Goal: Communication & Community: Participate in discussion

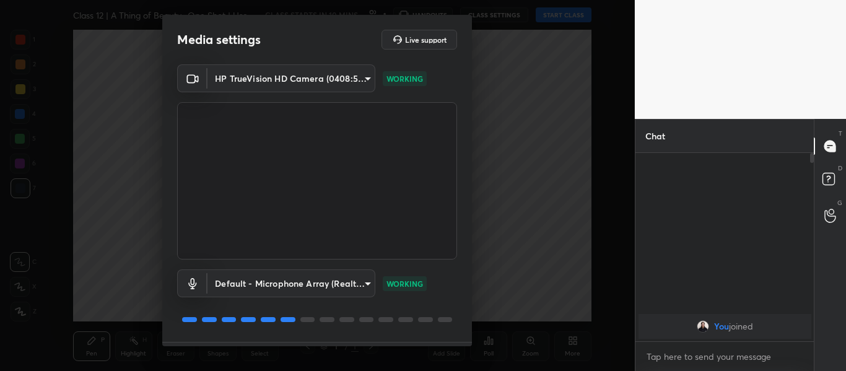
scroll to position [35, 0]
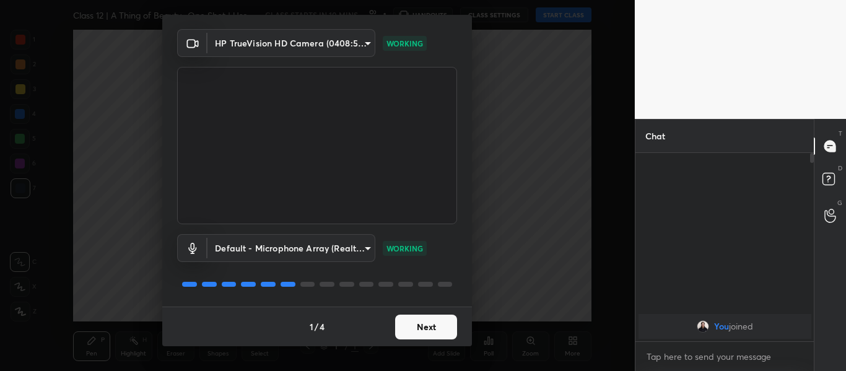
click at [426, 328] on button "Next" at bounding box center [426, 326] width 62 height 25
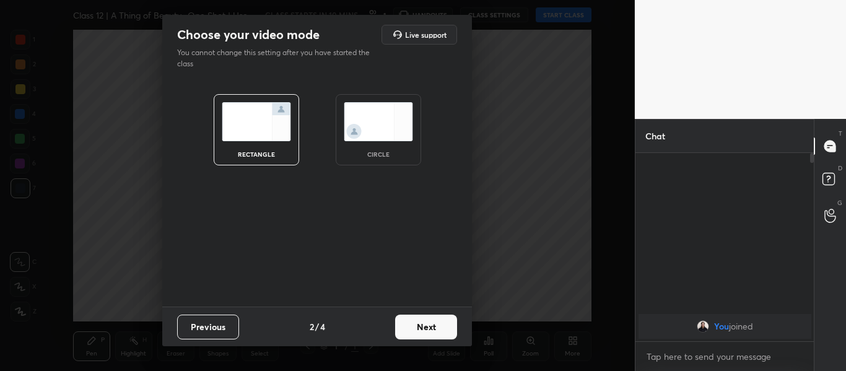
click at [426, 328] on button "Next" at bounding box center [426, 326] width 62 height 25
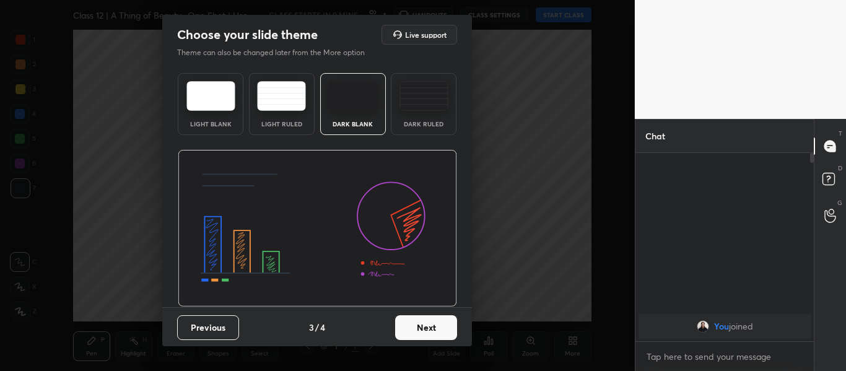
click at [424, 127] on div "Dark Ruled" at bounding box center [424, 124] width 50 height 6
click at [426, 326] on button "Next" at bounding box center [426, 327] width 62 height 25
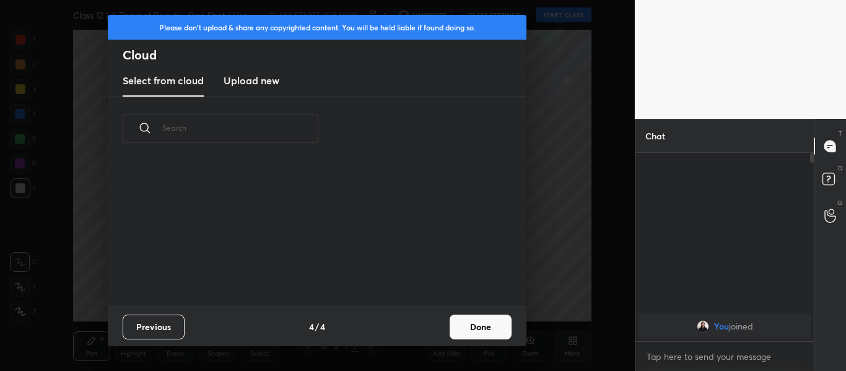
scroll to position [146, 397]
click at [249, 79] on h3 "Upload new" at bounding box center [251, 80] width 56 height 15
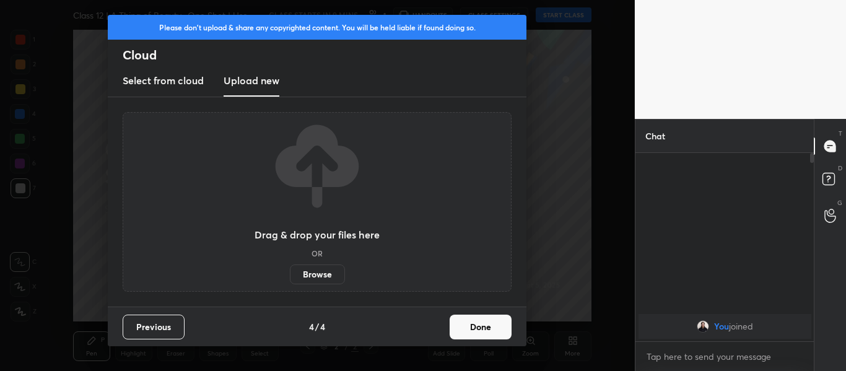
click at [318, 267] on label "Browse" at bounding box center [317, 274] width 55 height 20
click at [290, 267] on input "Browse" at bounding box center [290, 274] width 0 height 20
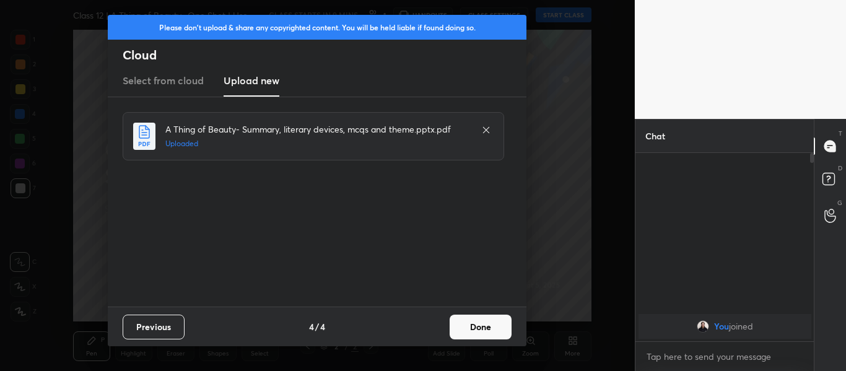
click at [478, 326] on button "Done" at bounding box center [480, 326] width 62 height 25
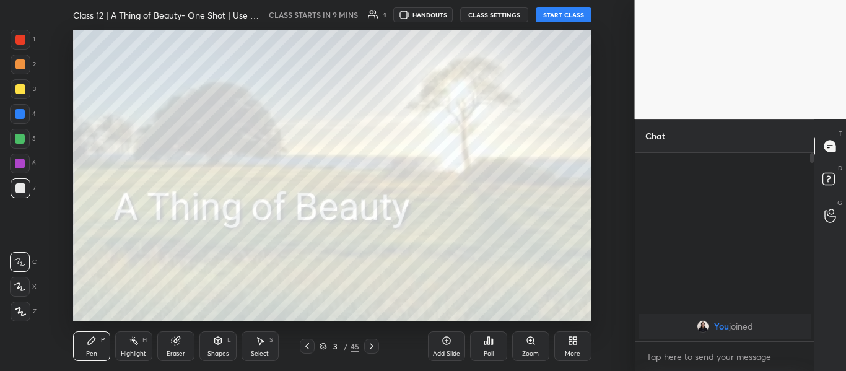
click at [25, 36] on div at bounding box center [20, 40] width 10 height 10
click at [25, 319] on div at bounding box center [21, 311] width 20 height 20
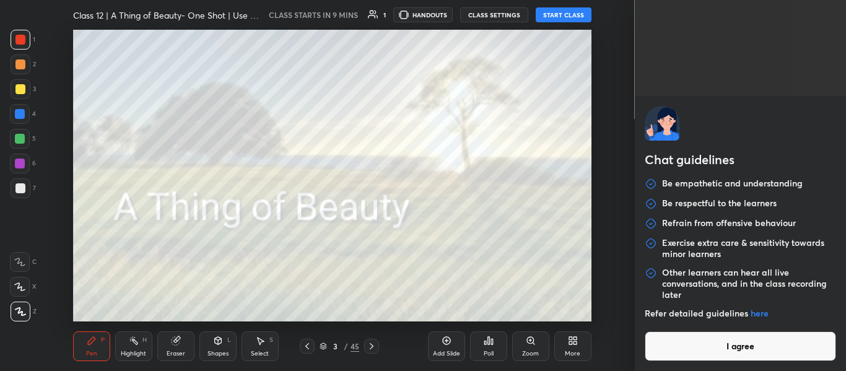
click at [706, 352] on body "1 2 3 4 5 6 7 C X Z C X Z E E Erase all H H Class 12 | A Thing of Beauty- One S…" at bounding box center [423, 185] width 846 height 371
click at [706, 352] on button "I agree" at bounding box center [740, 346] width 192 height 30
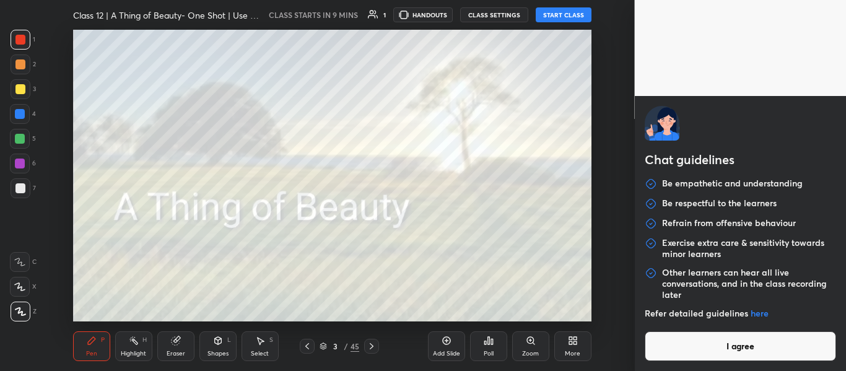
type textarea "x"
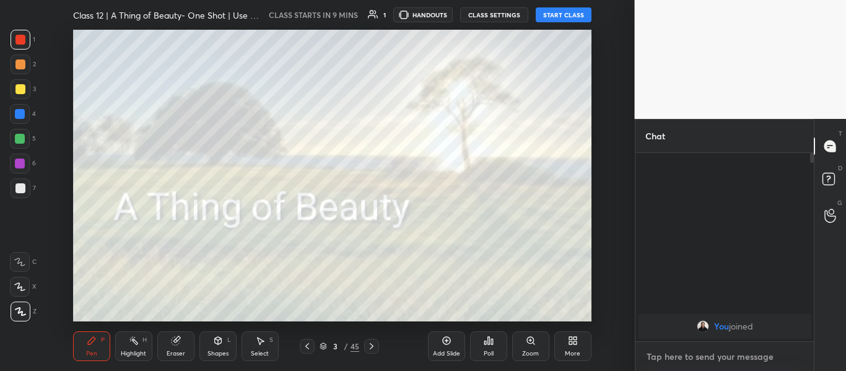
paste textarea "[URL][DOMAIN_NAME]"
type textarea "[URL][DOMAIN_NAME]"
type textarea "x"
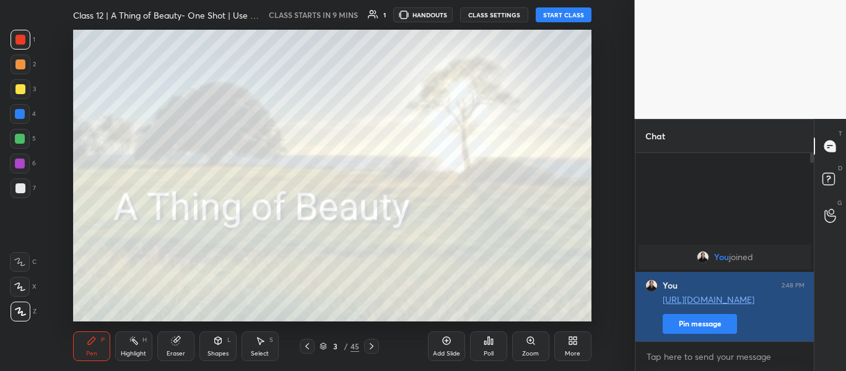
click at [684, 322] on button "Pin message" at bounding box center [699, 324] width 74 height 20
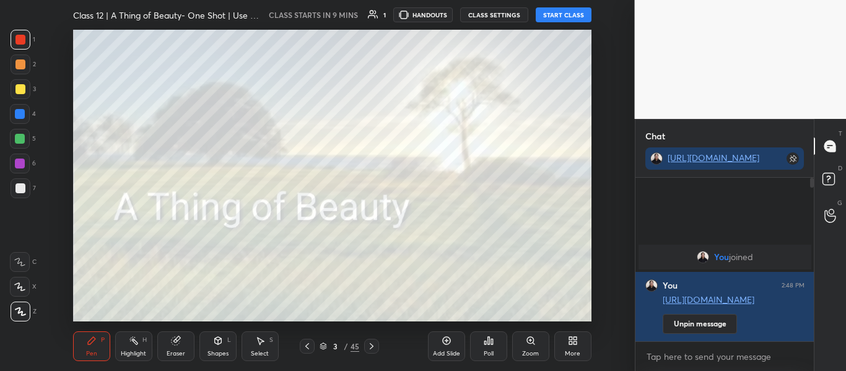
scroll to position [160, 175]
click at [566, 19] on button "START CLASS" at bounding box center [563, 14] width 56 height 15
click at [371, 343] on icon at bounding box center [371, 346] width 10 height 10
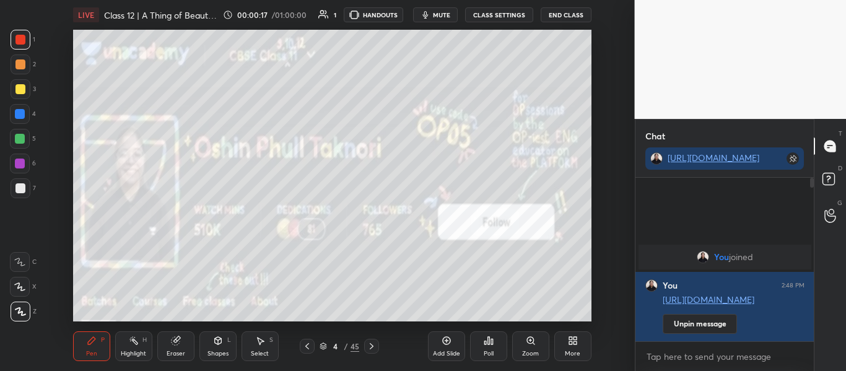
click at [572, 346] on div "More" at bounding box center [572, 346] width 37 height 30
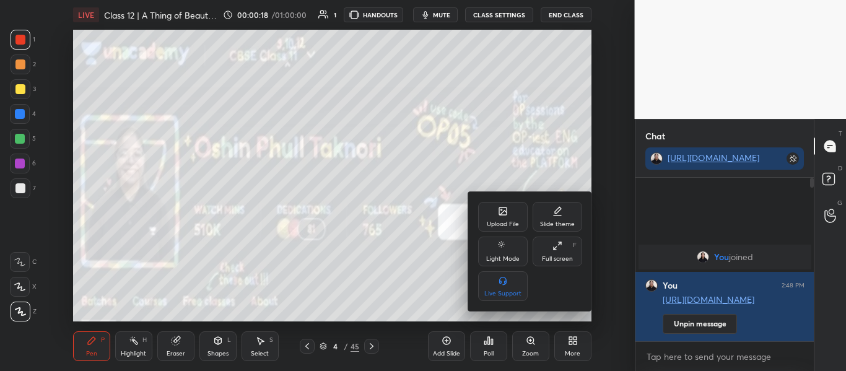
click at [522, 227] on div "Upload File" at bounding box center [503, 217] width 50 height 30
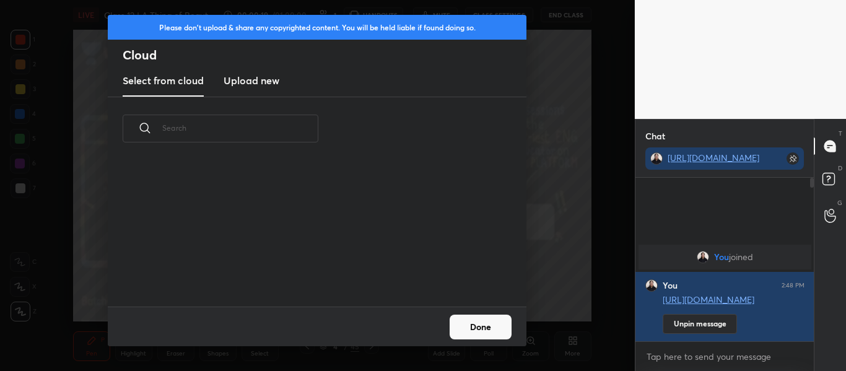
scroll to position [146, 397]
click at [253, 90] on new "Upload new" at bounding box center [251, 81] width 56 height 31
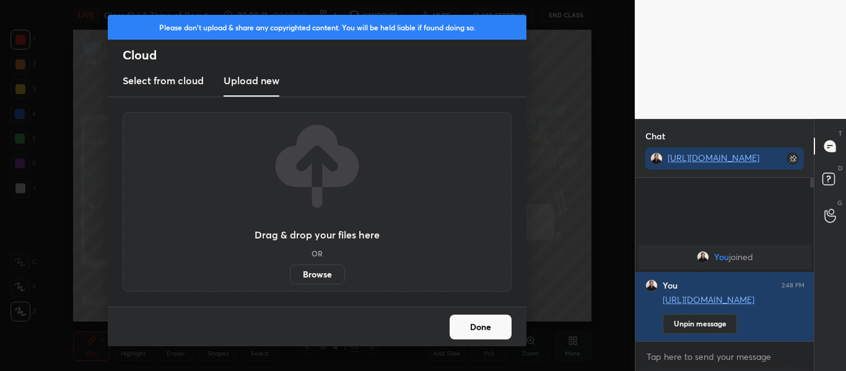
click at [323, 274] on label "Browse" at bounding box center [317, 274] width 55 height 20
click at [290, 274] on input "Browse" at bounding box center [290, 274] width 0 height 20
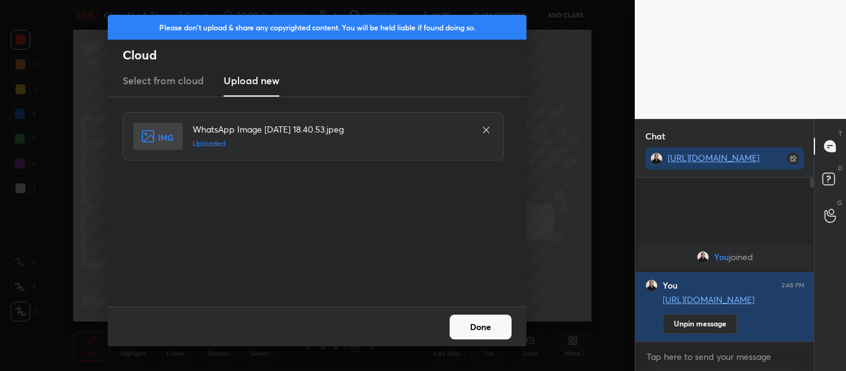
click at [482, 326] on button "Done" at bounding box center [480, 326] width 62 height 25
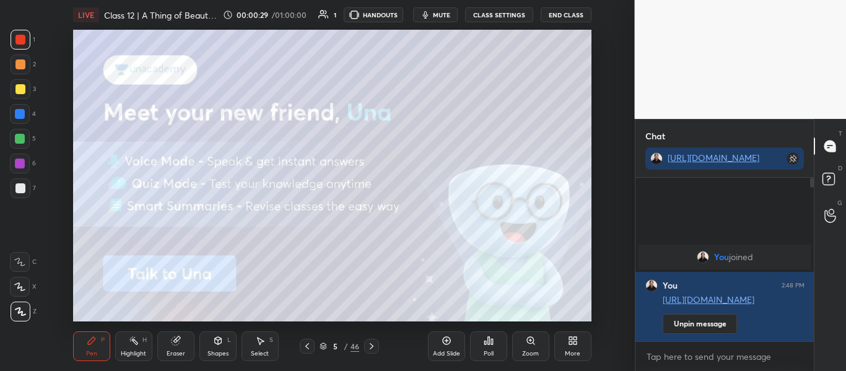
click at [565, 344] on div "More" at bounding box center [572, 346] width 37 height 30
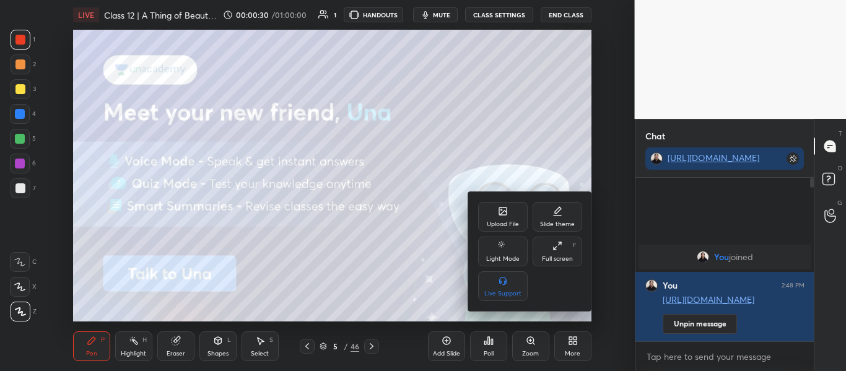
click at [503, 225] on div "Upload File" at bounding box center [503, 224] width 32 height 6
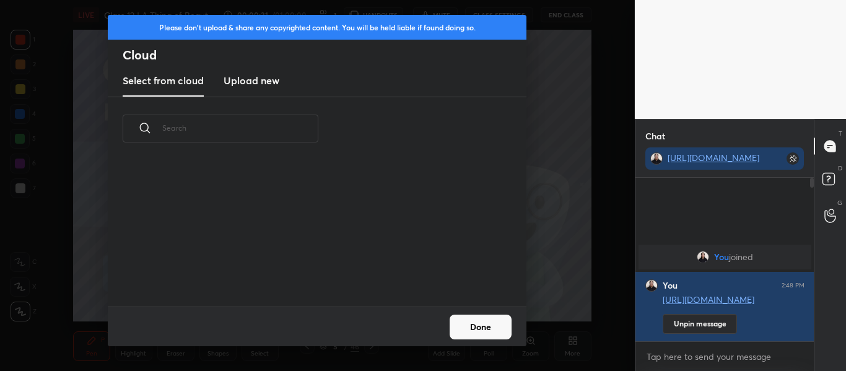
drag, startPoint x: 289, startPoint y: 87, endPoint x: 265, endPoint y: 87, distance: 24.1
click at [265, 87] on div "Select from cloud Upload new" at bounding box center [317, 81] width 418 height 31
click at [265, 87] on h3 "Upload new" at bounding box center [251, 80] width 56 height 15
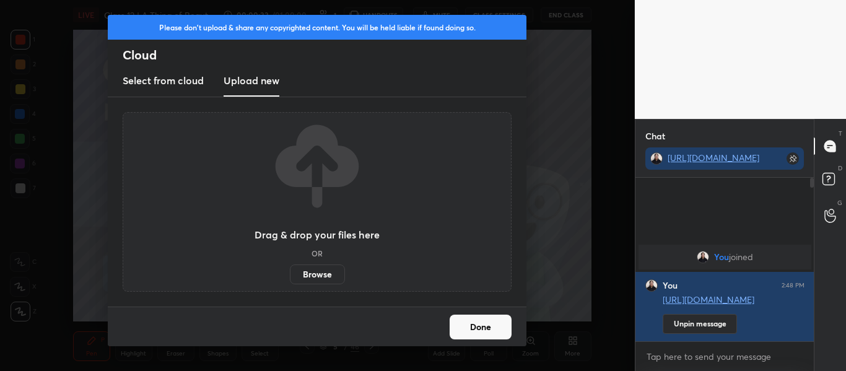
click at [309, 277] on label "Browse" at bounding box center [317, 274] width 55 height 20
click at [290, 277] on input "Browse" at bounding box center [290, 274] width 0 height 20
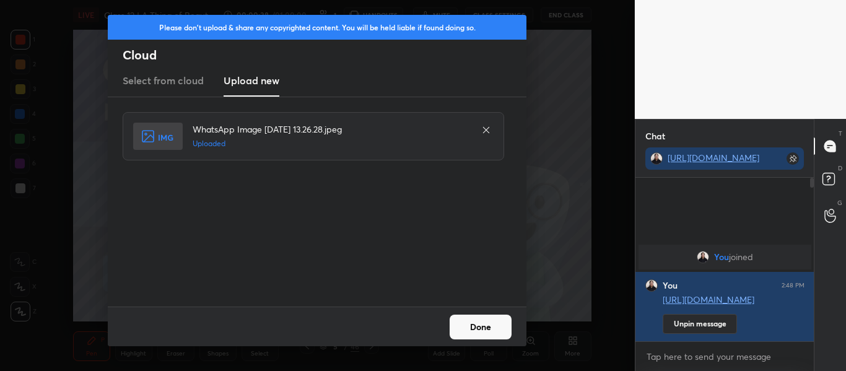
click at [485, 327] on button "Done" at bounding box center [480, 326] width 62 height 25
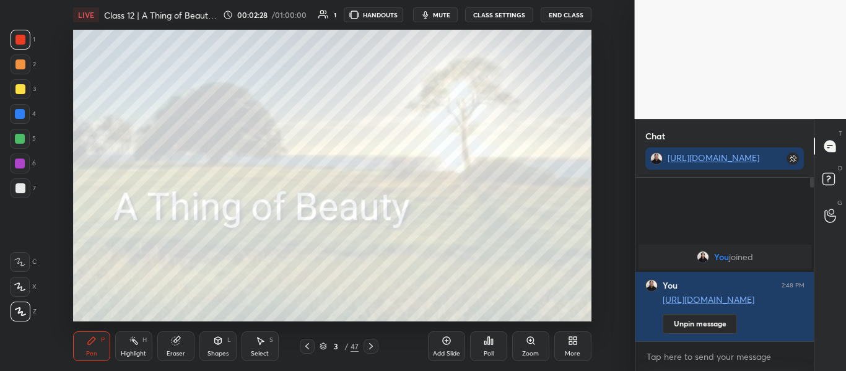
click at [443, 13] on span "mute" at bounding box center [441, 15] width 17 height 9
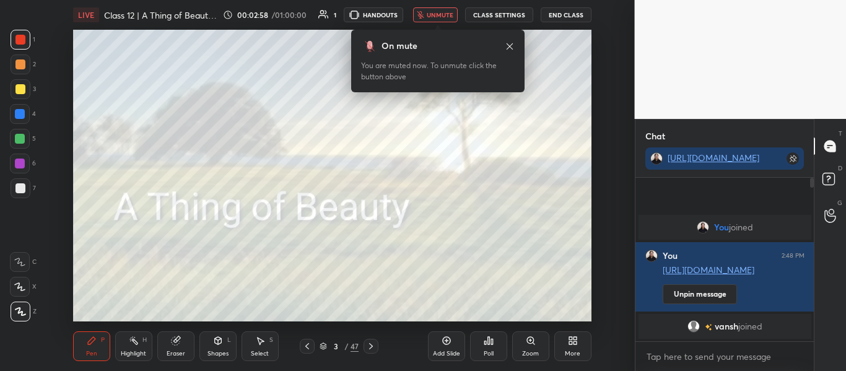
click at [443, 13] on span "unmute" at bounding box center [439, 15] width 27 height 9
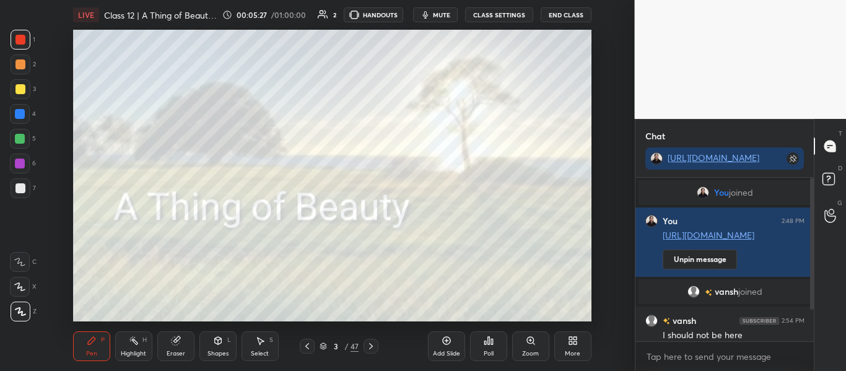
click at [814, 254] on div "T Messages (T) D Doubts (D) G Raise Hand (G)" at bounding box center [829, 245] width 32 height 252
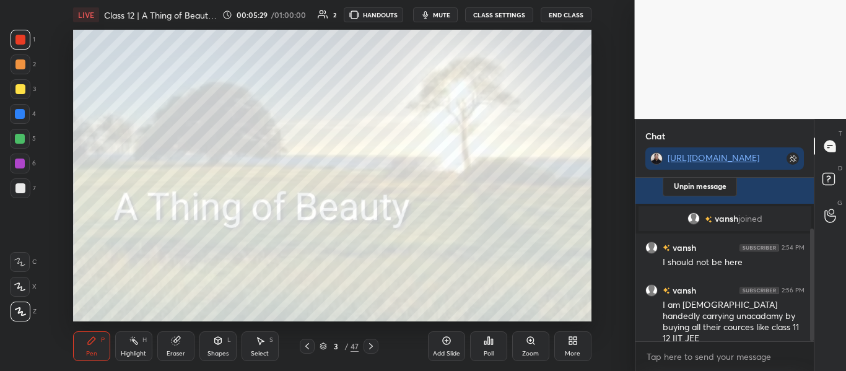
drag, startPoint x: 811, startPoint y: 248, endPoint x: 792, endPoint y: 394, distance: 147.3
click at [792, 0] on html "1 2 3 4 5 6 7 C X Z C X Z E E Erase all H H LIVE Class 12 | A Thing of Beauty- …" at bounding box center [423, 0] width 846 height 0
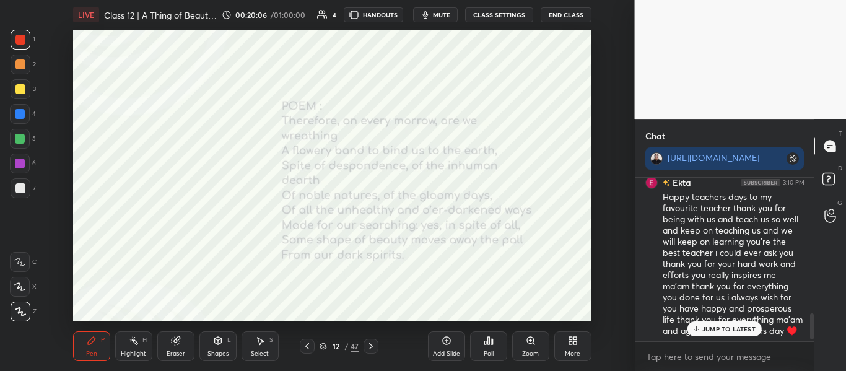
scroll to position [867, 0]
drag, startPoint x: 813, startPoint y: 328, endPoint x: 808, endPoint y: 335, distance: 8.9
click at [808, 335] on div at bounding box center [809, 259] width 7 height 163
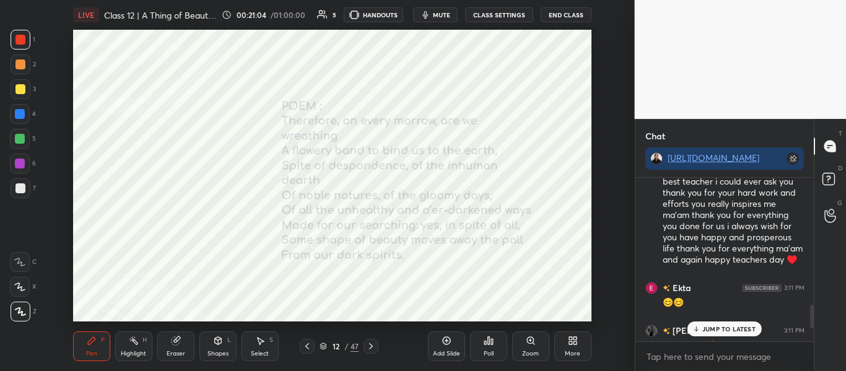
scroll to position [982, 0]
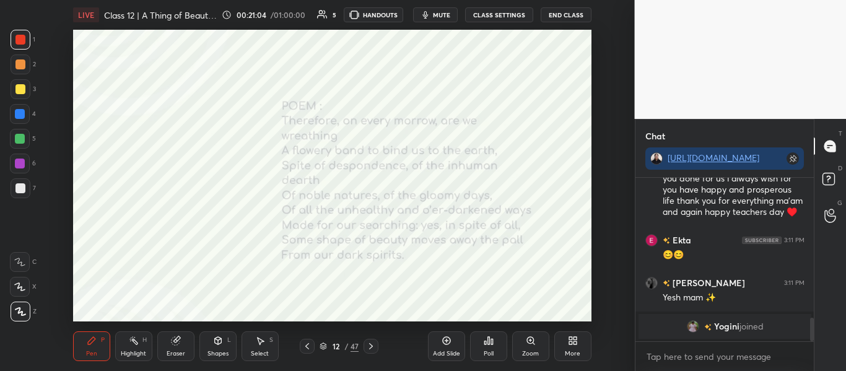
drag, startPoint x: 811, startPoint y: 329, endPoint x: 800, endPoint y: 361, distance: 34.5
click at [800, 361] on div "vansh 3:10 PM The only thing that supports me in bad times is a big can of whit…" at bounding box center [724, 274] width 179 height 193
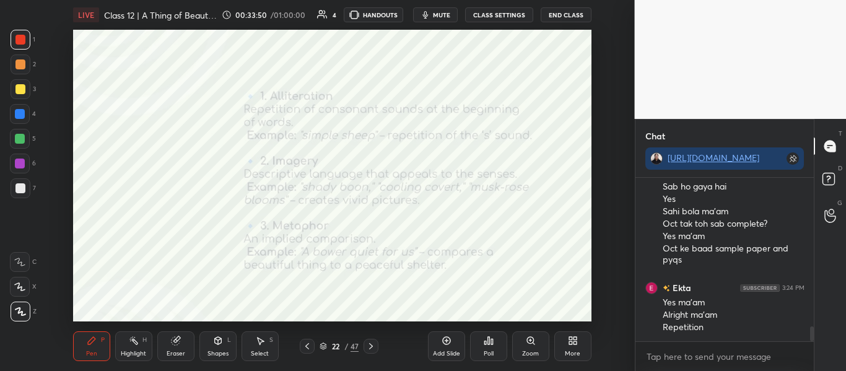
scroll to position [1690, 0]
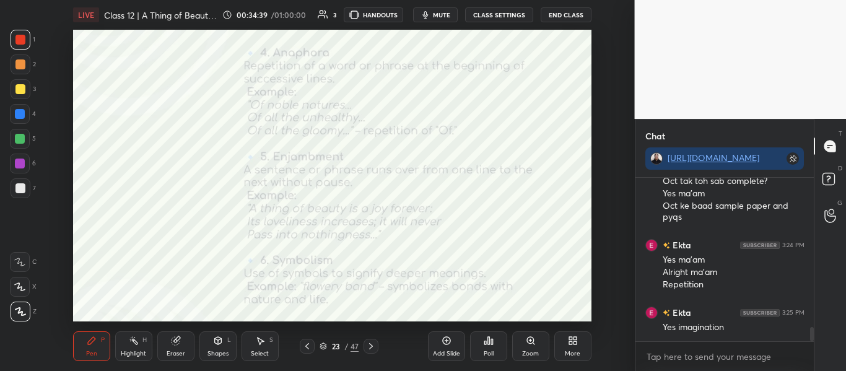
click at [324, 341] on div "23 / 47" at bounding box center [338, 345] width 39 height 11
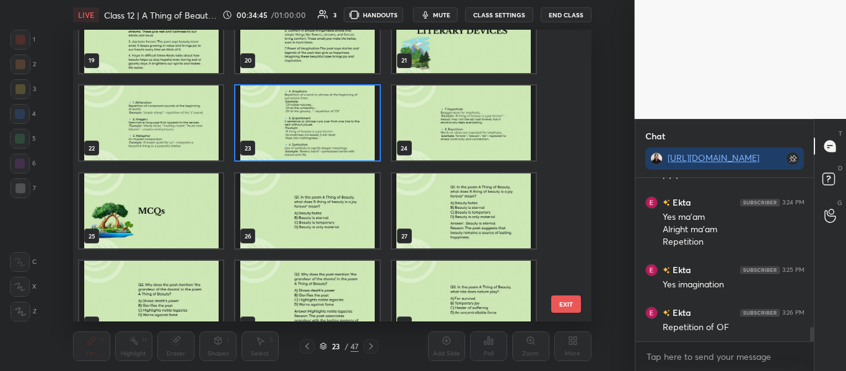
scroll to position [566, 0]
click at [285, 98] on img "grid" at bounding box center [307, 123] width 144 height 76
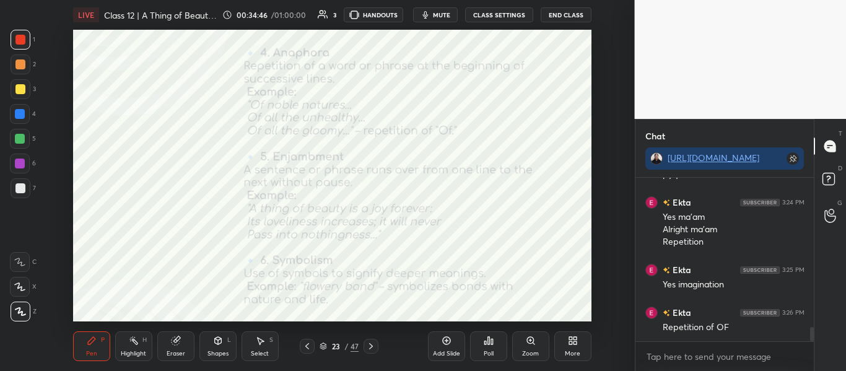
click at [285, 98] on img "grid" at bounding box center [307, 123] width 144 height 76
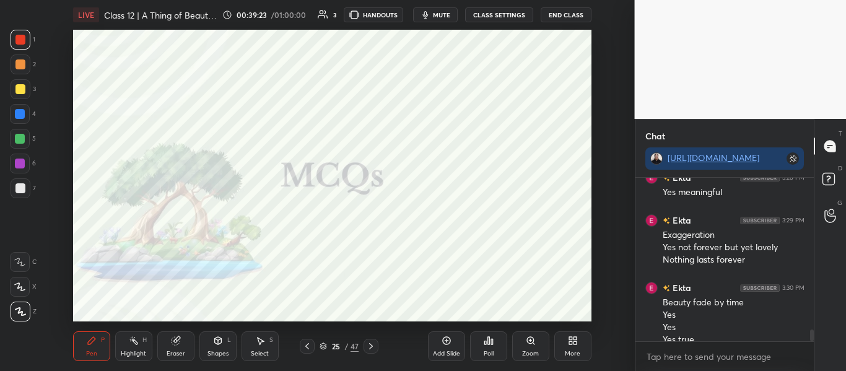
scroll to position [2075, 0]
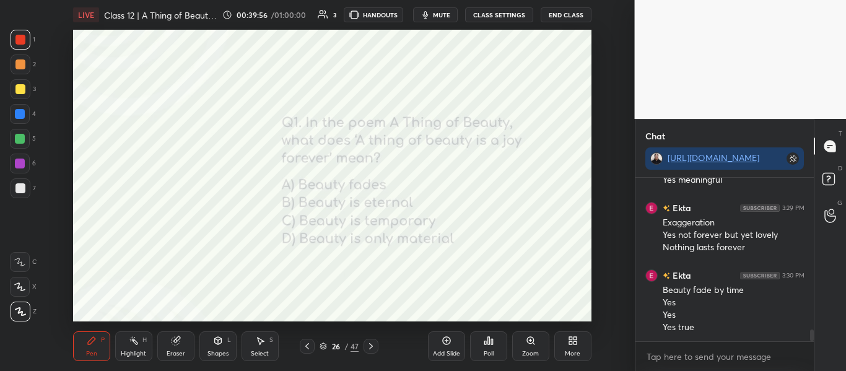
click at [495, 343] on div "Poll" at bounding box center [488, 346] width 37 height 30
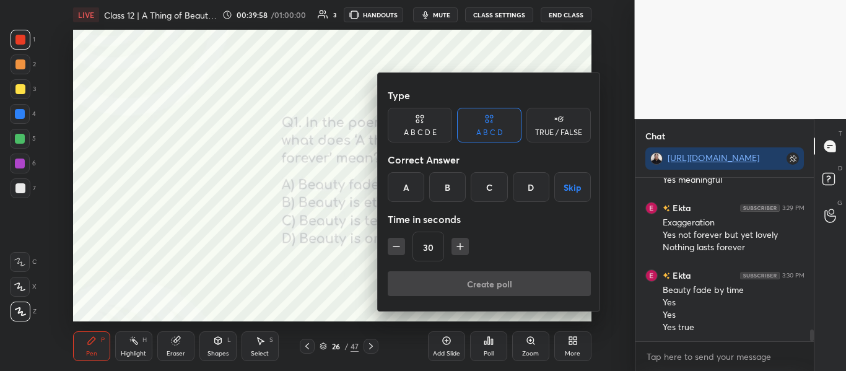
click at [332, 183] on div at bounding box center [423, 185] width 846 height 371
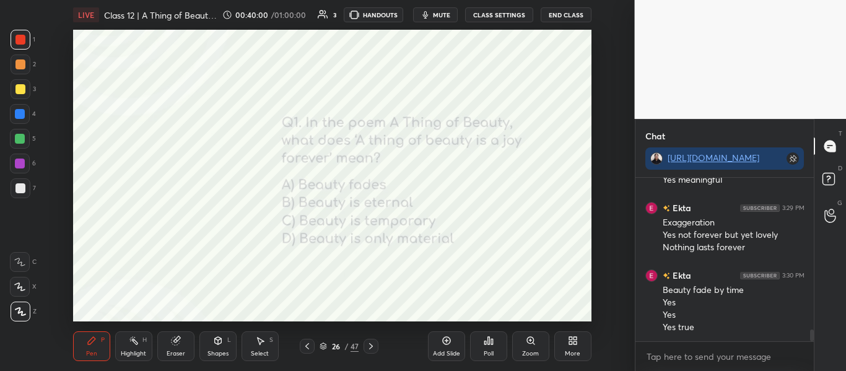
click at [482, 352] on div "Poll" at bounding box center [488, 346] width 37 height 30
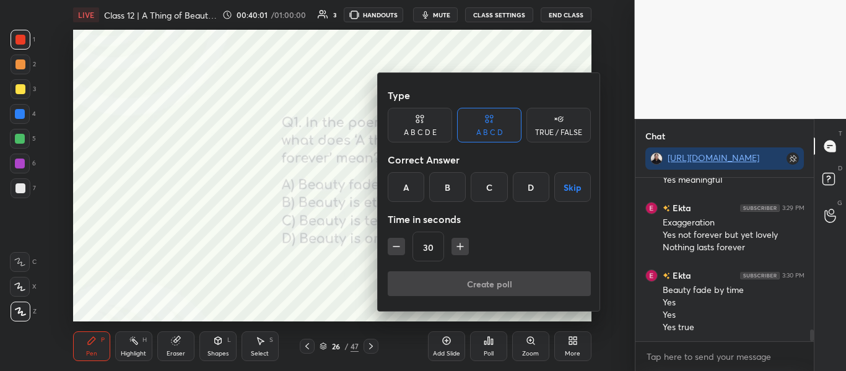
click at [443, 193] on div "B" at bounding box center [447, 187] width 37 height 30
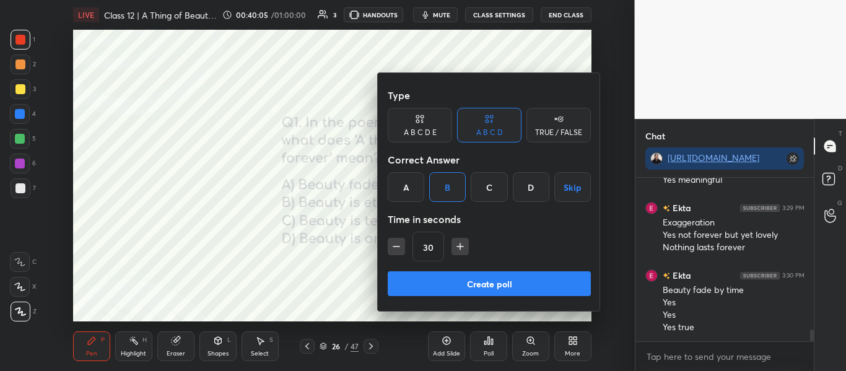
click at [485, 274] on button "Create poll" at bounding box center [488, 283] width 203 height 25
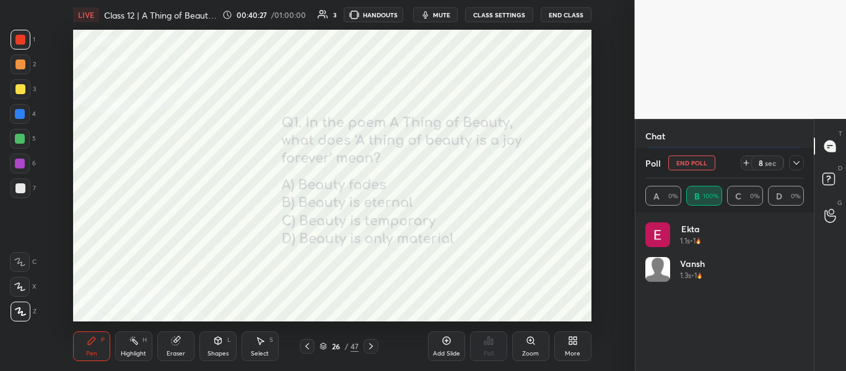
scroll to position [2183, 0]
click at [795, 167] on icon at bounding box center [796, 163] width 10 height 10
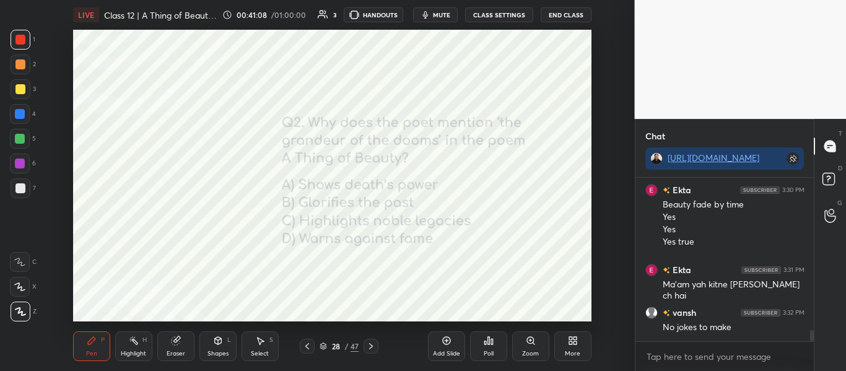
scroll to position [2204, 0]
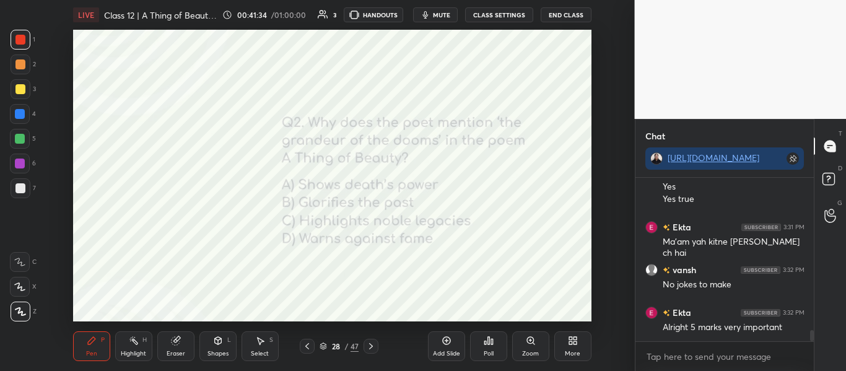
click at [326, 345] on icon at bounding box center [322, 345] width 7 height 7
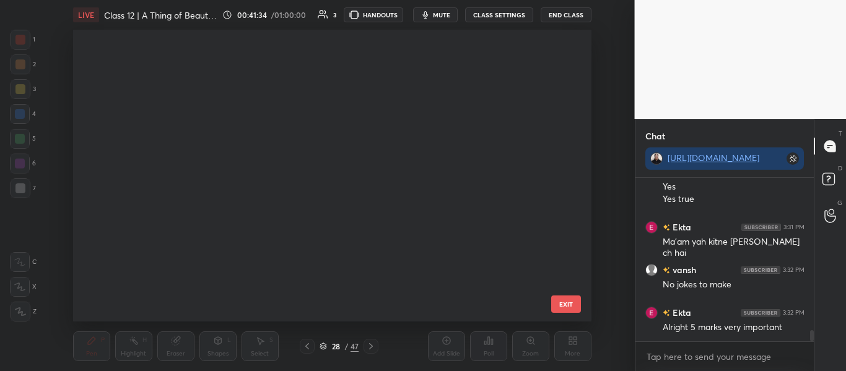
scroll to position [288, 513]
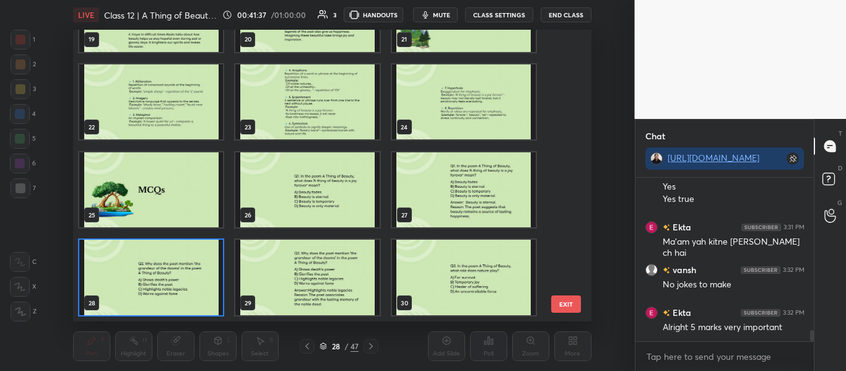
click at [99, 280] on img "grid" at bounding box center [151, 278] width 144 height 76
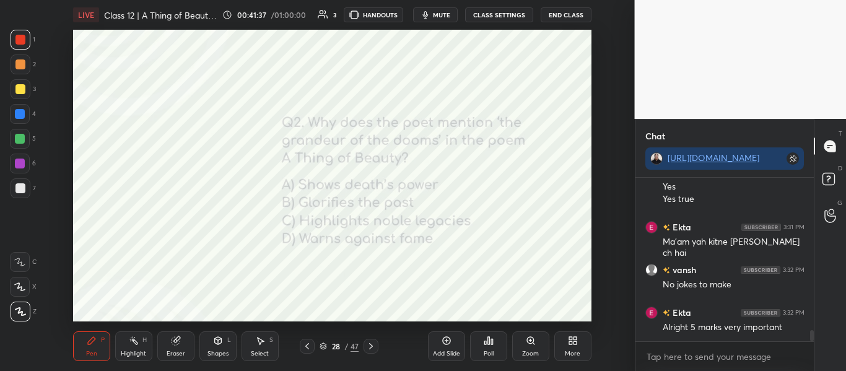
click at [99, 280] on img "grid" at bounding box center [151, 278] width 144 height 76
click at [489, 336] on icon at bounding box center [488, 340] width 10 height 10
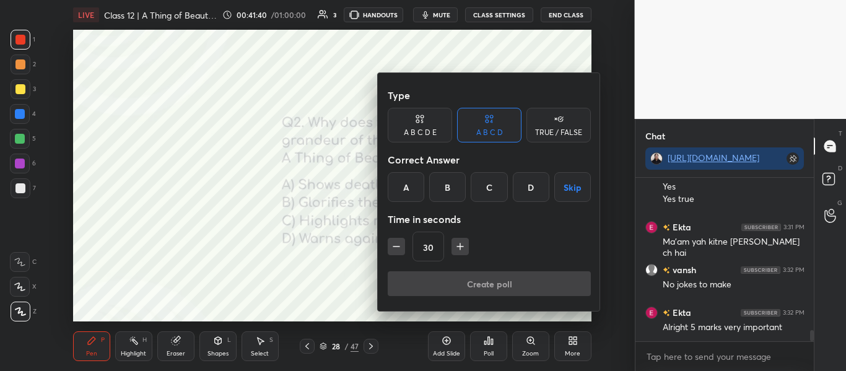
click at [487, 185] on div "C" at bounding box center [488, 187] width 37 height 30
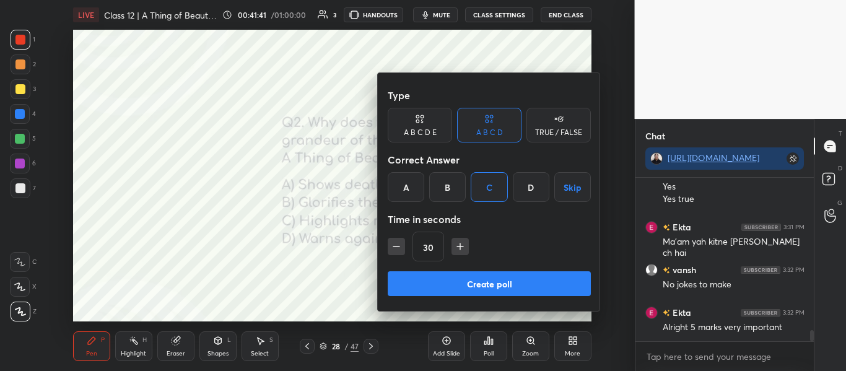
click at [461, 285] on button "Create poll" at bounding box center [488, 283] width 203 height 25
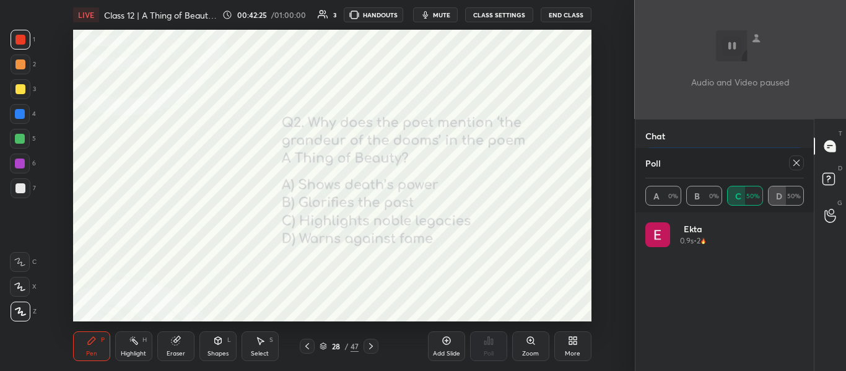
scroll to position [2311, 0]
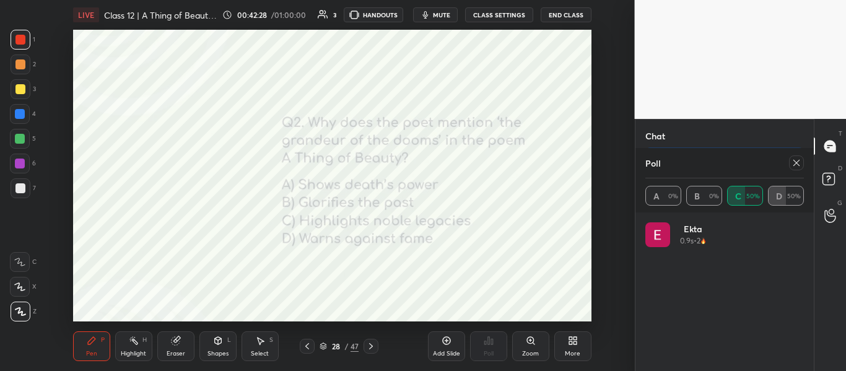
click at [797, 167] on icon at bounding box center [796, 163] width 10 height 10
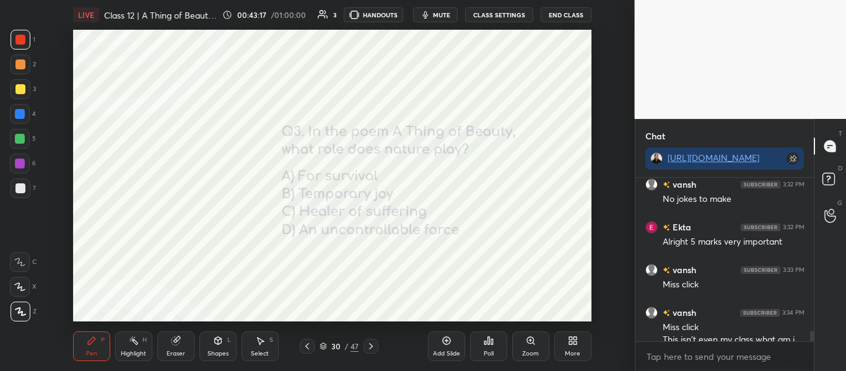
scroll to position [2312, 0]
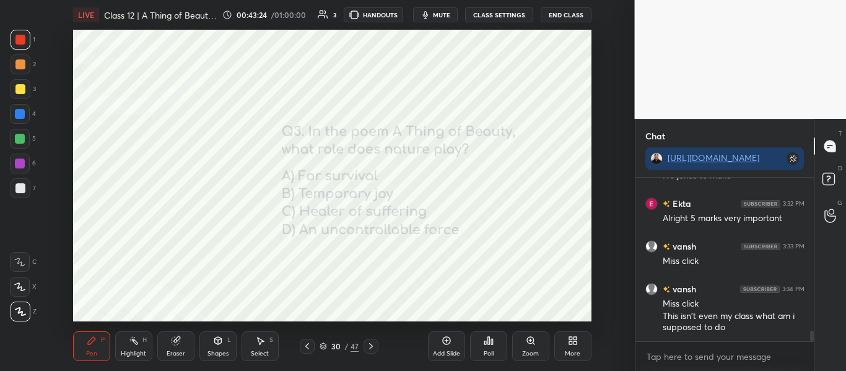
click at [478, 348] on div "Poll" at bounding box center [488, 346] width 37 height 30
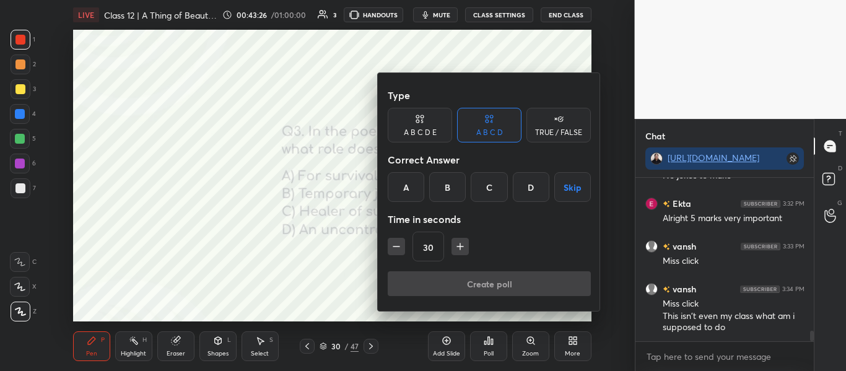
click at [493, 181] on div "C" at bounding box center [488, 187] width 37 height 30
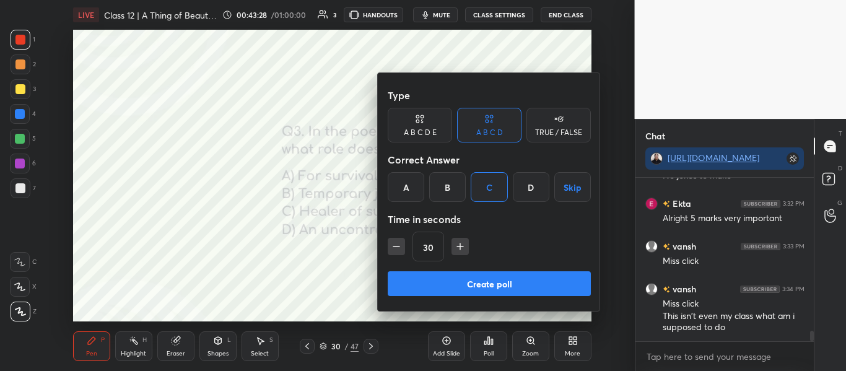
click at [413, 283] on button "Create poll" at bounding box center [488, 283] width 203 height 25
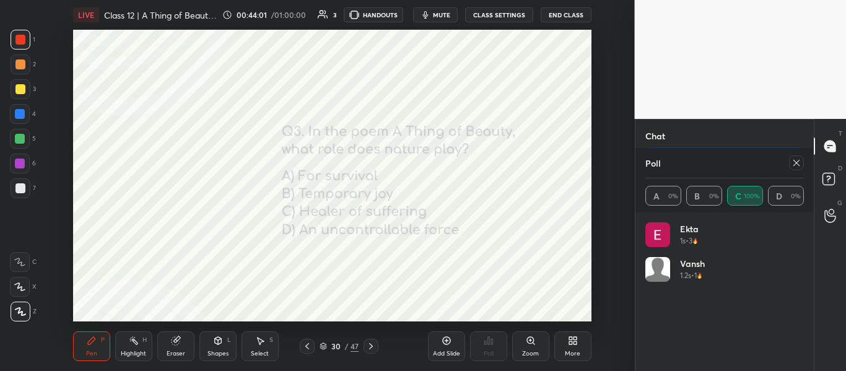
scroll to position [2430, 0]
click at [800, 163] on icon at bounding box center [796, 163] width 10 height 10
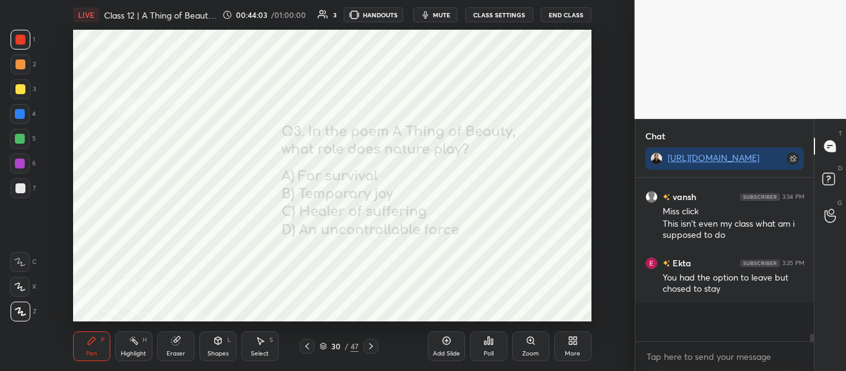
scroll to position [4, 4]
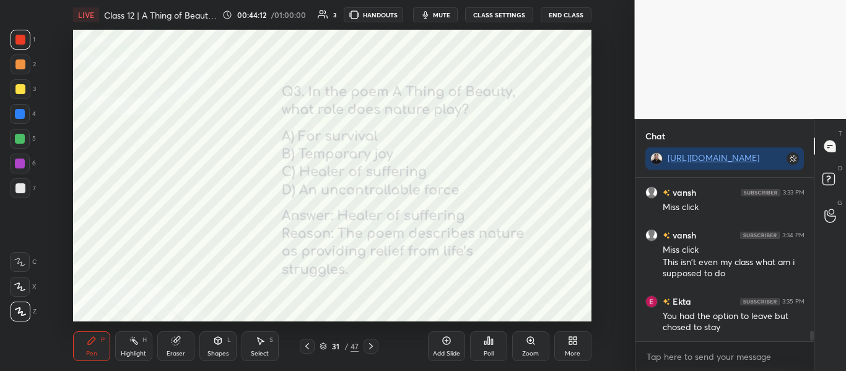
click at [446, 337] on icon at bounding box center [446, 341] width 8 height 8
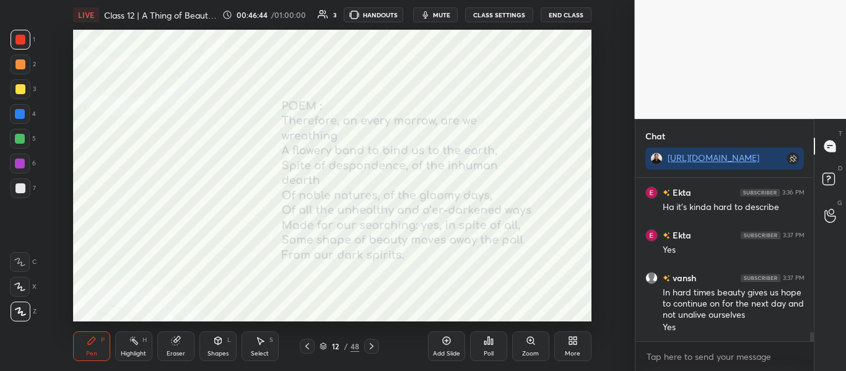
scroll to position [2627, 0]
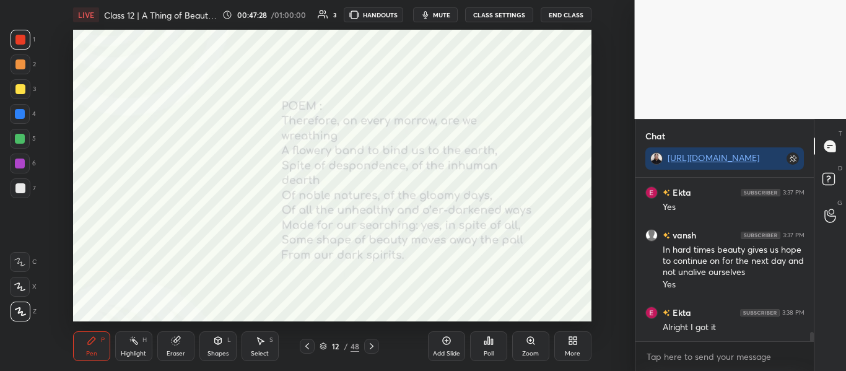
click at [324, 345] on icon at bounding box center [322, 345] width 7 height 7
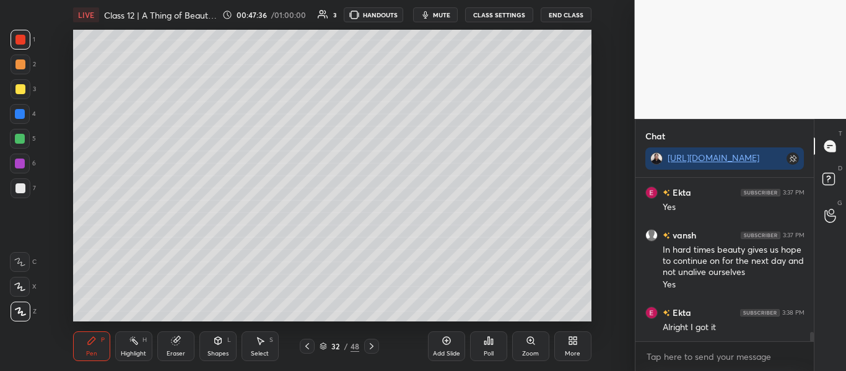
scroll to position [2692, 0]
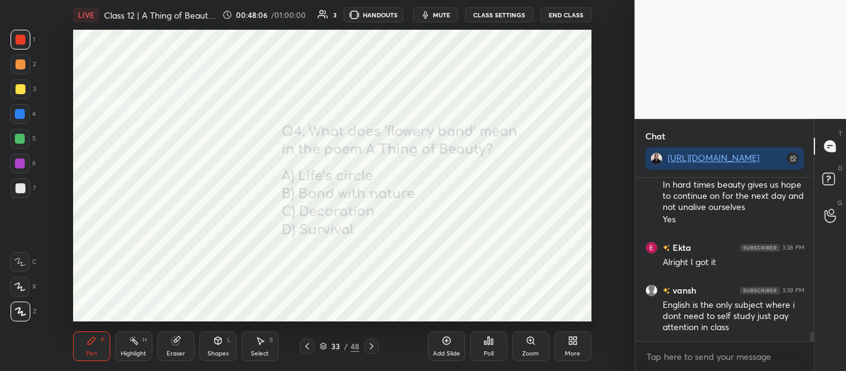
click at [493, 350] on div "Poll" at bounding box center [488, 346] width 37 height 30
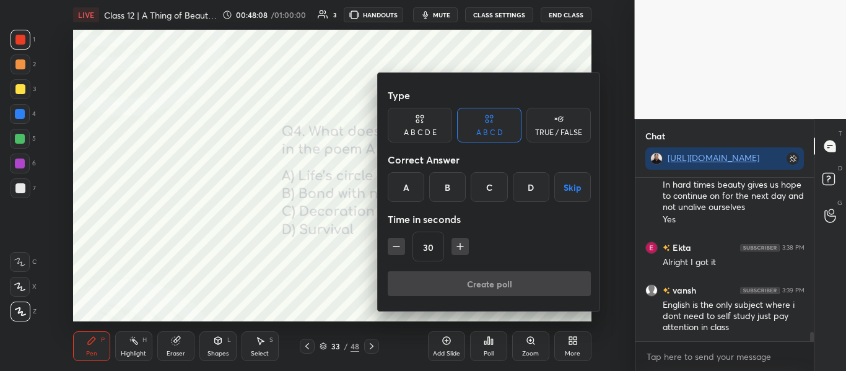
click at [463, 187] on div "B" at bounding box center [447, 187] width 37 height 30
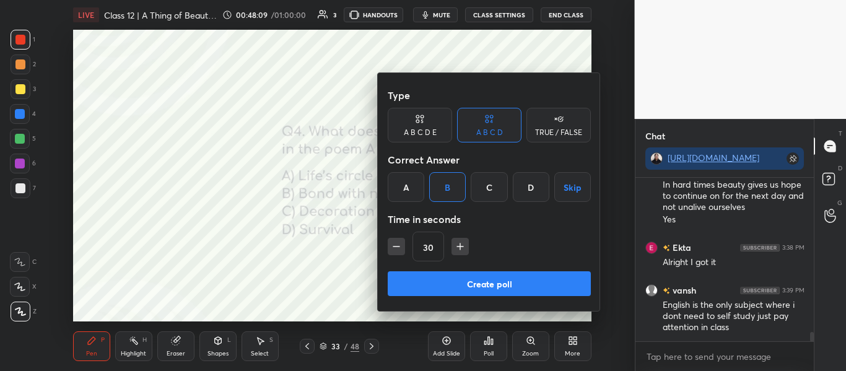
click at [453, 293] on button "Create poll" at bounding box center [488, 283] width 203 height 25
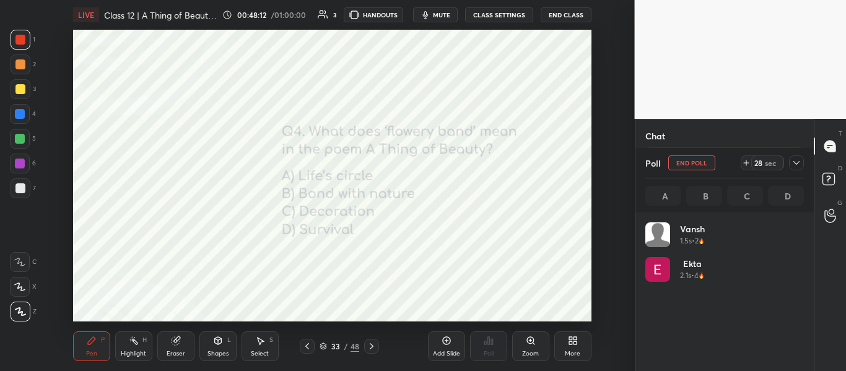
scroll to position [145, 155]
click at [799, 163] on icon at bounding box center [796, 163] width 10 height 10
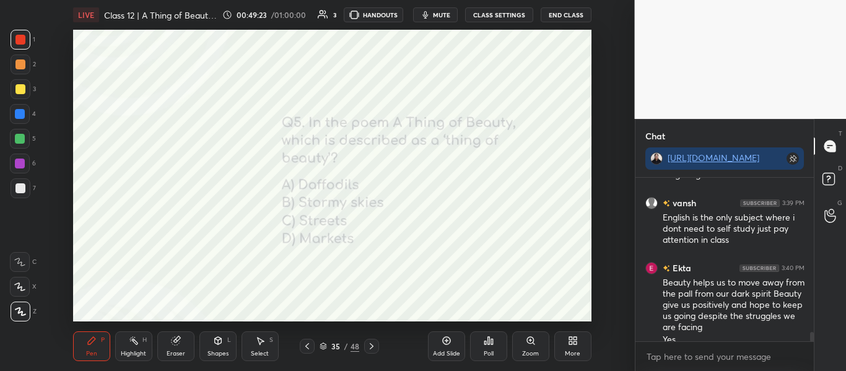
scroll to position [2792, 0]
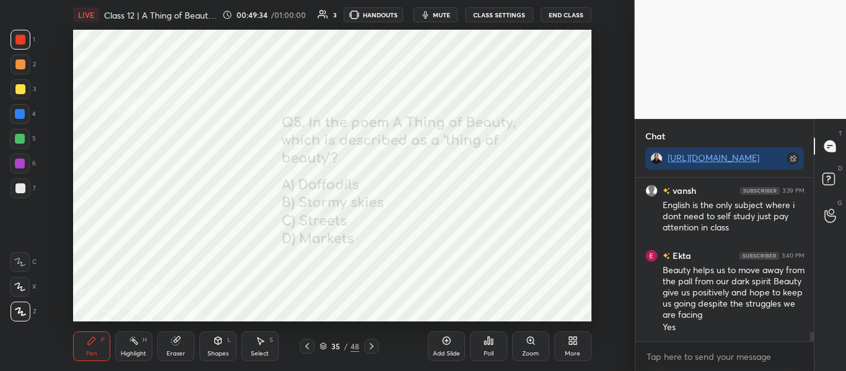
click at [501, 361] on div "Poll" at bounding box center [488, 345] width 37 height 69
click at [493, 354] on div "Poll" at bounding box center [488, 353] width 10 height 6
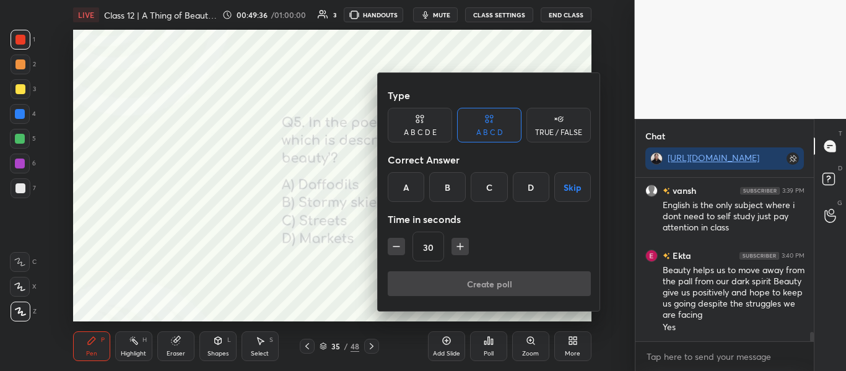
click at [416, 189] on div "A" at bounding box center [405, 187] width 37 height 30
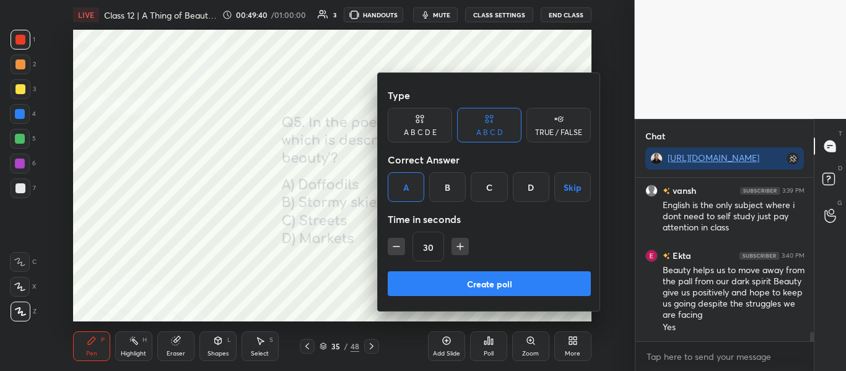
click at [452, 280] on button "Create poll" at bounding box center [488, 283] width 203 height 25
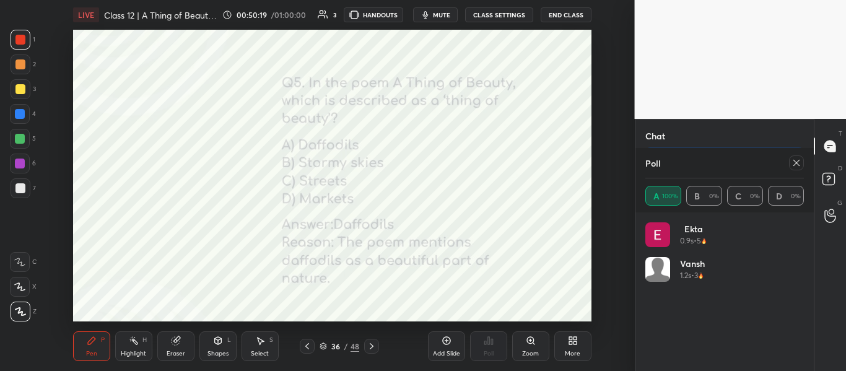
scroll to position [2963, 0]
click at [802, 168] on div at bounding box center [796, 162] width 15 height 15
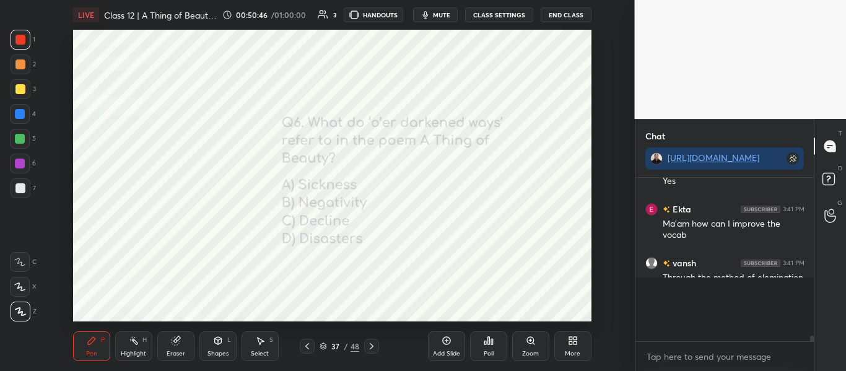
scroll to position [4, 4]
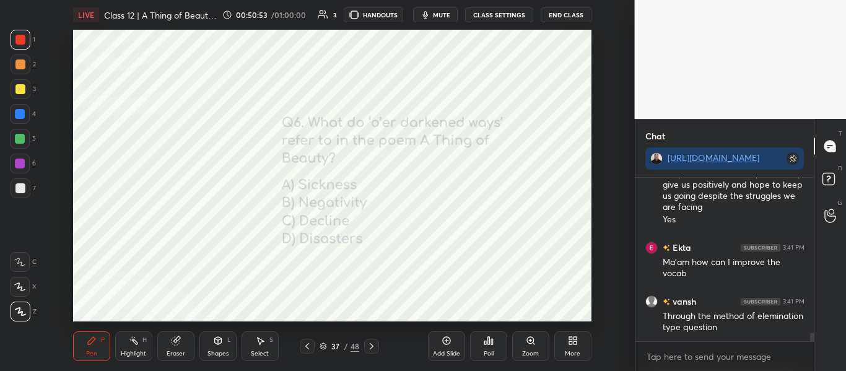
click at [477, 327] on div "Poll" at bounding box center [488, 345] width 37 height 69
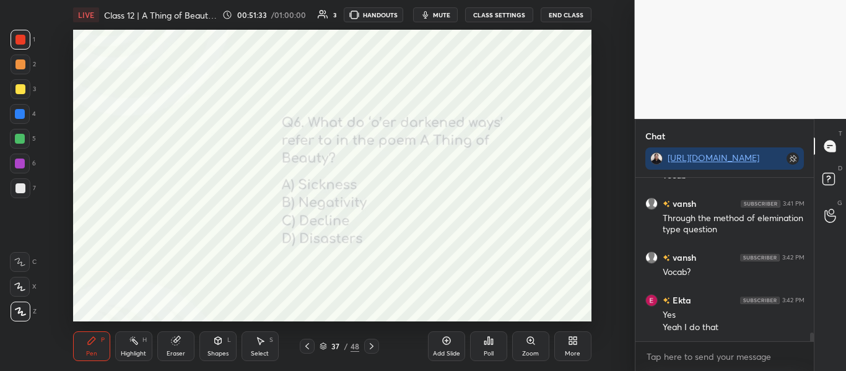
scroll to position [3009, 0]
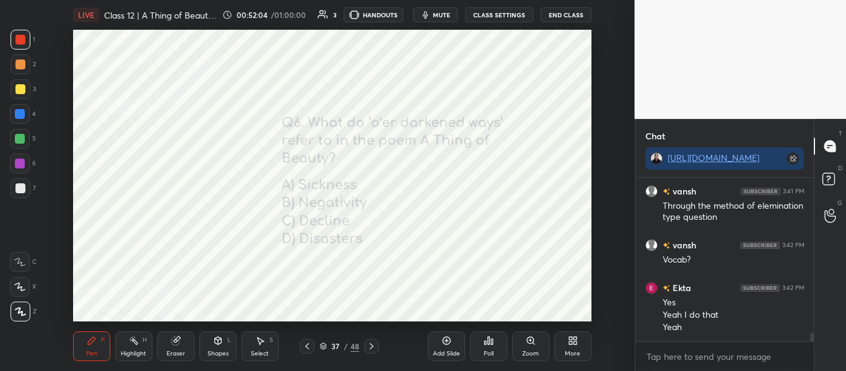
click at [483, 342] on icon at bounding box center [488, 340] width 10 height 10
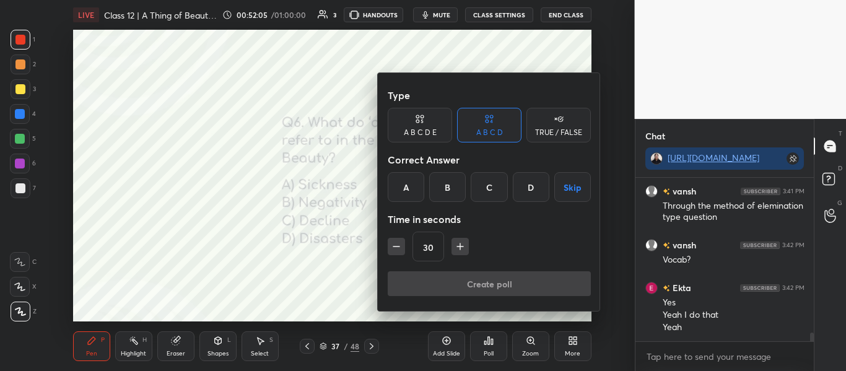
click at [444, 196] on div "B" at bounding box center [447, 187] width 37 height 30
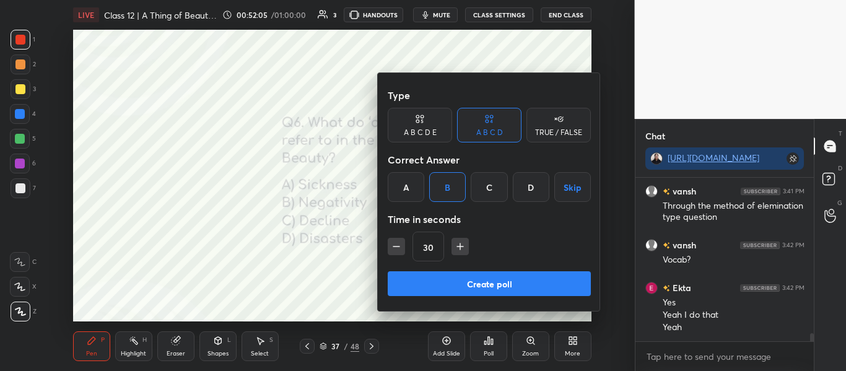
scroll to position [3074, 0]
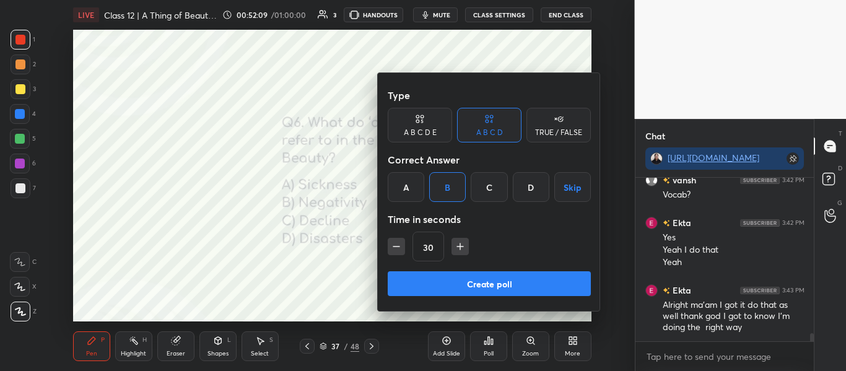
click at [491, 283] on button "Create poll" at bounding box center [488, 283] width 203 height 25
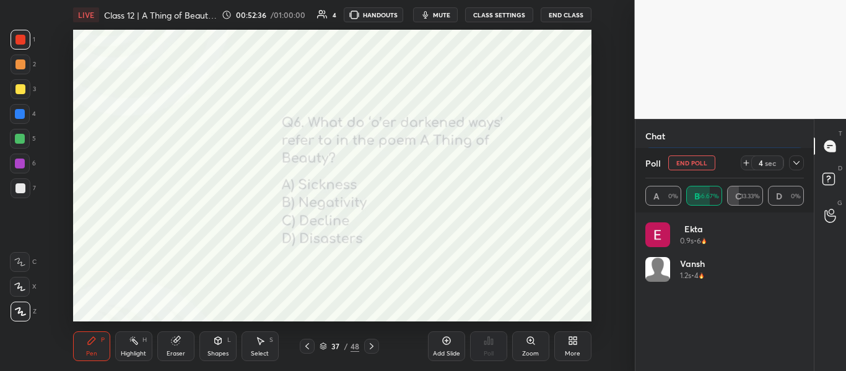
scroll to position [3193, 0]
click at [792, 160] on icon at bounding box center [796, 163] width 10 height 10
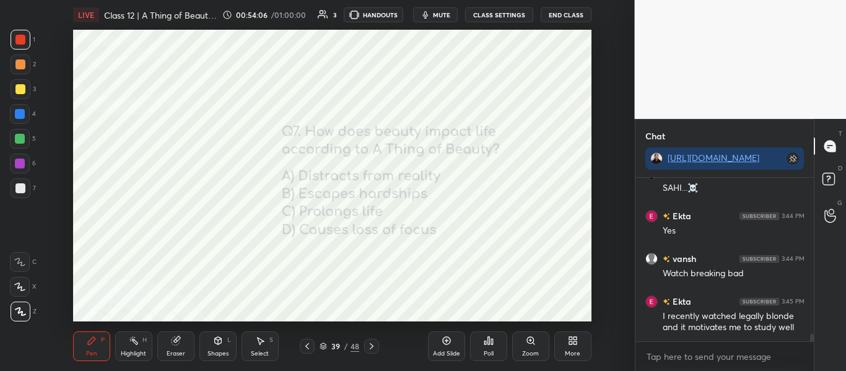
scroll to position [3324, 0]
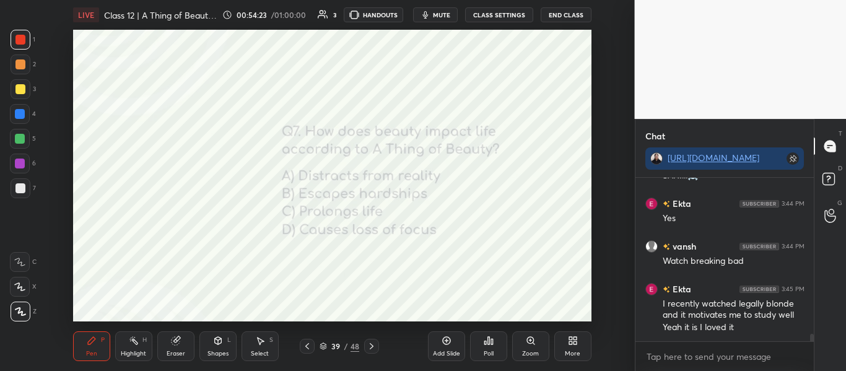
click at [322, 346] on icon at bounding box center [323, 344] width 6 height 3
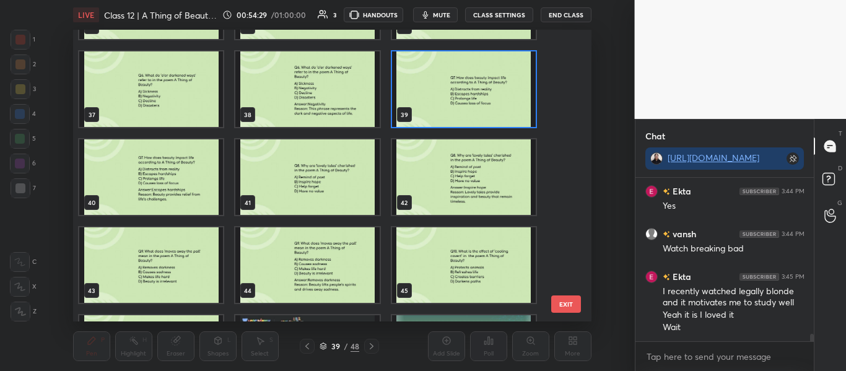
scroll to position [1028, 0]
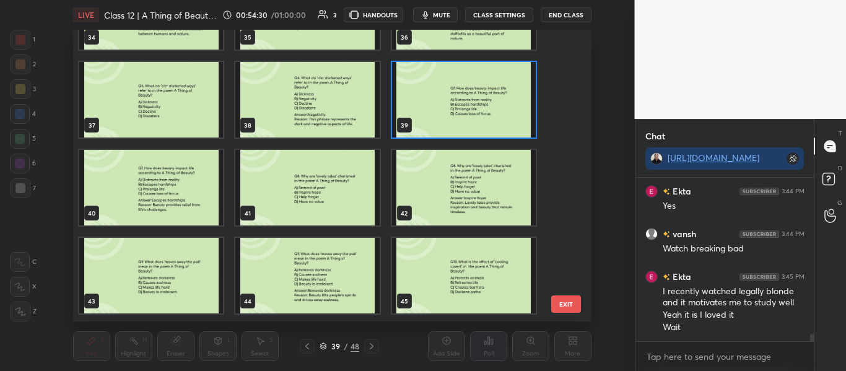
click at [461, 79] on img "grid" at bounding box center [463, 100] width 144 height 76
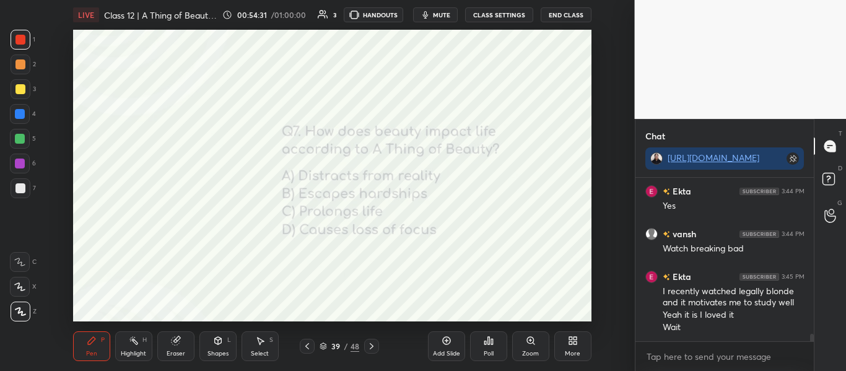
click at [461, 79] on img "grid" at bounding box center [463, 100] width 144 height 76
click at [488, 345] on icon at bounding box center [488, 340] width 10 height 10
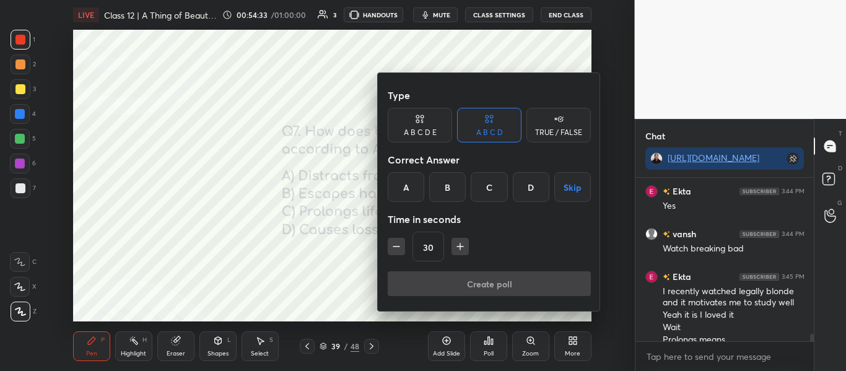
scroll to position [3349, 0]
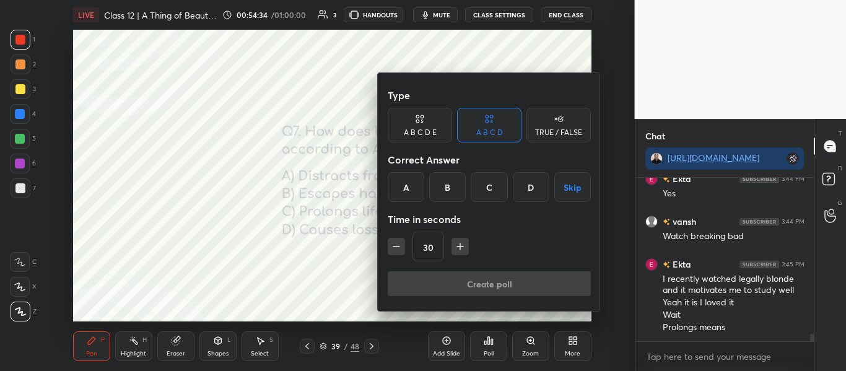
click at [452, 188] on div "B" at bounding box center [447, 187] width 37 height 30
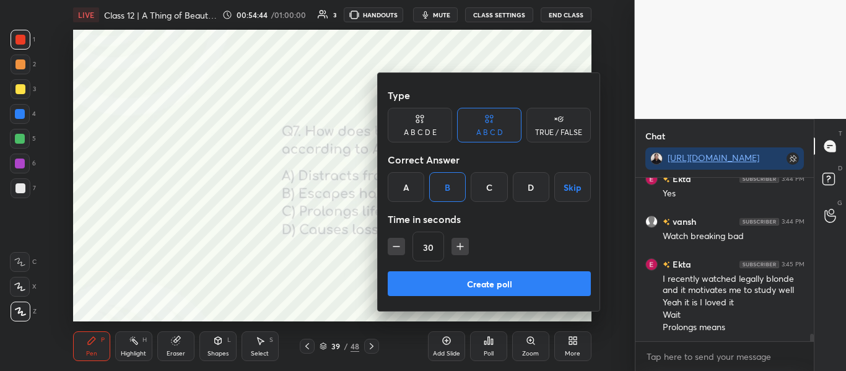
scroll to position [3391, 0]
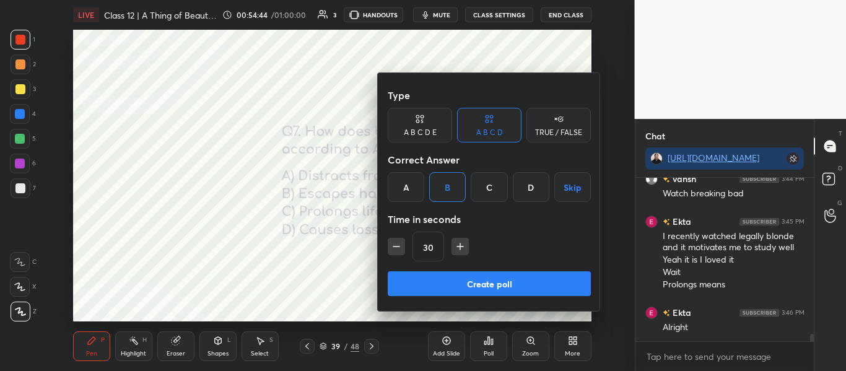
click at [462, 283] on button "Create poll" at bounding box center [488, 283] width 203 height 25
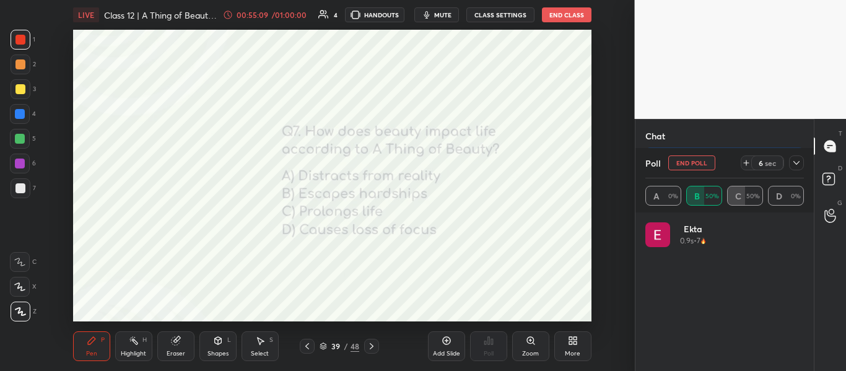
scroll to position [3498, 0]
click at [803, 163] on div "Poll A 0% B 66.67% C 33.33% D 0%" at bounding box center [724, 180] width 179 height 64
click at [795, 164] on icon at bounding box center [796, 163] width 10 height 10
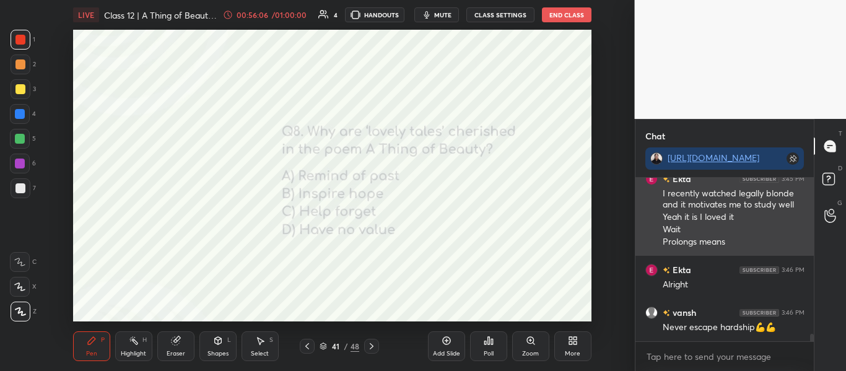
scroll to position [3477, 0]
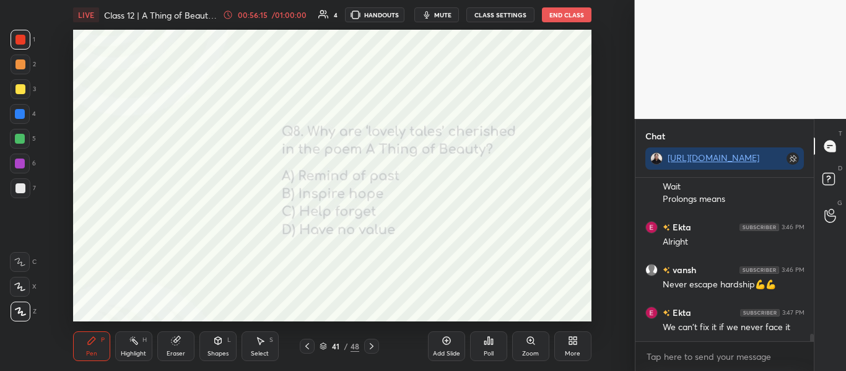
click at [496, 342] on div "Poll" at bounding box center [488, 346] width 37 height 30
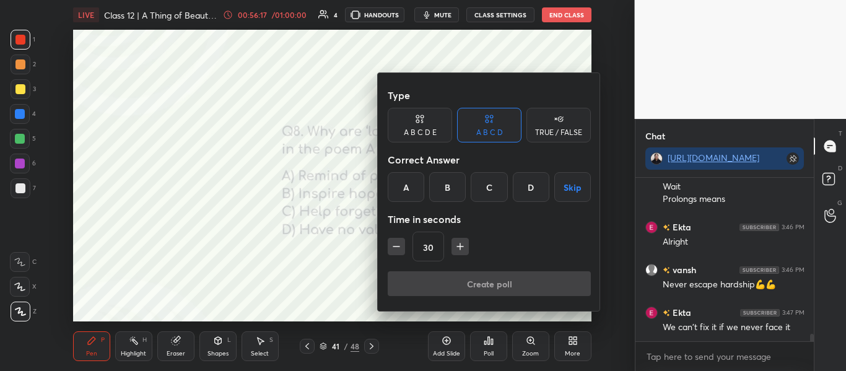
click at [456, 176] on div "B" at bounding box center [447, 187] width 37 height 30
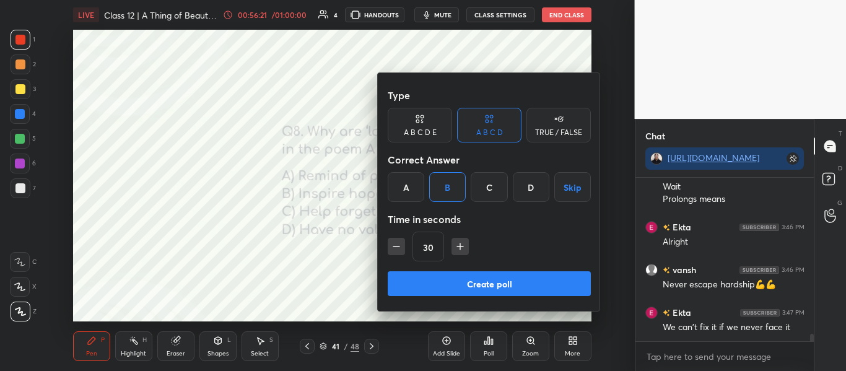
click at [471, 295] on button "Create poll" at bounding box center [488, 283] width 203 height 25
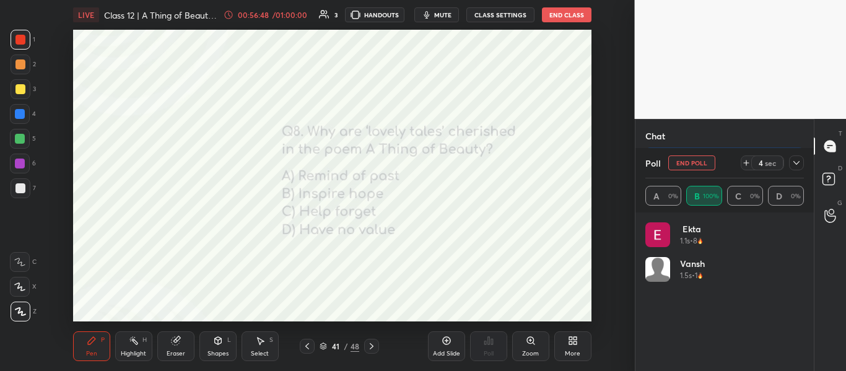
scroll to position [3583, 0]
click at [799, 167] on icon at bounding box center [796, 163] width 10 height 10
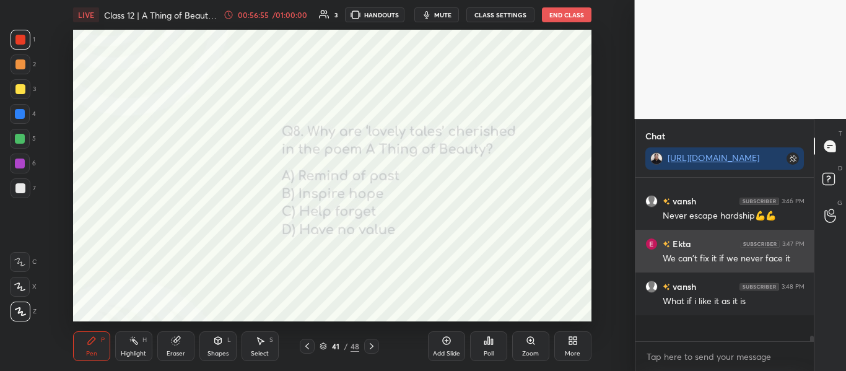
scroll to position [4, 4]
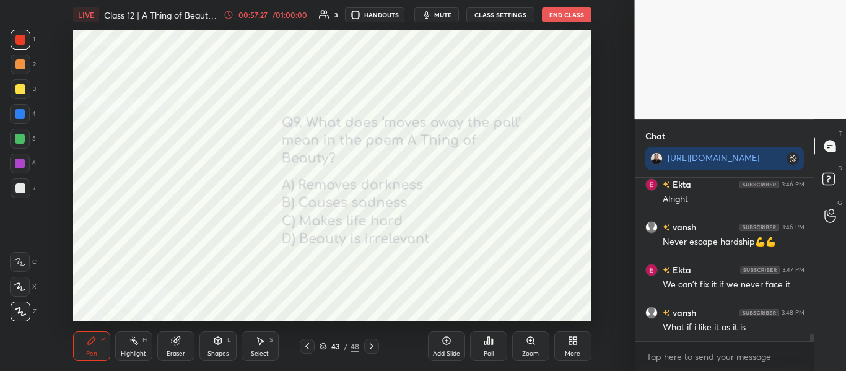
click at [491, 340] on icon at bounding box center [492, 342] width 2 height 6
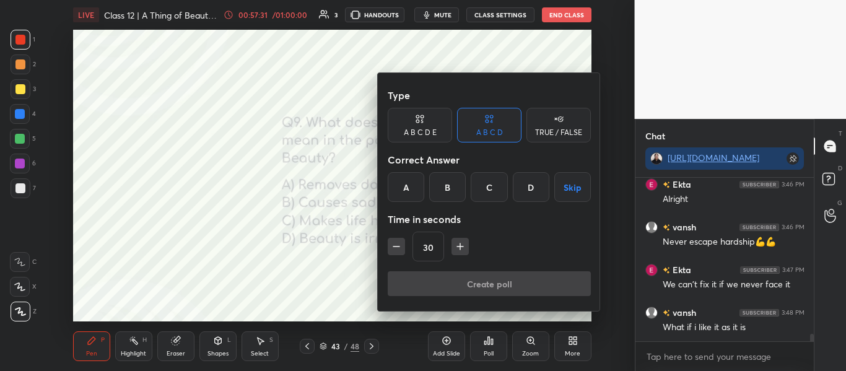
click at [417, 185] on div "A" at bounding box center [405, 187] width 37 height 30
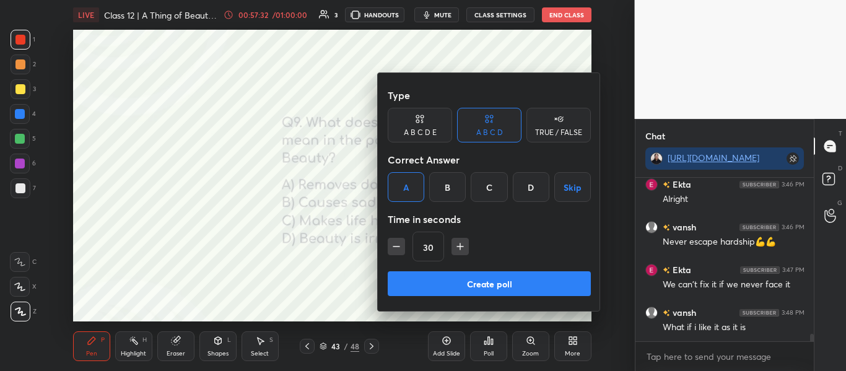
click at [455, 288] on button "Create poll" at bounding box center [488, 283] width 203 height 25
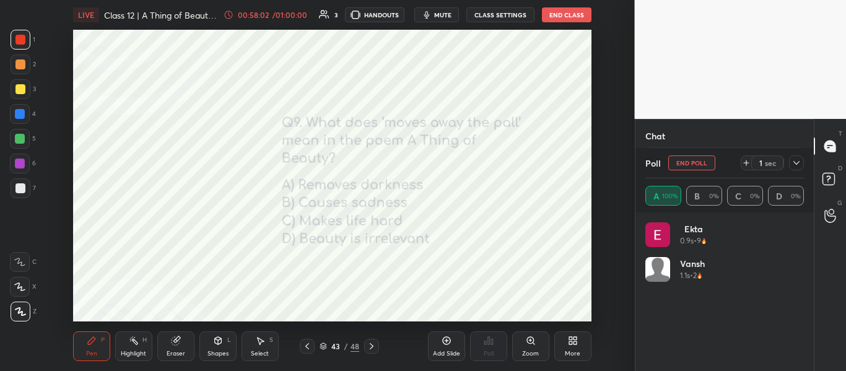
scroll to position [3691, 0]
click at [793, 171] on div "Poll" at bounding box center [724, 163] width 159 height 30
click at [796, 168] on div at bounding box center [796, 162] width 15 height 15
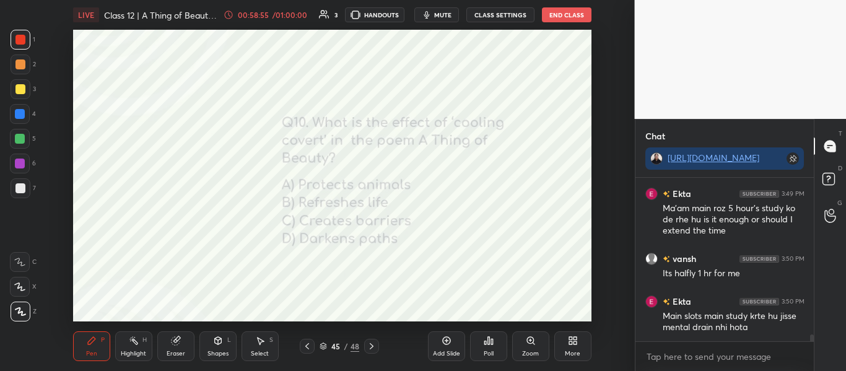
scroll to position [3831, 0]
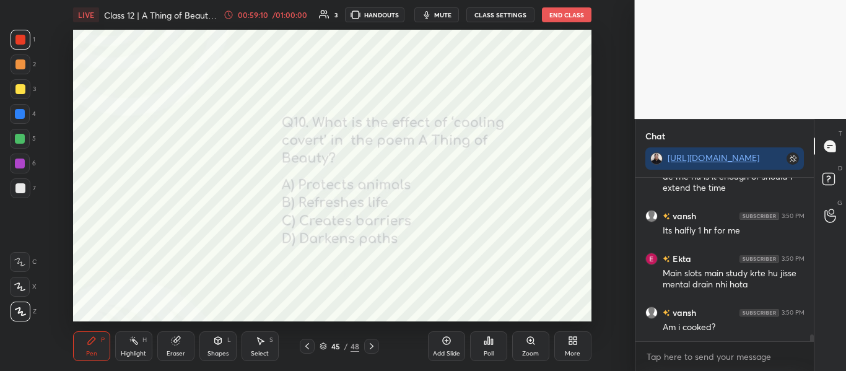
click at [320, 341] on div "45 / 48" at bounding box center [339, 345] width 40 height 11
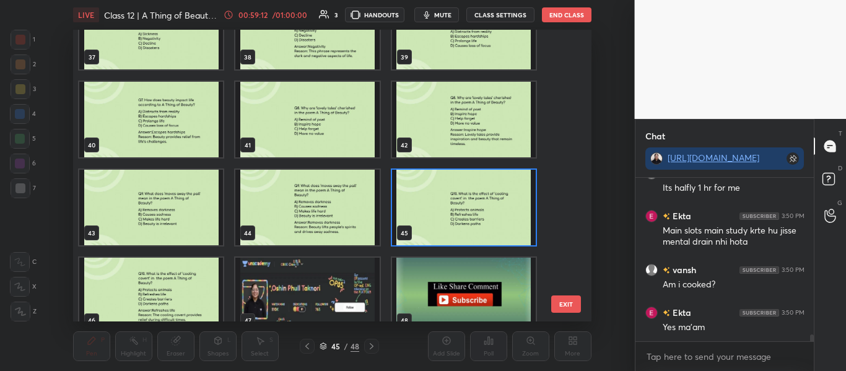
scroll to position [1114, 0]
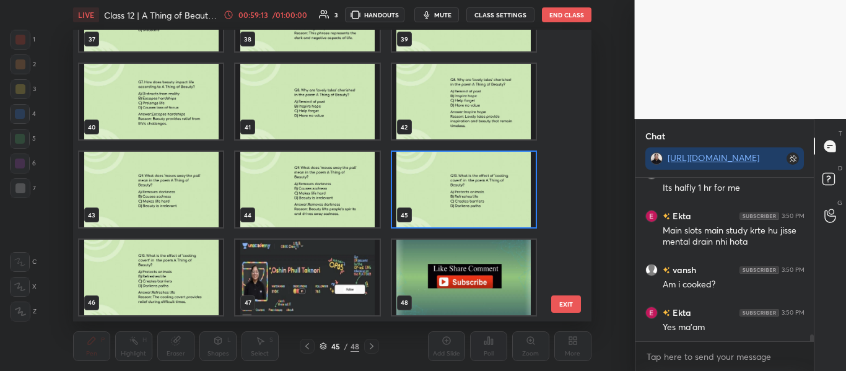
click at [334, 262] on img "grid" at bounding box center [307, 278] width 144 height 76
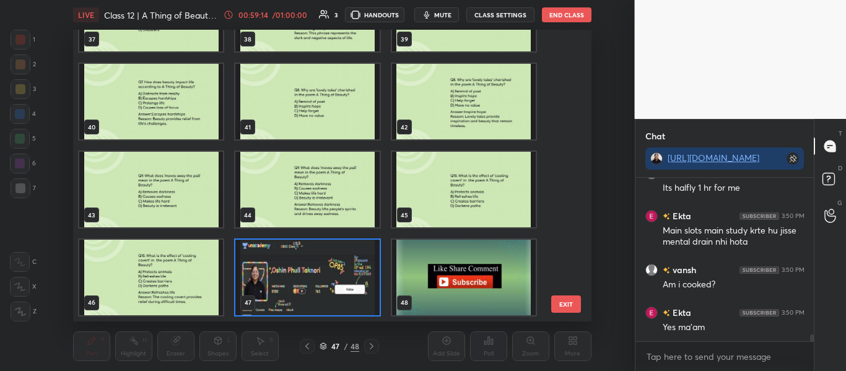
click at [334, 262] on img "grid" at bounding box center [307, 278] width 144 height 76
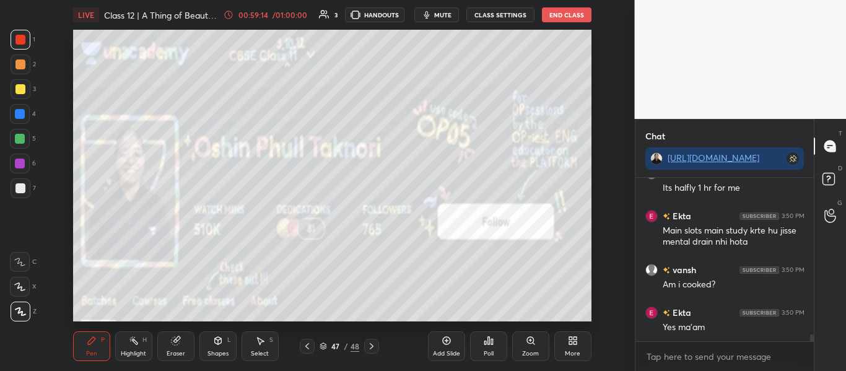
click at [334, 262] on img "grid" at bounding box center [307, 278] width 144 height 76
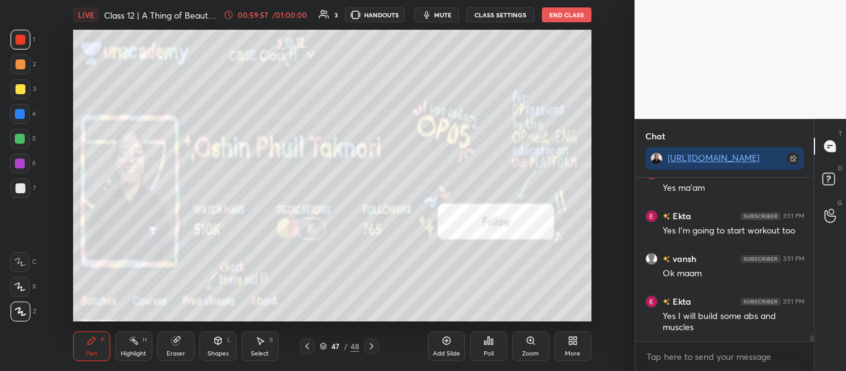
scroll to position [4026, 0]
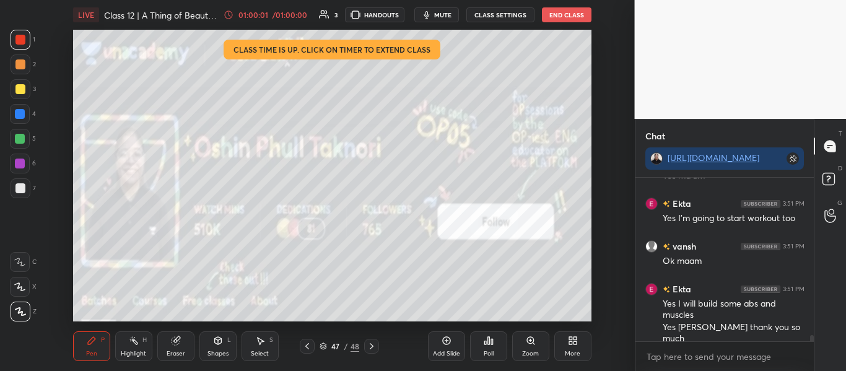
click at [570, 11] on button "End Class" at bounding box center [567, 14] width 50 height 15
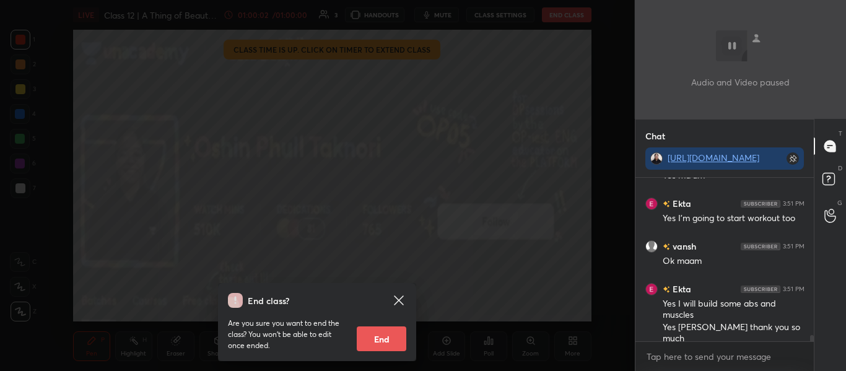
scroll to position [4038, 0]
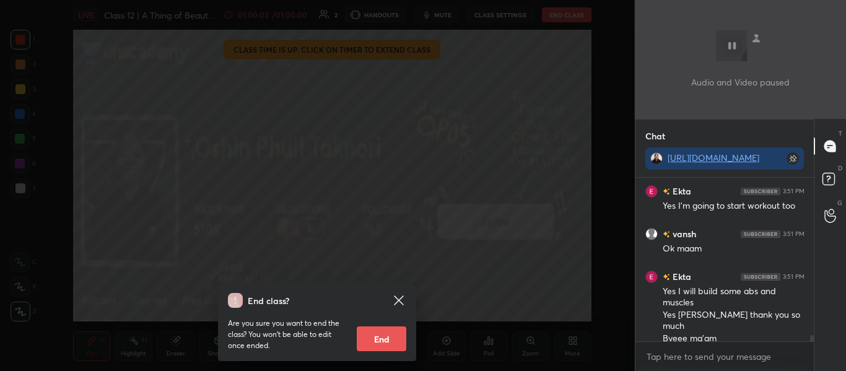
click at [377, 339] on button "End" at bounding box center [382, 338] width 50 height 25
type textarea "x"
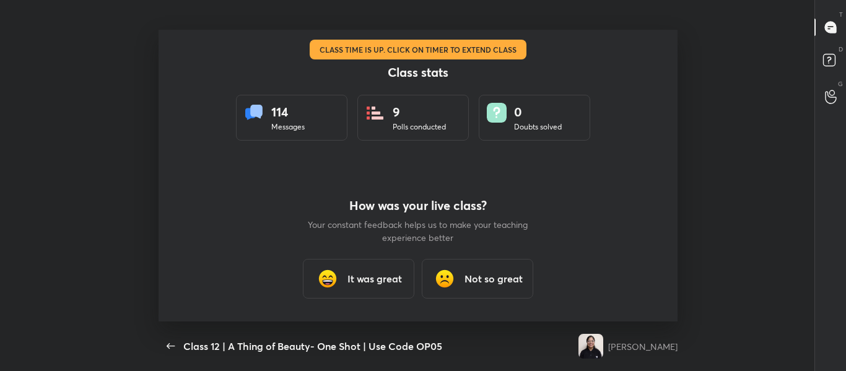
scroll to position [4, 1]
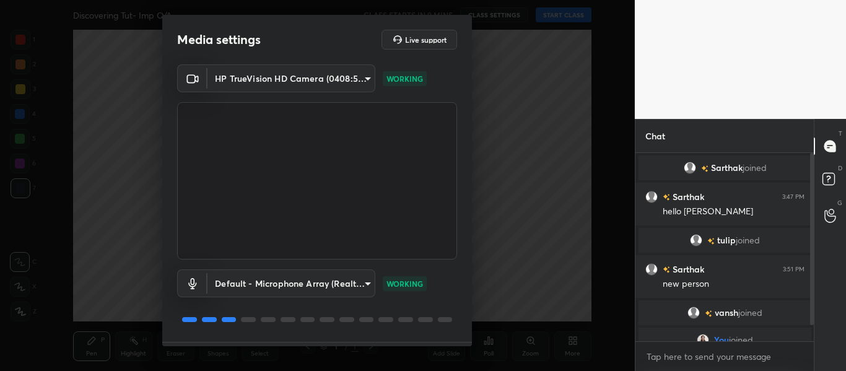
scroll to position [35, 0]
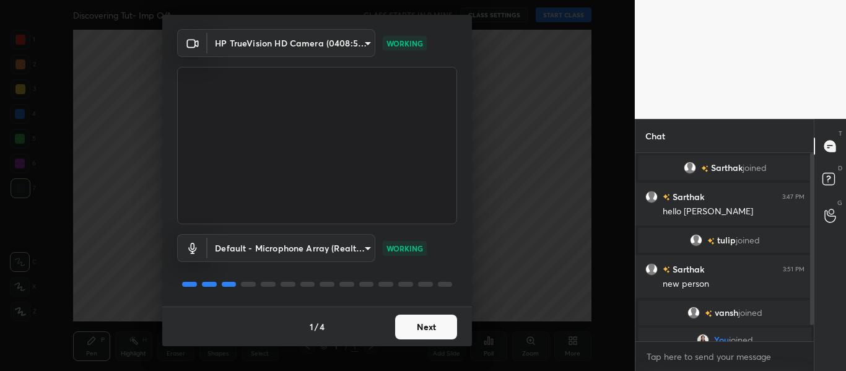
click at [413, 331] on button "Next" at bounding box center [426, 326] width 62 height 25
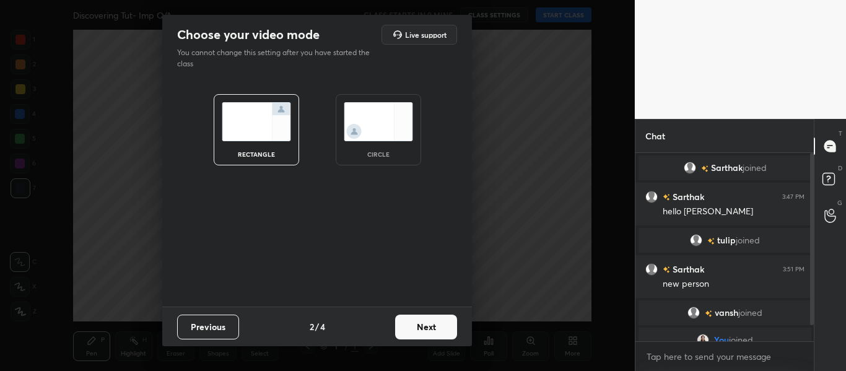
scroll to position [0, 0]
click at [413, 331] on button "Next" at bounding box center [426, 326] width 62 height 25
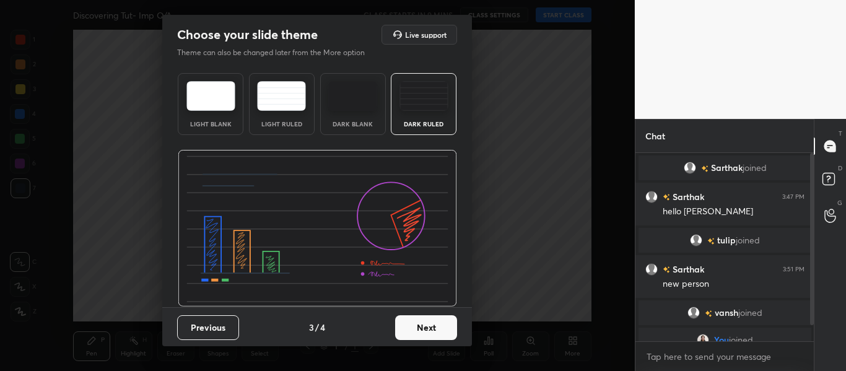
click at [413, 331] on button "Next" at bounding box center [426, 327] width 62 height 25
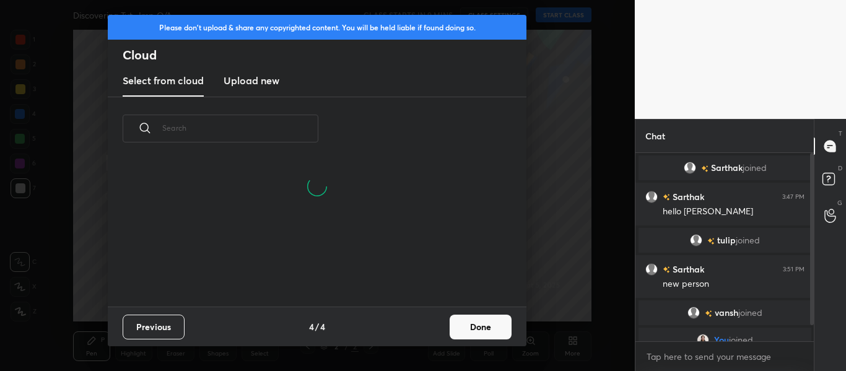
click at [253, 87] on h3 "Upload new" at bounding box center [251, 80] width 56 height 15
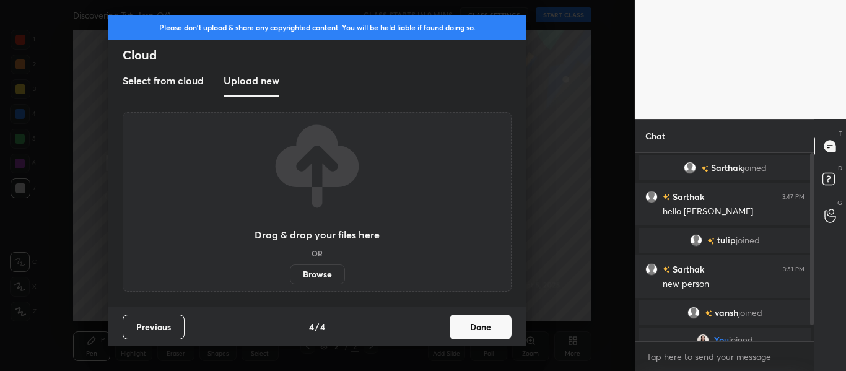
click at [318, 276] on label "Browse" at bounding box center [317, 274] width 55 height 20
click at [290, 276] on input "Browse" at bounding box center [290, 274] width 0 height 20
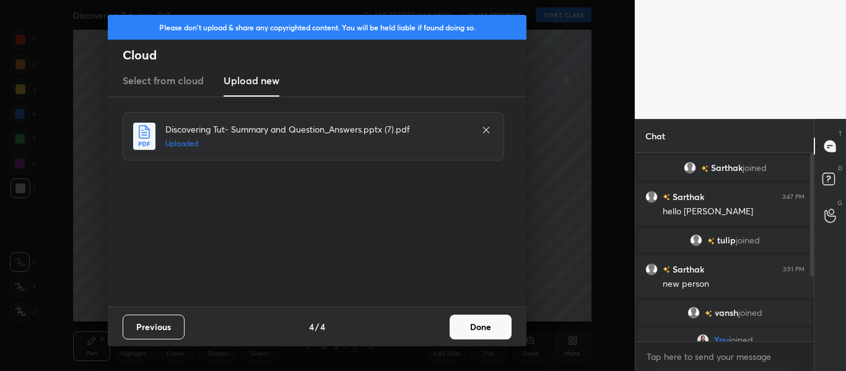
click at [504, 330] on button "Done" at bounding box center [480, 326] width 62 height 25
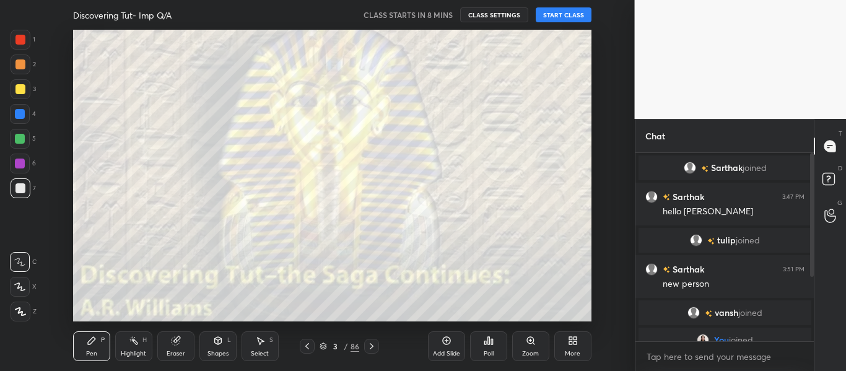
click at [22, 40] on div at bounding box center [20, 40] width 10 height 10
click at [24, 316] on div at bounding box center [21, 311] width 20 height 20
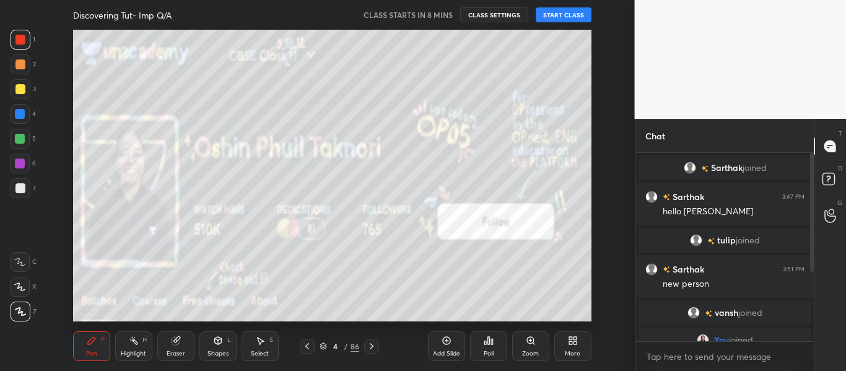
click at [557, 343] on div "More" at bounding box center [572, 346] width 37 height 30
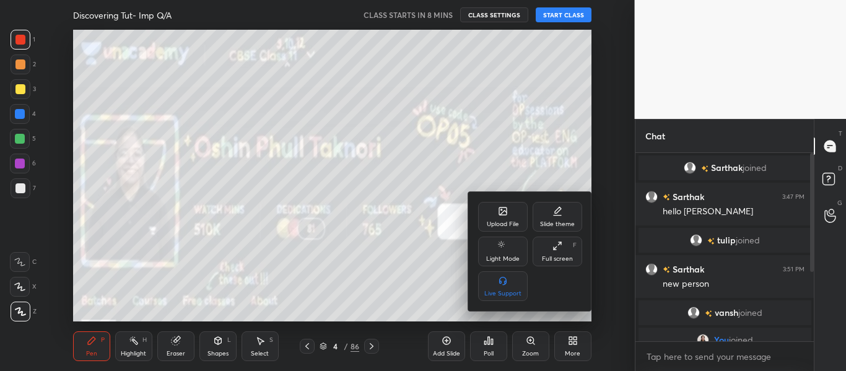
click at [494, 219] on div "Upload File" at bounding box center [503, 217] width 50 height 30
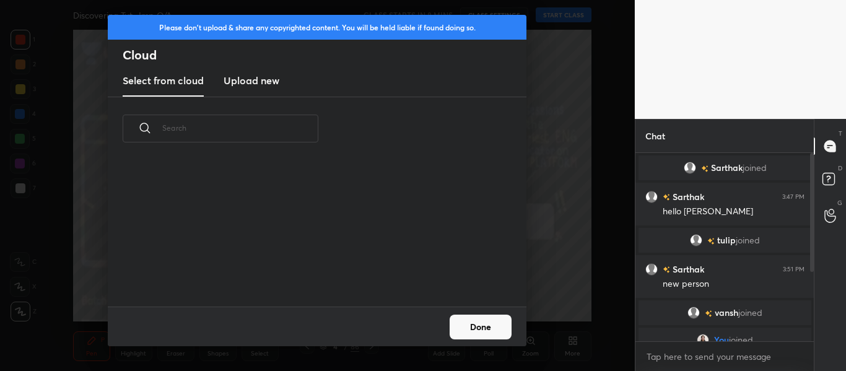
scroll to position [146, 397]
click at [241, 67] on new "Upload new" at bounding box center [251, 81] width 56 height 31
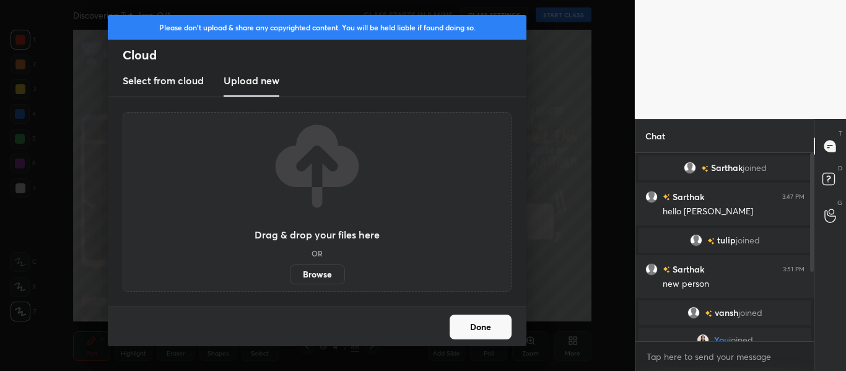
click at [314, 268] on label "Browse" at bounding box center [317, 274] width 55 height 20
click at [290, 268] on input "Browse" at bounding box center [290, 274] width 0 height 20
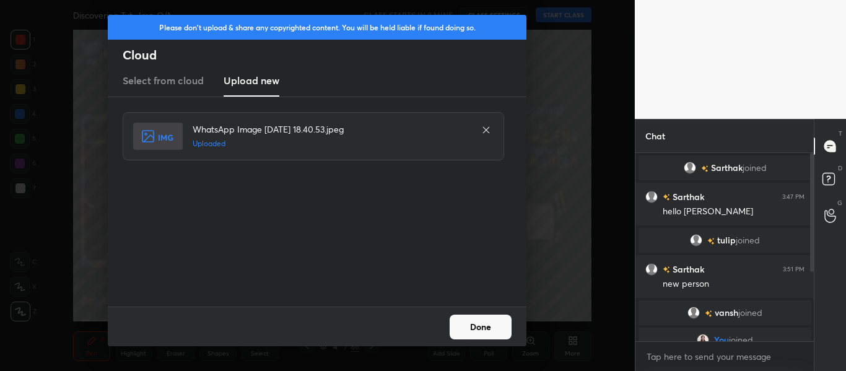
click at [469, 328] on button "Done" at bounding box center [480, 326] width 62 height 25
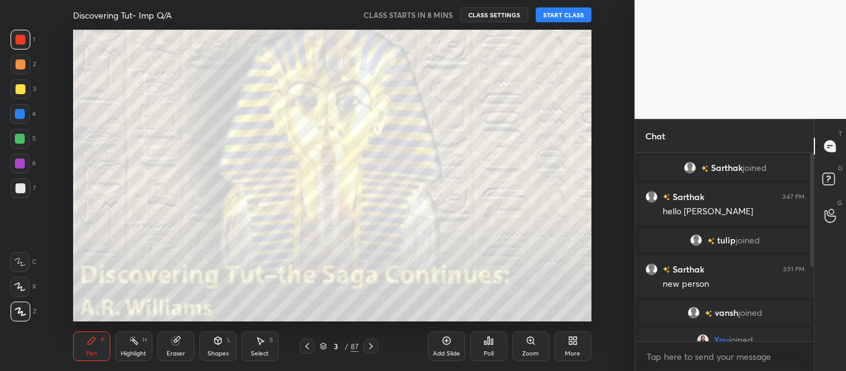
click at [745, 366] on div "x" at bounding box center [724, 356] width 179 height 29
type textarea "x"
paste textarea "[URL][DOMAIN_NAME]"
type textarea "[URL][DOMAIN_NAME]"
type textarea "x"
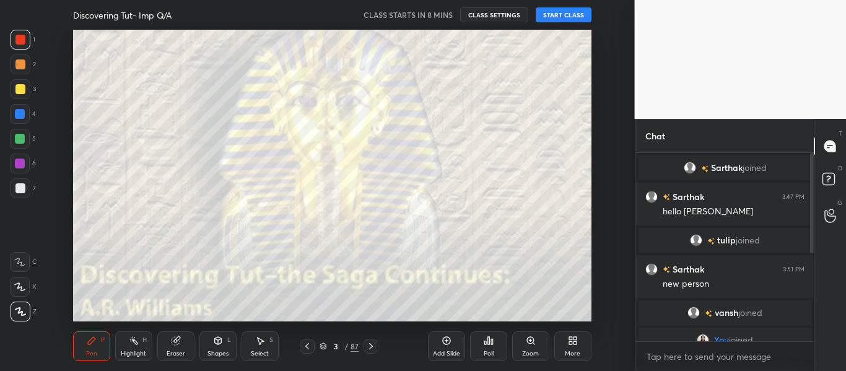
scroll to position [204, 0]
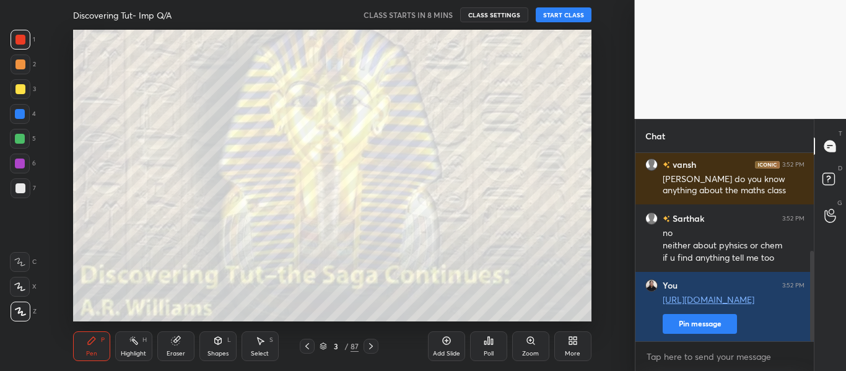
drag, startPoint x: 810, startPoint y: 229, endPoint x: 800, endPoint y: 400, distance: 171.1
click at [800, 0] on html "1 2 3 4 5 6 7 C X Z C X Z E E Erase all H H Discovering Tut- Imp Q/A CLASS STAR…" at bounding box center [423, 0] width 846 height 0
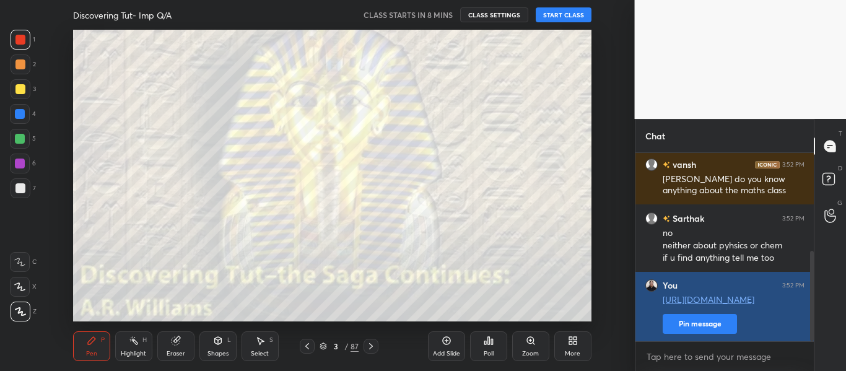
click at [698, 333] on button "Pin message" at bounding box center [699, 324] width 74 height 20
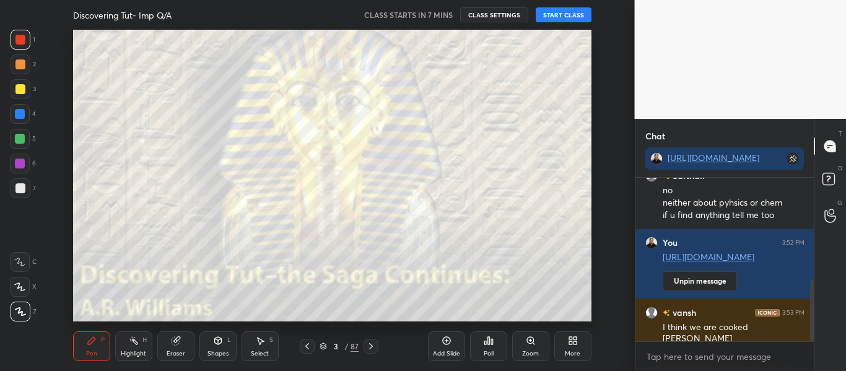
scroll to position [314, 0]
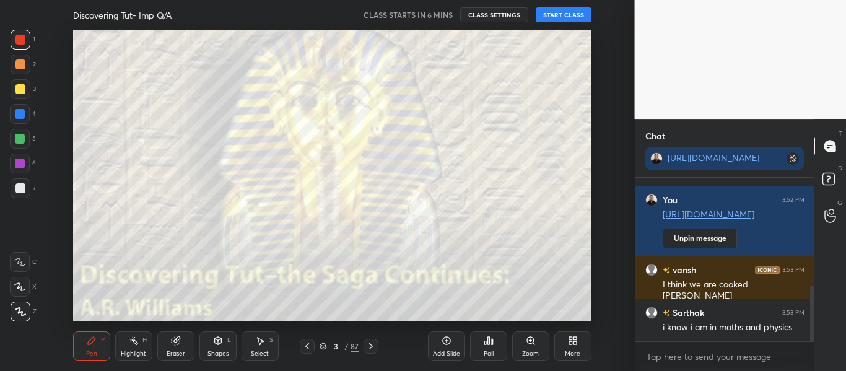
click at [548, 14] on button "START CLASS" at bounding box center [563, 14] width 56 height 15
drag, startPoint x: 812, startPoint y: 316, endPoint x: 841, endPoint y: 400, distance: 88.3
click at [841, 0] on html "1 2 3 4 5 6 7 C X Z C X Z E E Erase all H H LIVE Discovering Tut- Imp Q/A 00:00…" at bounding box center [423, 0] width 846 height 0
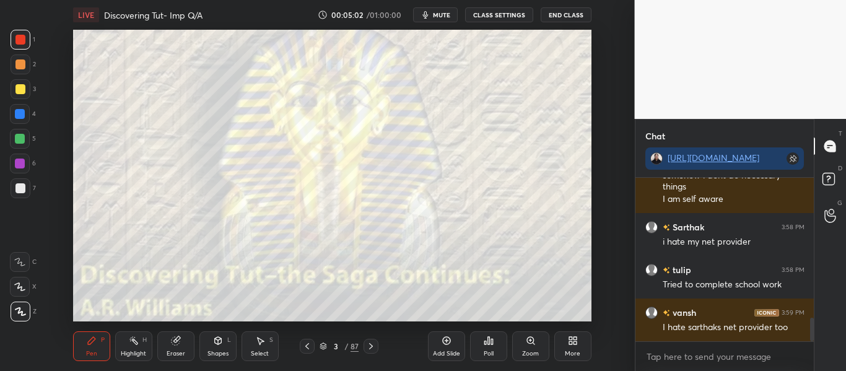
scroll to position [980, 0]
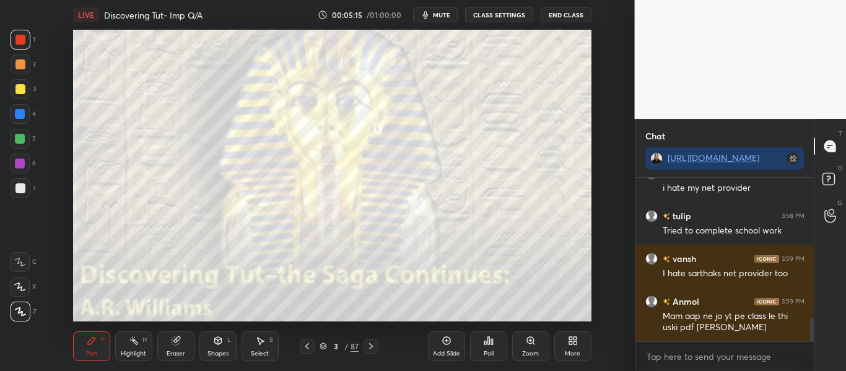
click at [321, 346] on icon at bounding box center [322, 345] width 7 height 7
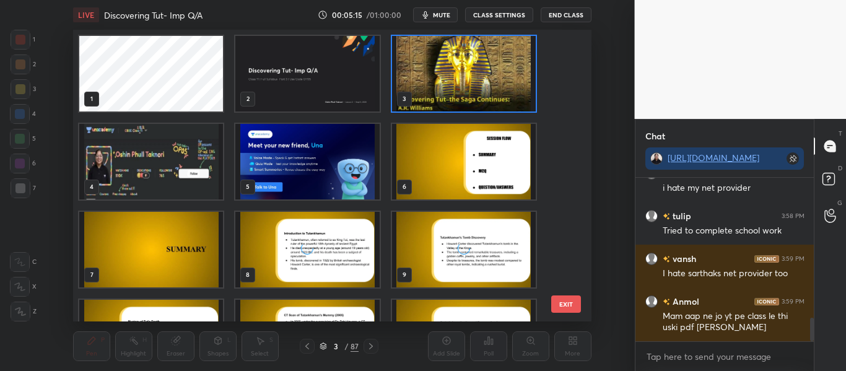
scroll to position [288, 513]
click at [448, 59] on img "grid" at bounding box center [463, 74] width 144 height 76
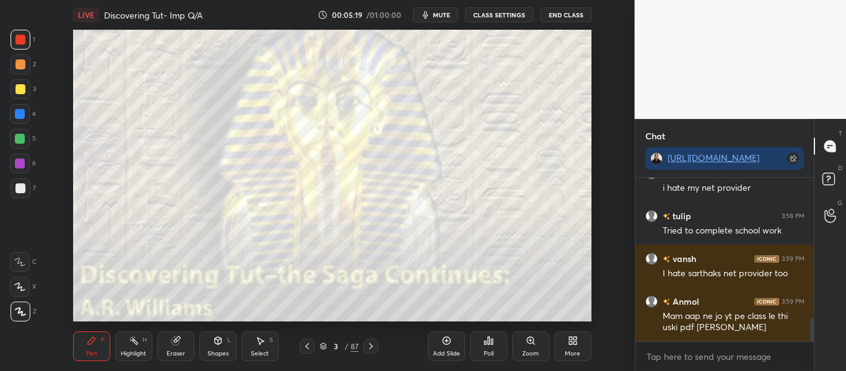
click at [448, 59] on img "grid" at bounding box center [463, 74] width 144 height 76
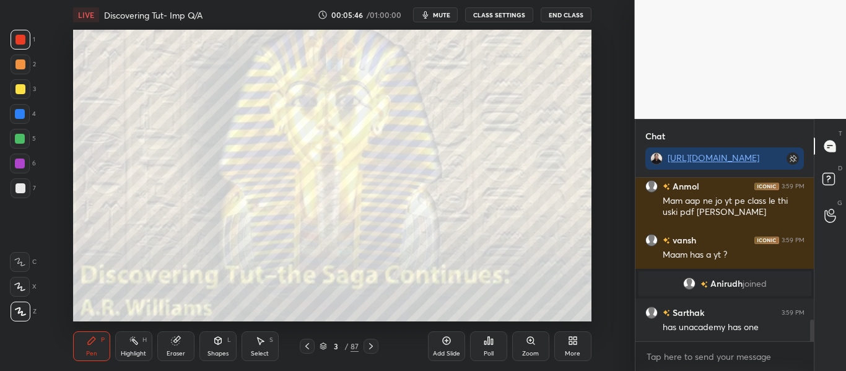
scroll to position [1099, 0]
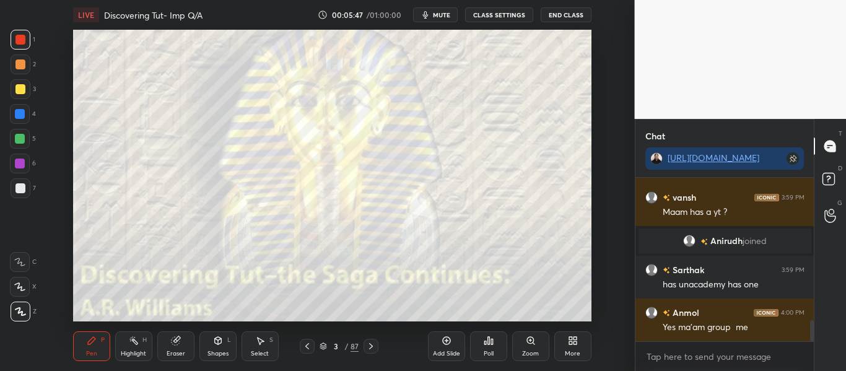
click at [439, 11] on span "mute" at bounding box center [441, 15] width 17 height 9
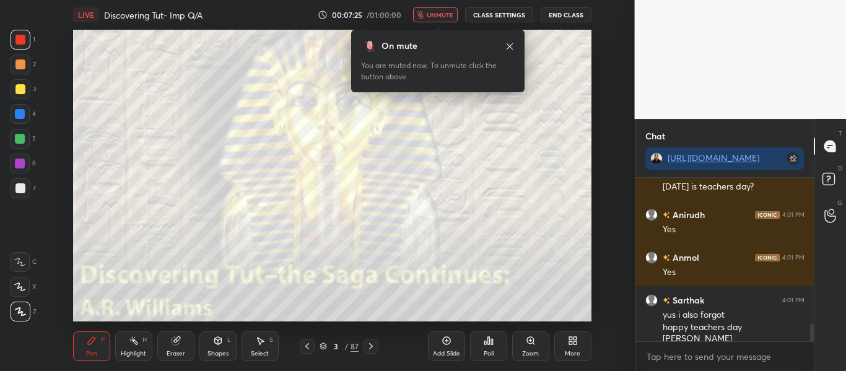
scroll to position [1390, 0]
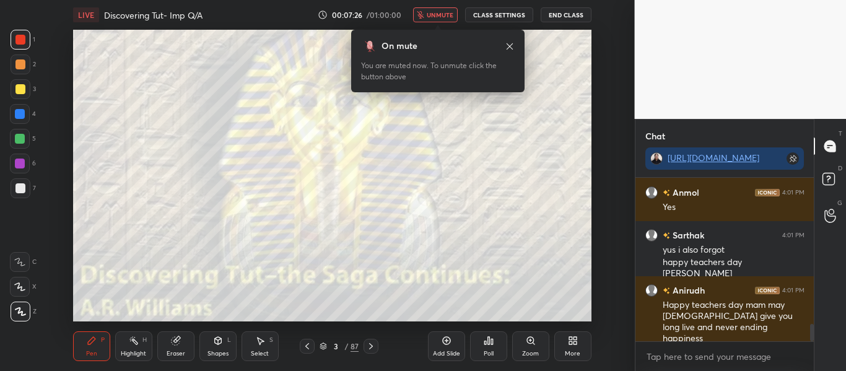
click at [439, 11] on span "unmute" at bounding box center [439, 15] width 27 height 9
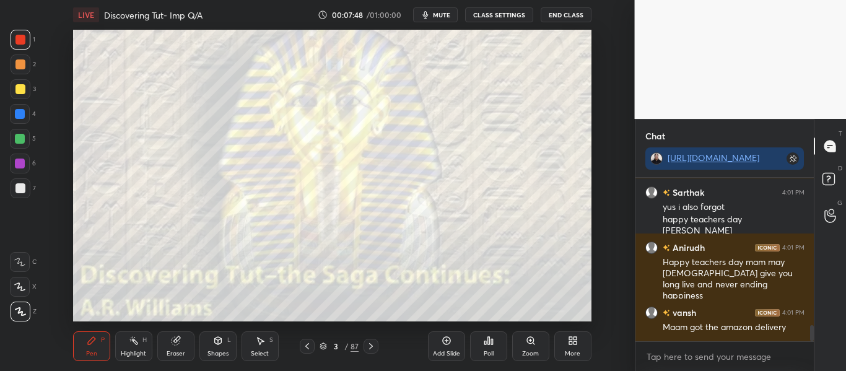
scroll to position [1476, 0]
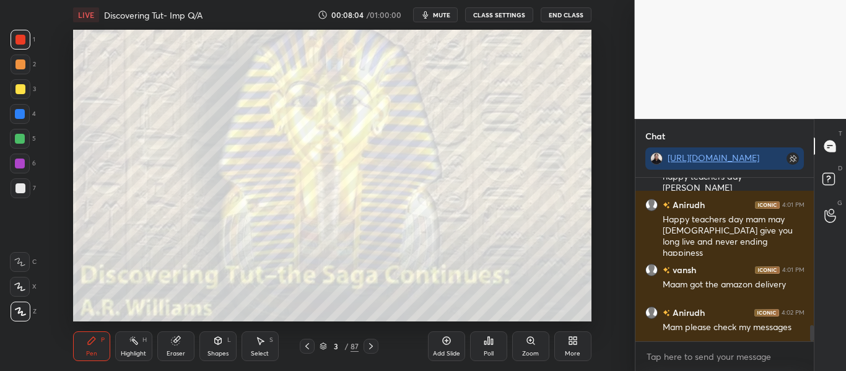
click at [306, 344] on icon at bounding box center [307, 346] width 10 height 10
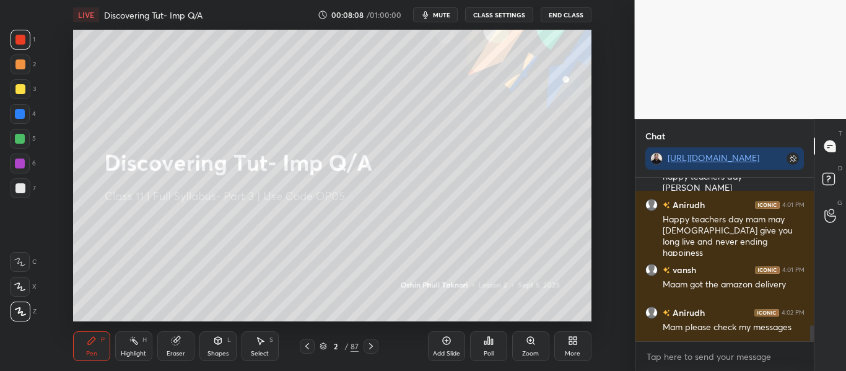
click at [376, 345] on div at bounding box center [370, 346] width 15 height 15
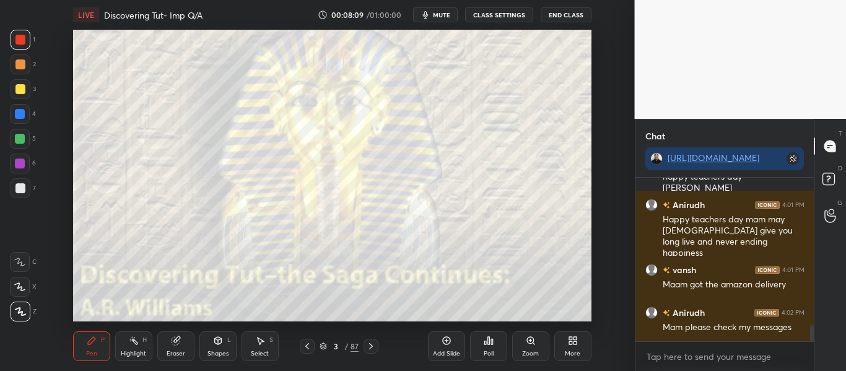
click at [321, 345] on icon at bounding box center [322, 345] width 7 height 7
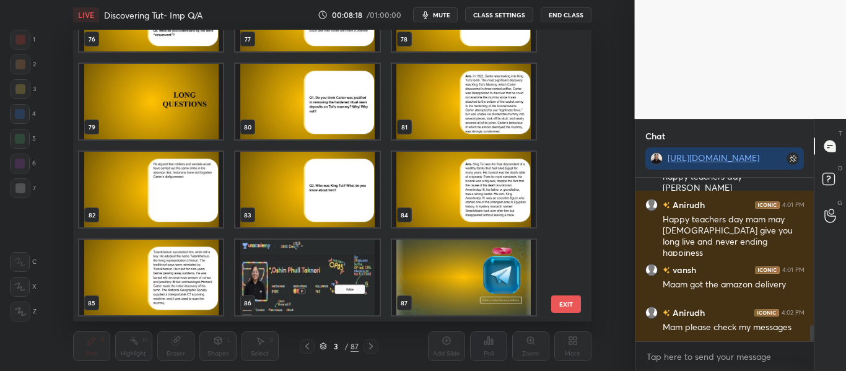
drag, startPoint x: 810, startPoint y: 337, endPoint x: 782, endPoint y: 353, distance: 31.9
click at [782, 353] on div "[PERSON_NAME] 4:01 PM Yes [PERSON_NAME] 4:01 PM yus i also forgot happy teacher…" at bounding box center [724, 274] width 179 height 193
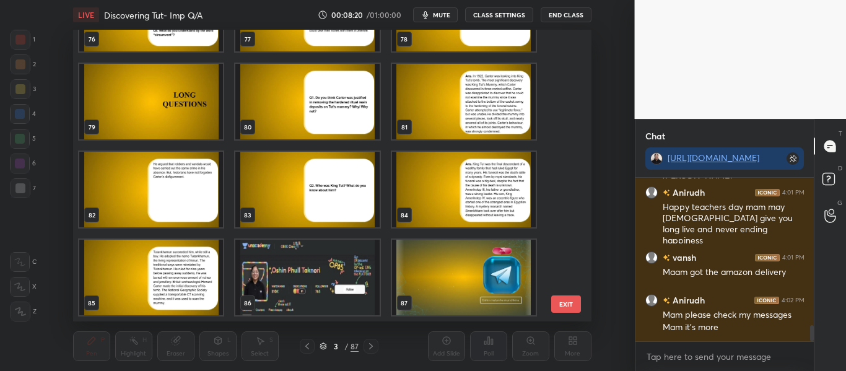
click at [344, 280] on img "grid" at bounding box center [307, 278] width 144 height 76
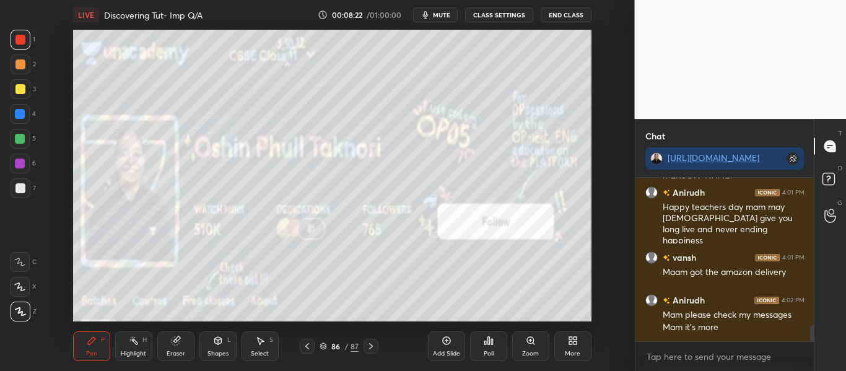
click at [574, 332] on div "More" at bounding box center [572, 346] width 37 height 30
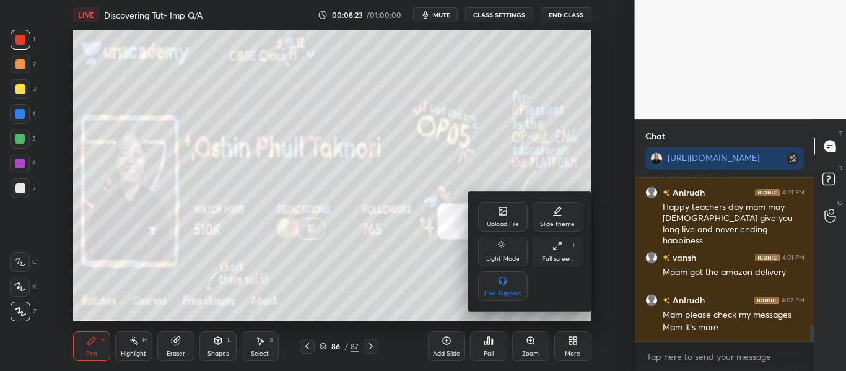
click at [504, 217] on div "Upload File" at bounding box center [503, 217] width 50 height 30
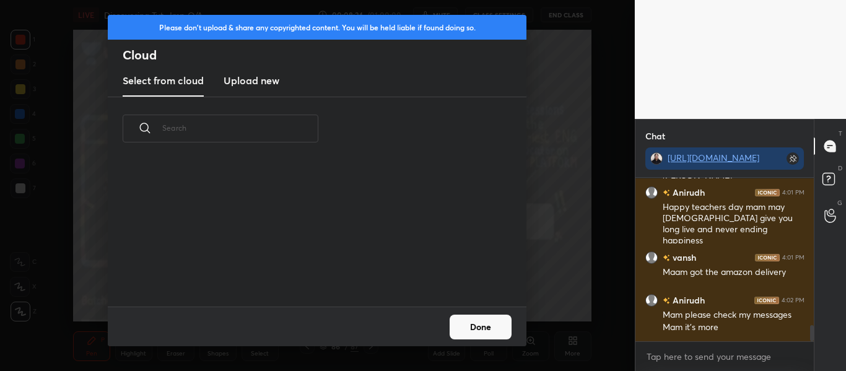
scroll to position [146, 397]
click at [251, 89] on new "Upload new" at bounding box center [251, 81] width 56 height 31
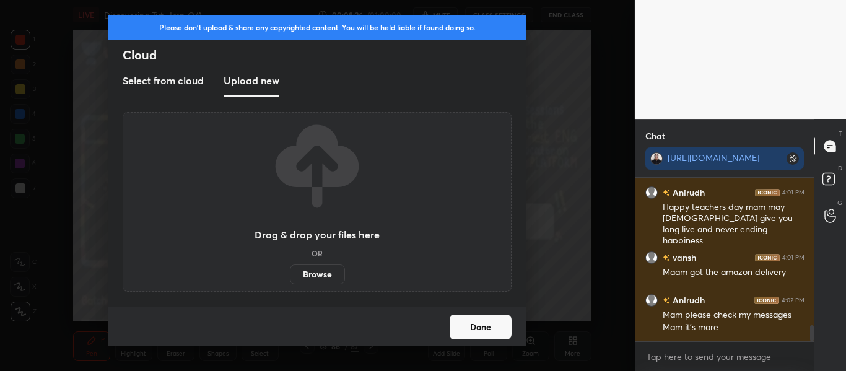
click at [309, 271] on label "Browse" at bounding box center [317, 274] width 55 height 20
click at [290, 271] on input "Browse" at bounding box center [290, 274] width 0 height 20
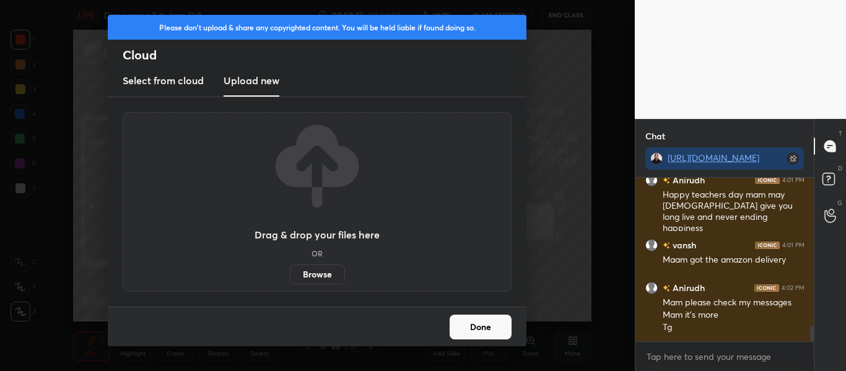
scroll to position [1554, 0]
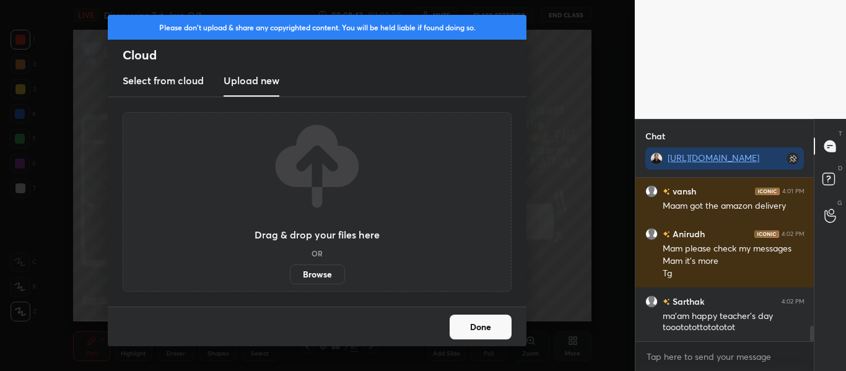
click at [497, 336] on button "Done" at bounding box center [480, 326] width 62 height 25
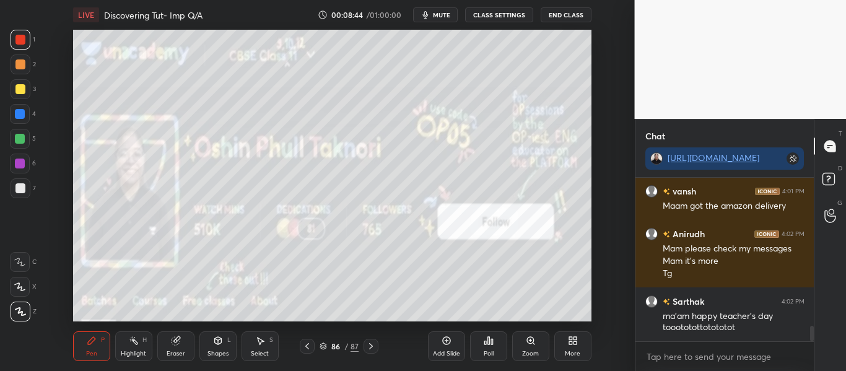
click at [323, 350] on div "86 / 87" at bounding box center [338, 345] width 39 height 11
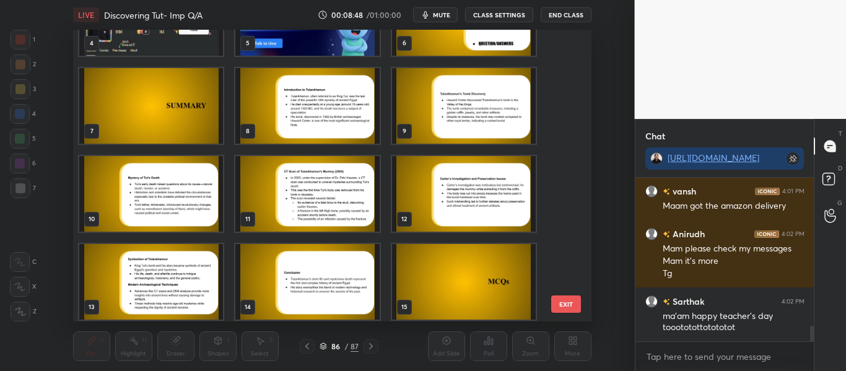
scroll to position [0, 0]
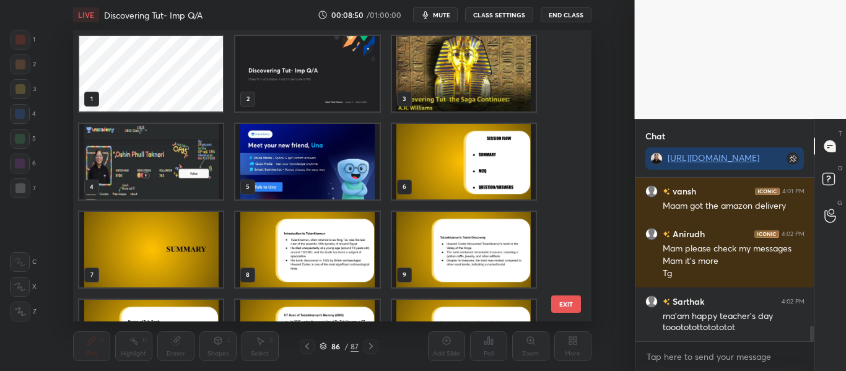
click at [435, 72] on img "grid" at bounding box center [463, 74] width 144 height 76
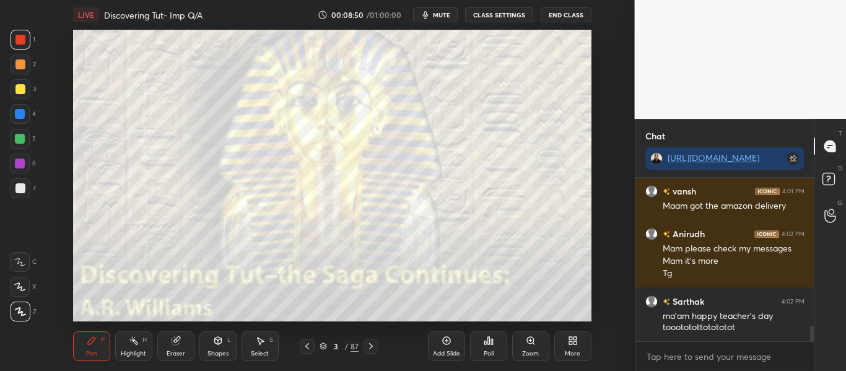
click at [435, 72] on img "grid" at bounding box center [463, 74] width 144 height 76
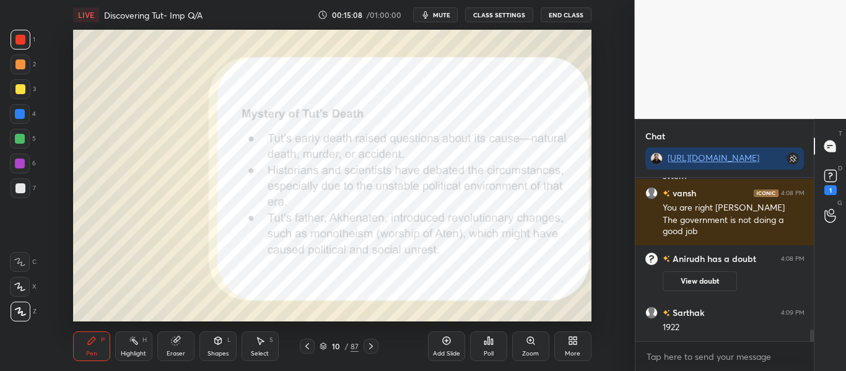
scroll to position [2058, 0]
click at [830, 170] on rect at bounding box center [830, 176] width 12 height 12
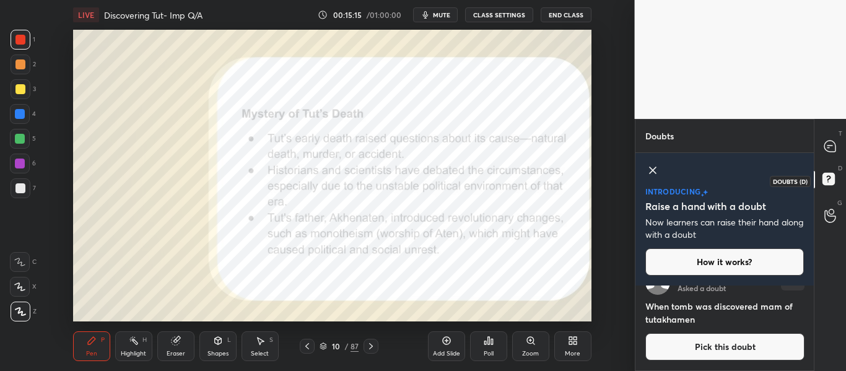
scroll to position [81, 175]
click at [828, 155] on div at bounding box center [830, 146] width 25 height 22
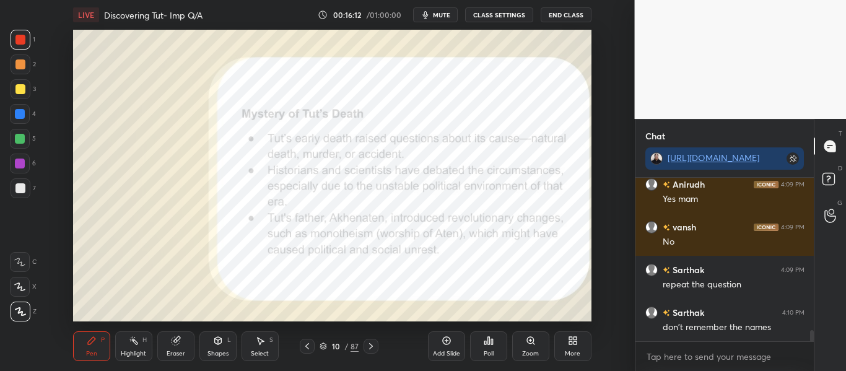
scroll to position [2293, 0]
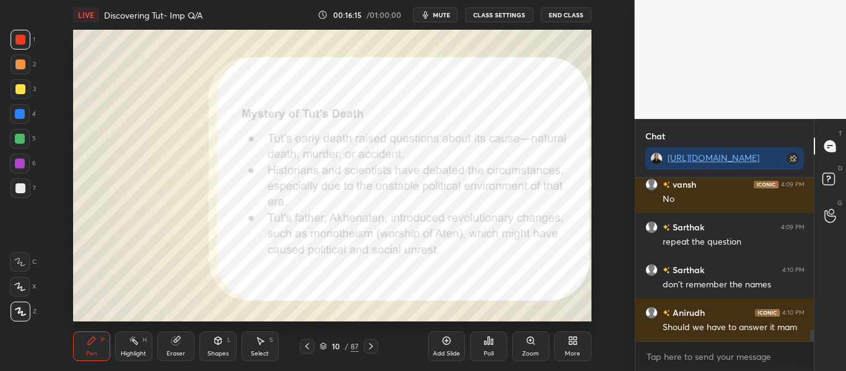
click at [449, 341] on icon at bounding box center [446, 340] width 10 height 10
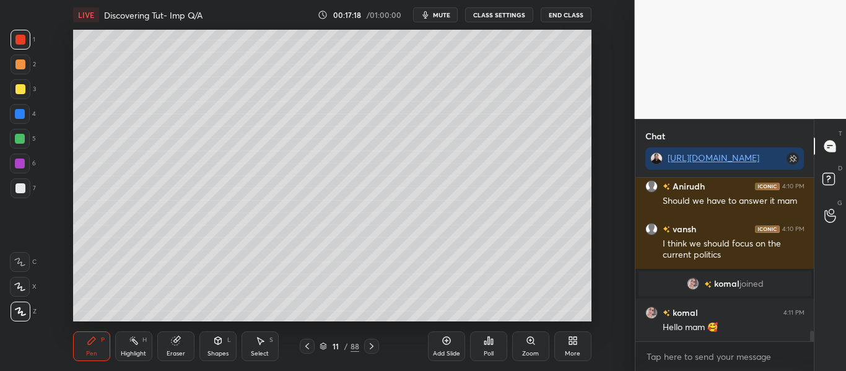
scroll to position [2384, 0]
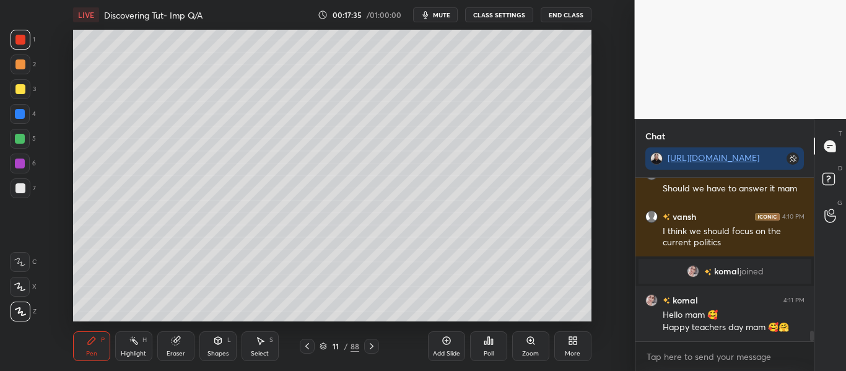
click at [439, 342] on div "Add Slide" at bounding box center [446, 346] width 37 height 30
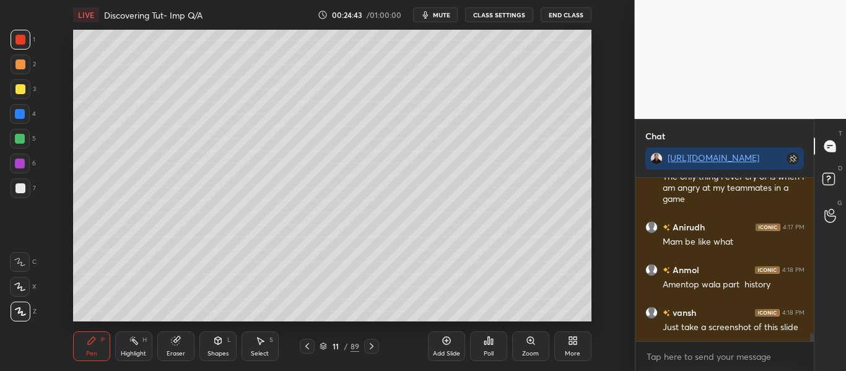
scroll to position [3227, 0]
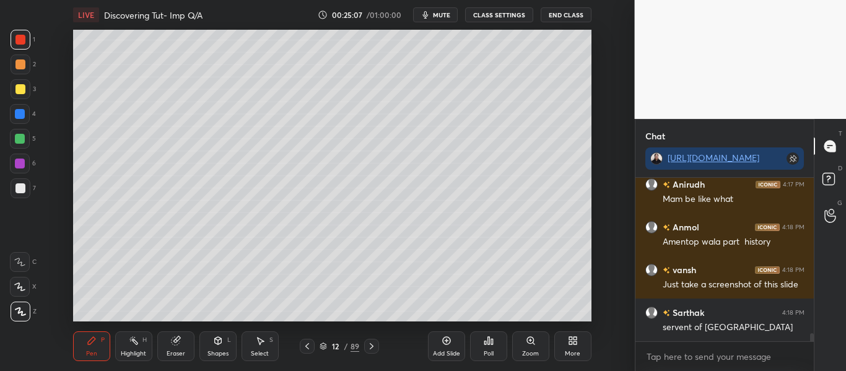
click at [326, 347] on icon at bounding box center [322, 345] width 7 height 7
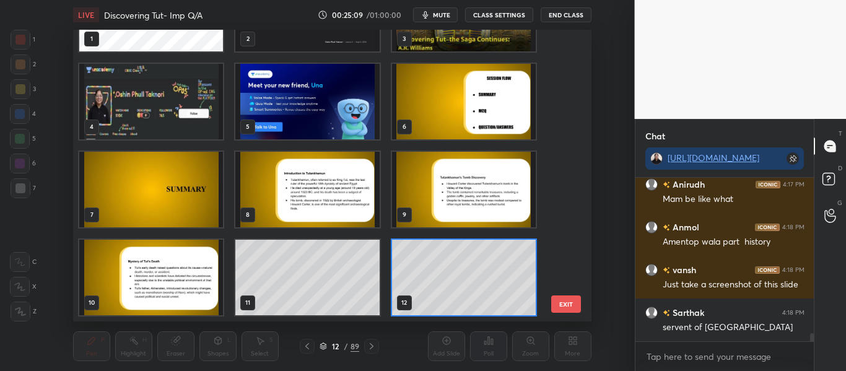
scroll to position [315, 0]
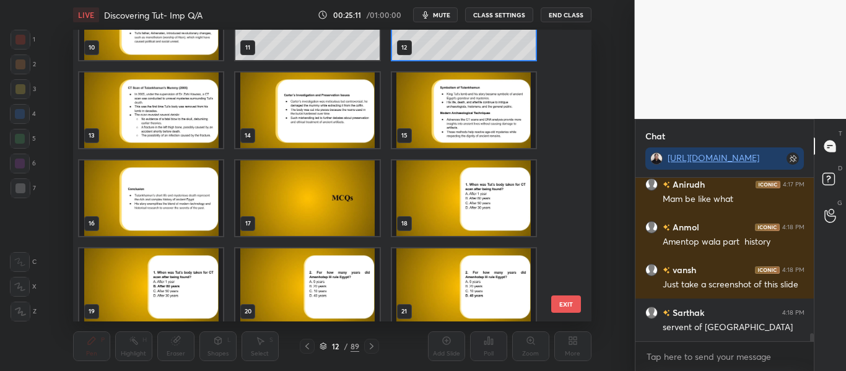
click at [333, 180] on img "grid" at bounding box center [307, 198] width 144 height 76
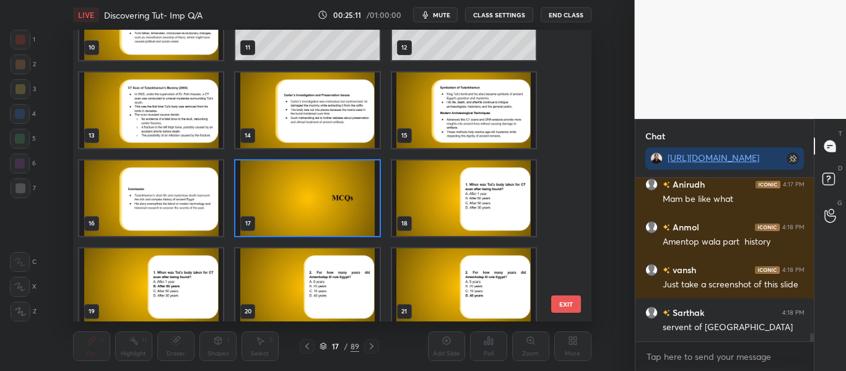
click at [333, 180] on img "grid" at bounding box center [307, 198] width 144 height 76
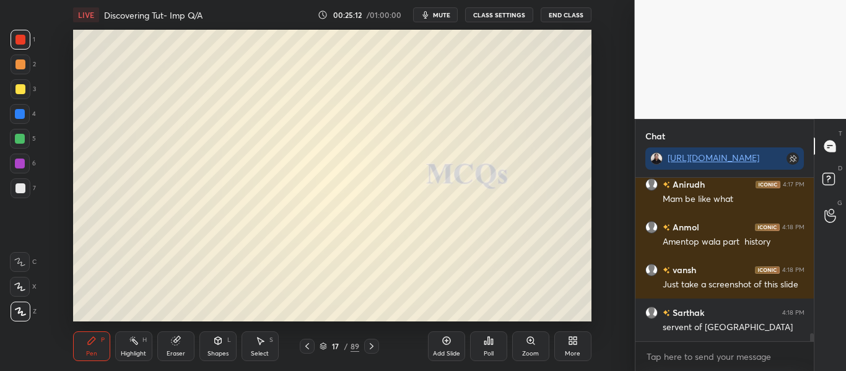
click at [333, 180] on img "grid" at bounding box center [307, 198] width 144 height 76
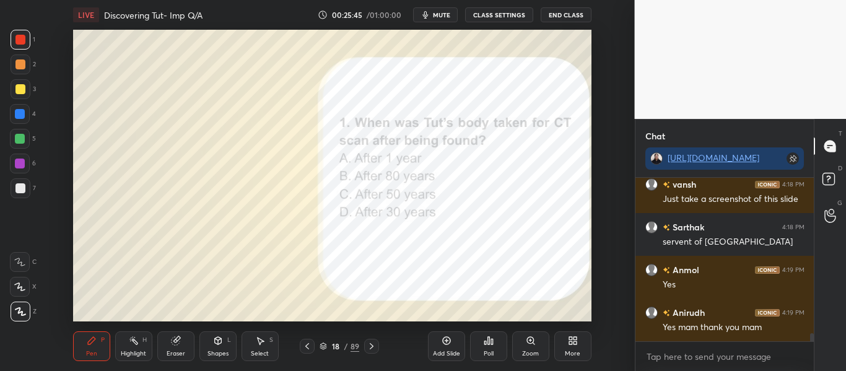
scroll to position [3079, 0]
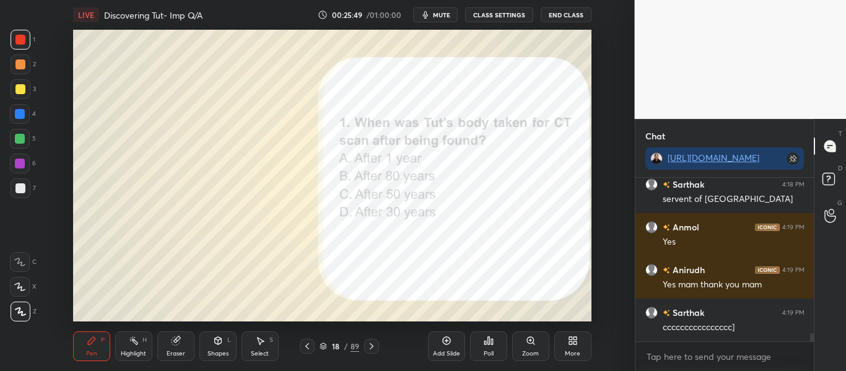
click at [485, 355] on div "Poll" at bounding box center [488, 353] width 10 height 6
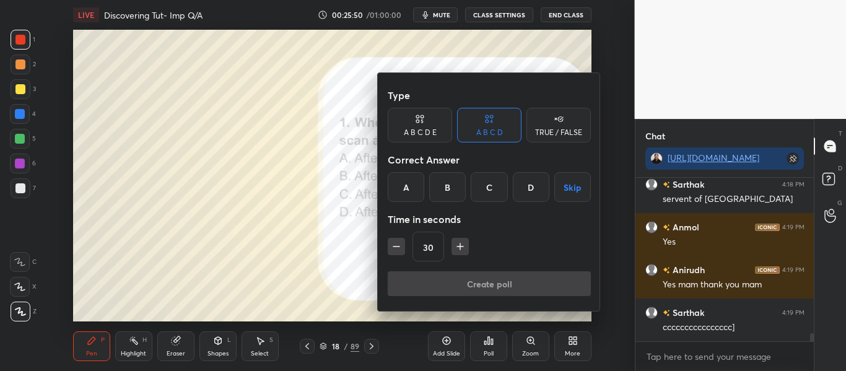
click at [435, 186] on div "B" at bounding box center [447, 187] width 37 height 30
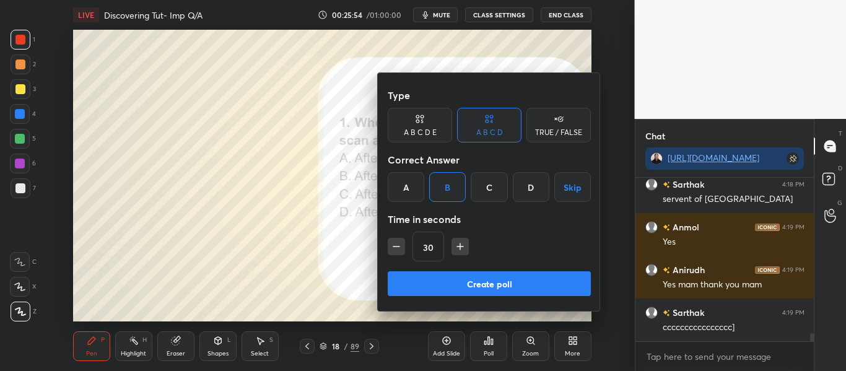
drag, startPoint x: 509, startPoint y: 242, endPoint x: 468, endPoint y: 274, distance: 52.1
click at [468, 274] on div "Type A B C D E A B C D TRUE / FALSE Correct Answer A B C D Skip Time in seconds…" at bounding box center [489, 192] width 223 height 238
click at [468, 274] on button "Create poll" at bounding box center [488, 283] width 203 height 25
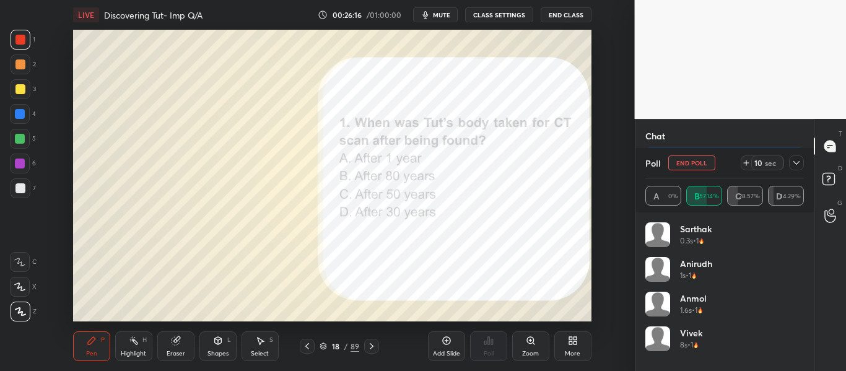
scroll to position [3305, 0]
click at [795, 168] on div at bounding box center [796, 162] width 15 height 15
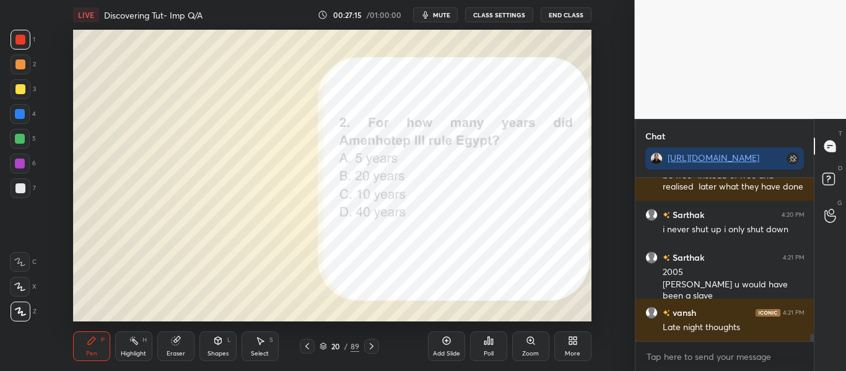
scroll to position [3381, 0]
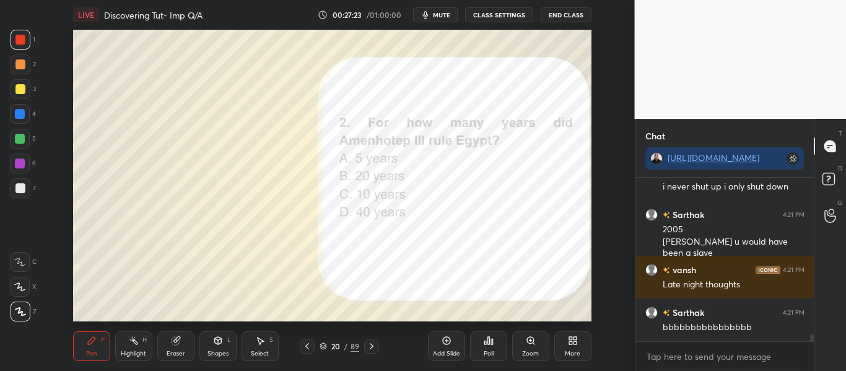
click at [486, 340] on icon at bounding box center [488, 340] width 10 height 10
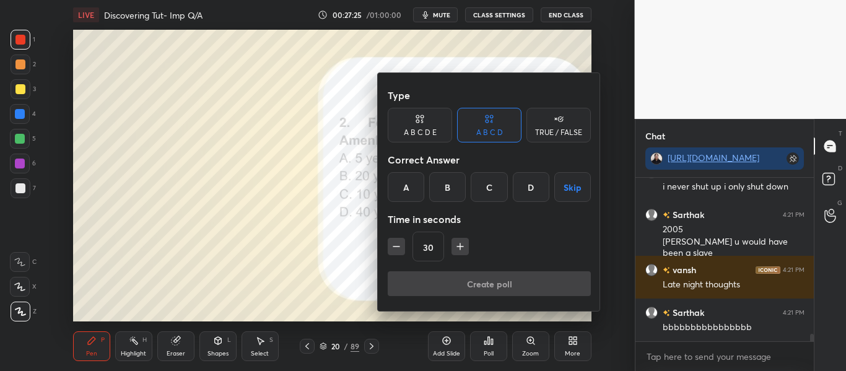
click at [537, 180] on div "D" at bounding box center [531, 187] width 37 height 30
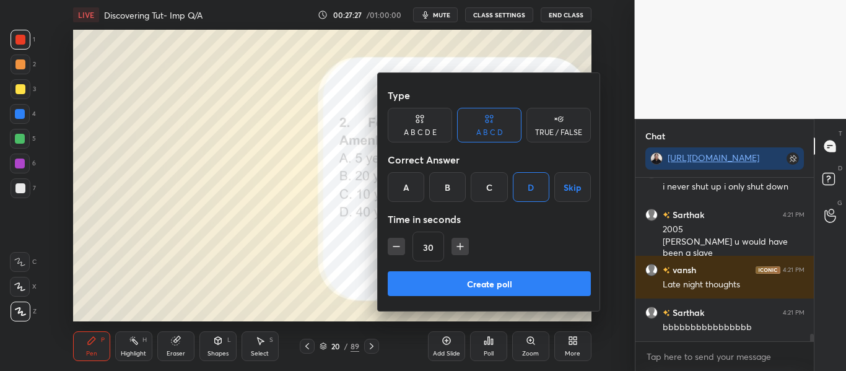
click at [490, 278] on button "Create poll" at bounding box center [488, 283] width 203 height 25
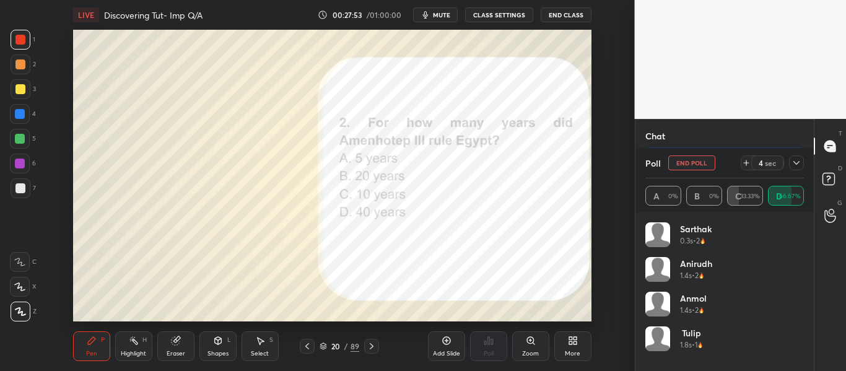
scroll to position [3573, 0]
click at [792, 173] on div "Poll" at bounding box center [724, 163] width 159 height 30
click at [798, 162] on icon at bounding box center [796, 163] width 10 height 10
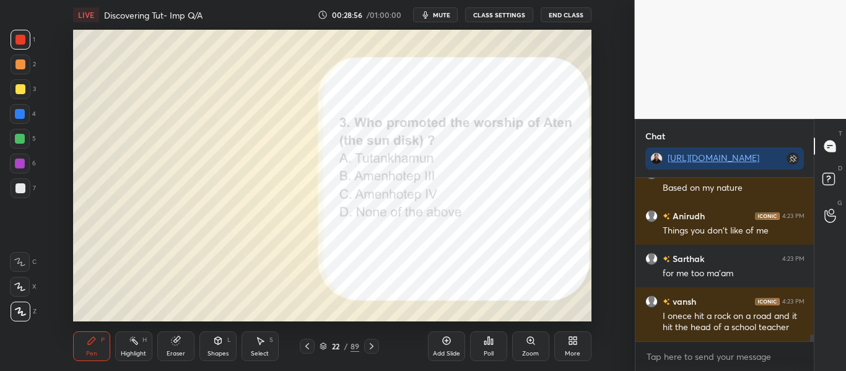
scroll to position [3856, 0]
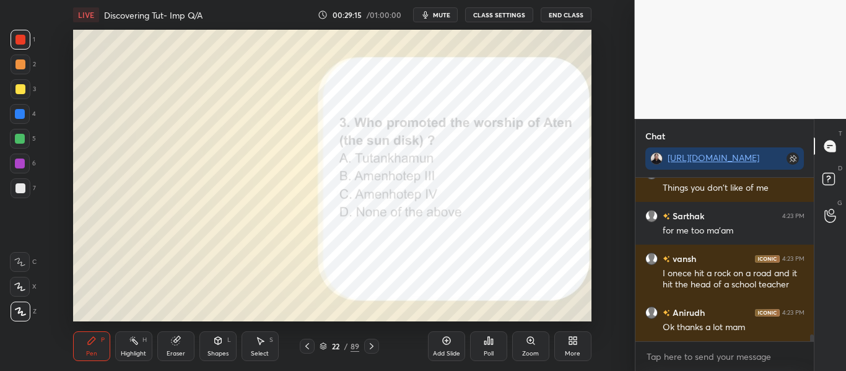
click at [496, 355] on div "Poll" at bounding box center [488, 346] width 37 height 30
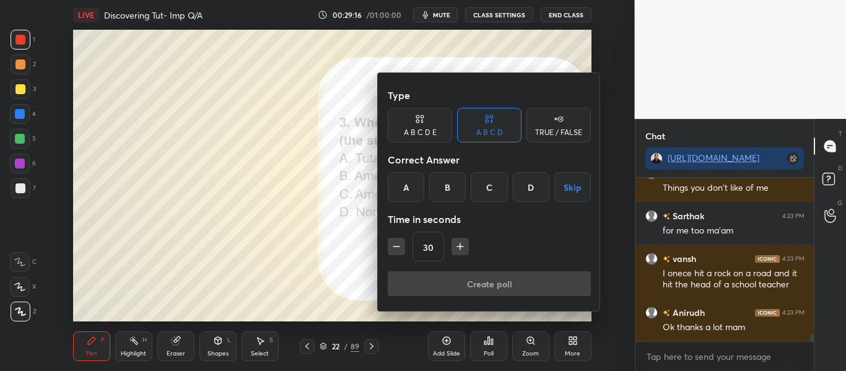
click at [508, 184] on div "A B C D Skip" at bounding box center [488, 187] width 203 height 30
click at [500, 184] on div "C" at bounding box center [488, 187] width 37 height 30
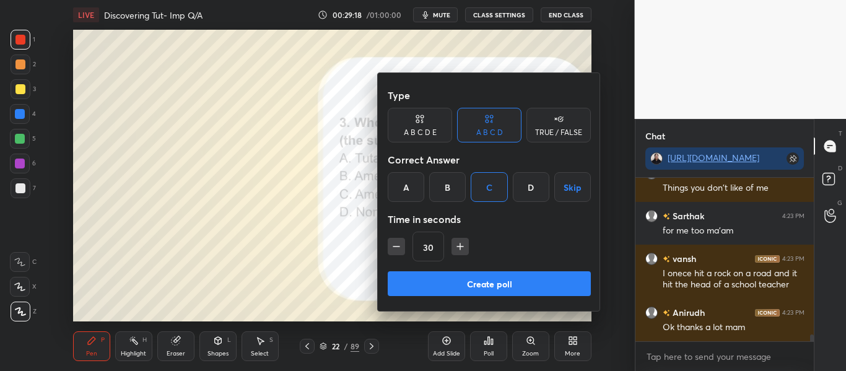
click at [500, 280] on button "Create poll" at bounding box center [488, 283] width 203 height 25
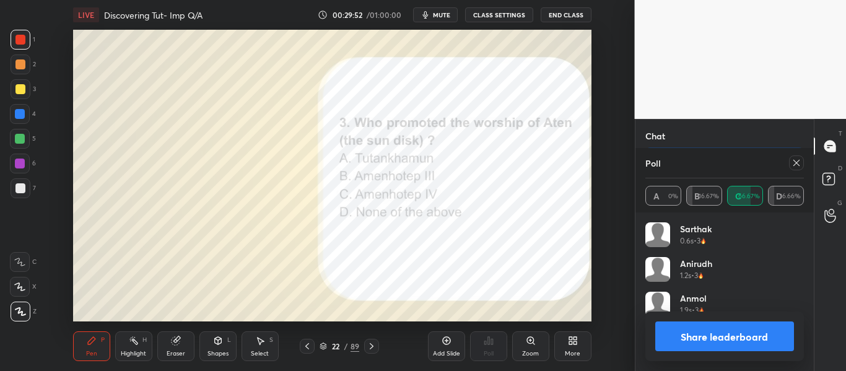
scroll to position [4101, 0]
click at [716, 333] on button "Share leaderboard" at bounding box center [724, 336] width 139 height 30
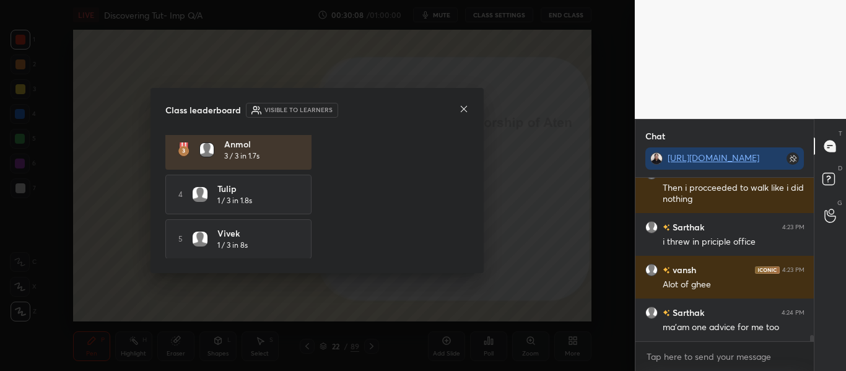
scroll to position [0, 0]
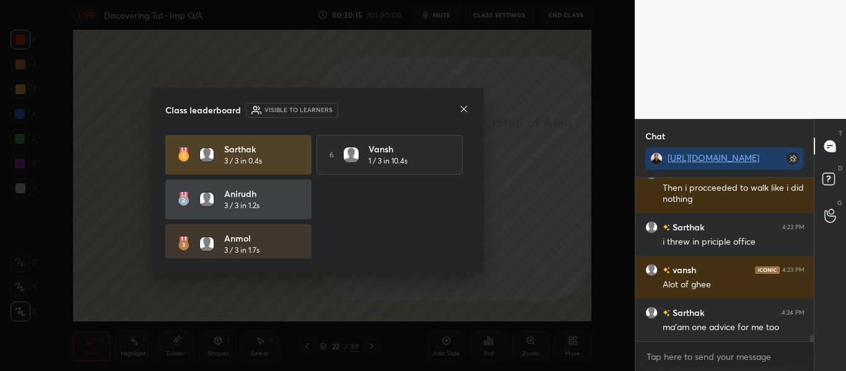
click at [467, 106] on icon at bounding box center [464, 109] width 10 height 10
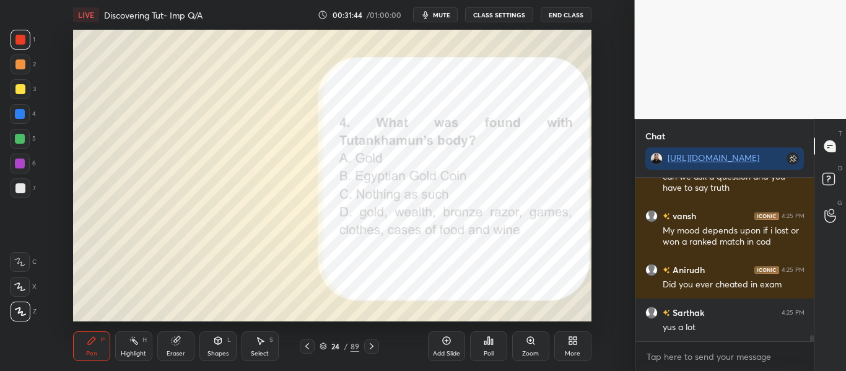
scroll to position [4278, 0]
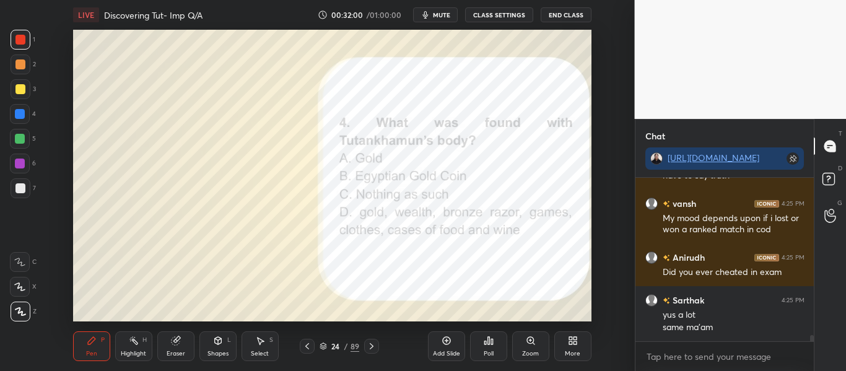
click at [489, 353] on div "Poll" at bounding box center [488, 353] width 10 height 6
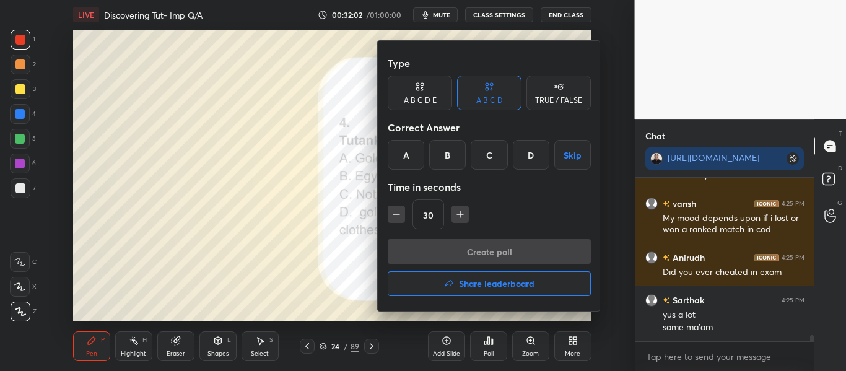
click at [515, 167] on div "D" at bounding box center [531, 155] width 37 height 30
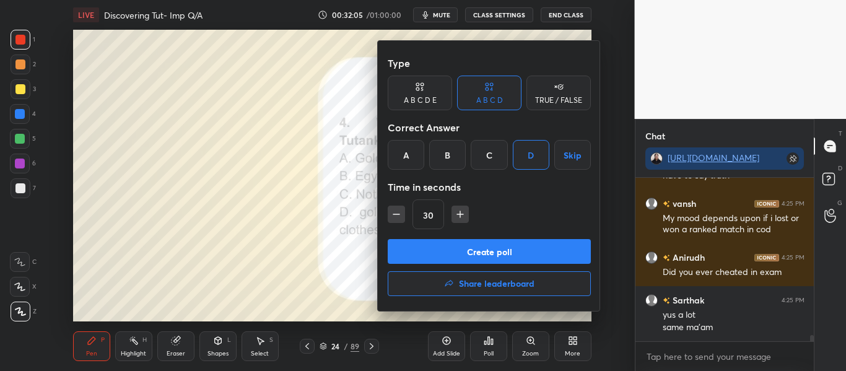
click at [496, 256] on button "Create poll" at bounding box center [488, 251] width 203 height 25
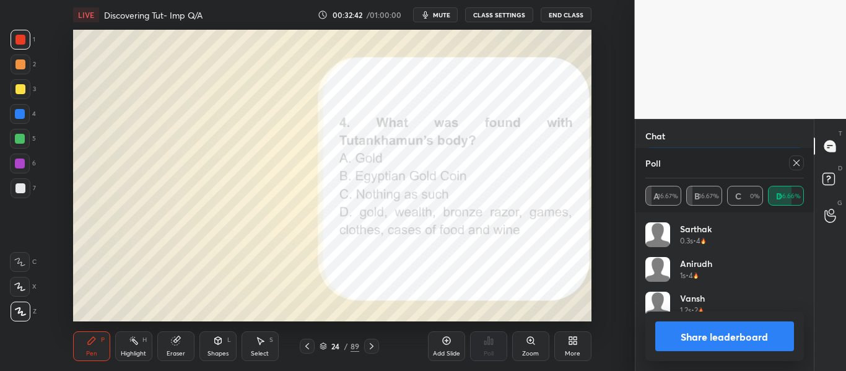
scroll to position [4569, 0]
click at [712, 345] on button "Share leaderboard" at bounding box center [724, 336] width 139 height 30
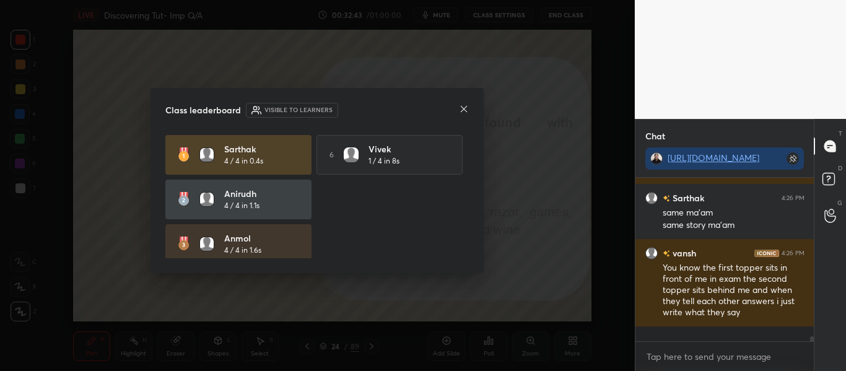
scroll to position [4509, 0]
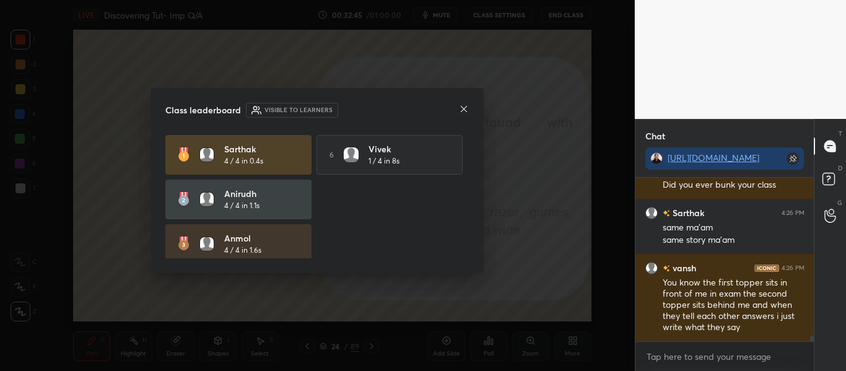
click at [427, 180] on div at bounding box center [389, 200] width 146 height 40
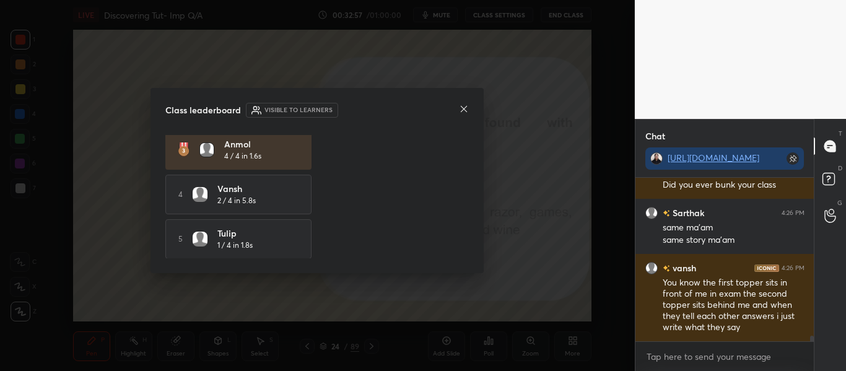
scroll to position [0, 0]
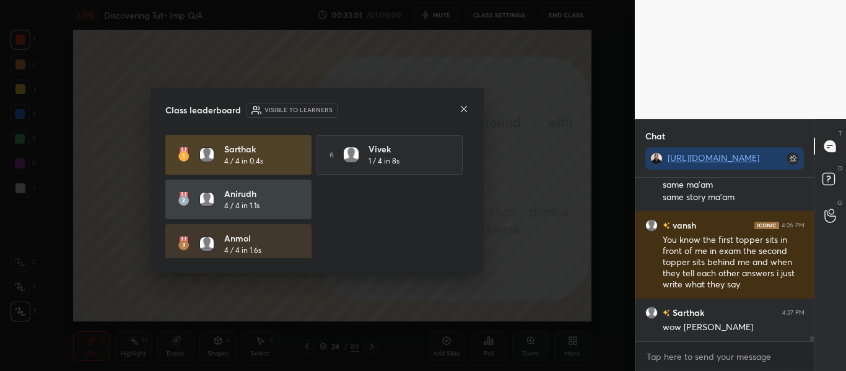
click at [467, 111] on icon at bounding box center [464, 109] width 10 height 10
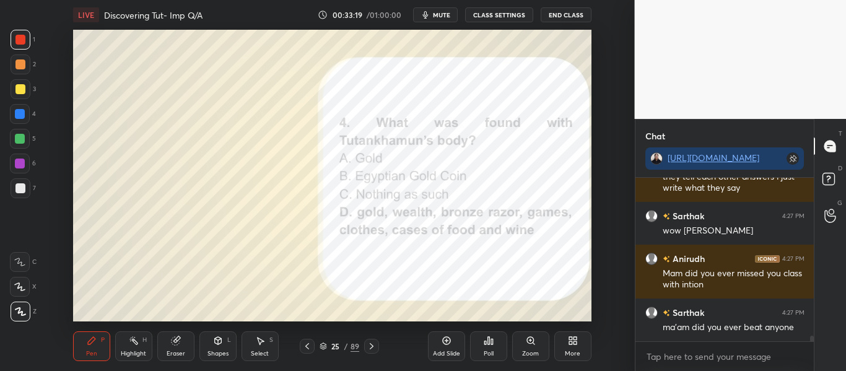
scroll to position [4687, 0]
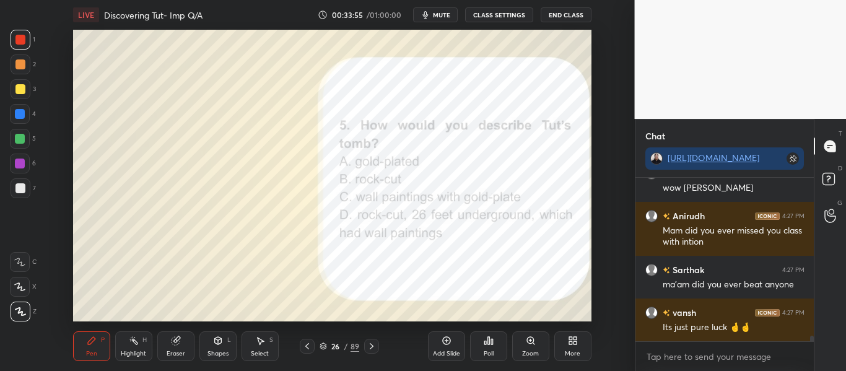
click at [496, 353] on div "Poll" at bounding box center [488, 346] width 37 height 30
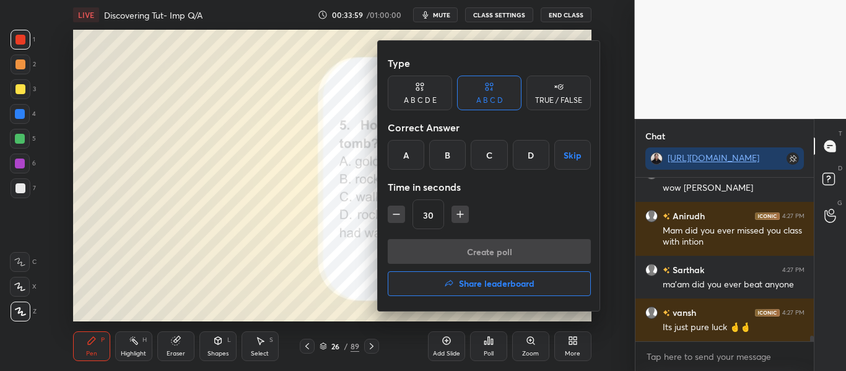
click at [519, 158] on div "D" at bounding box center [531, 155] width 37 height 30
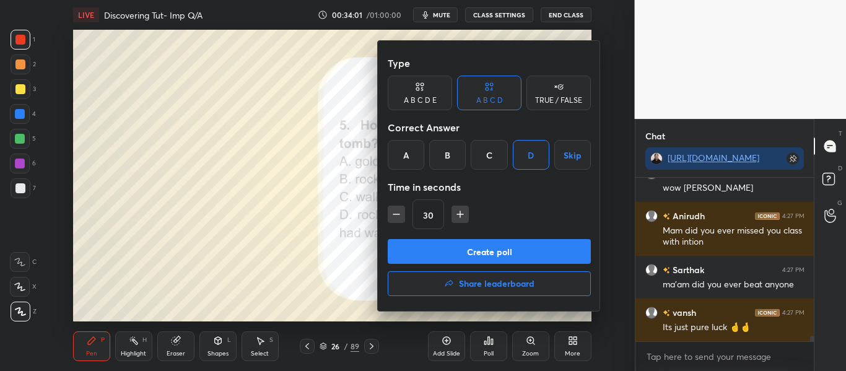
click at [417, 246] on button "Create poll" at bounding box center [488, 251] width 203 height 25
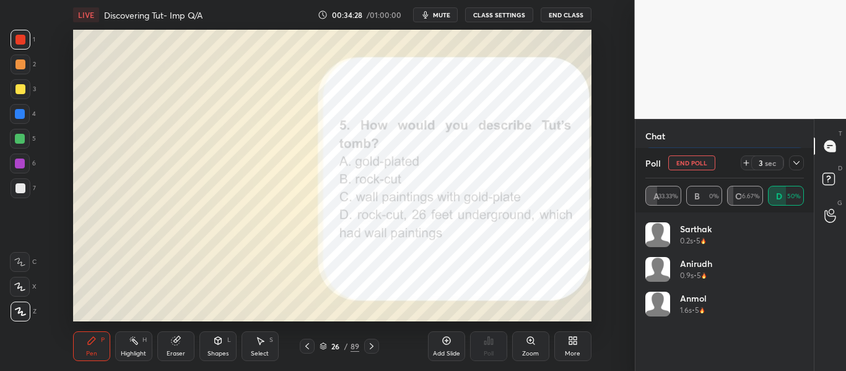
scroll to position [4848, 0]
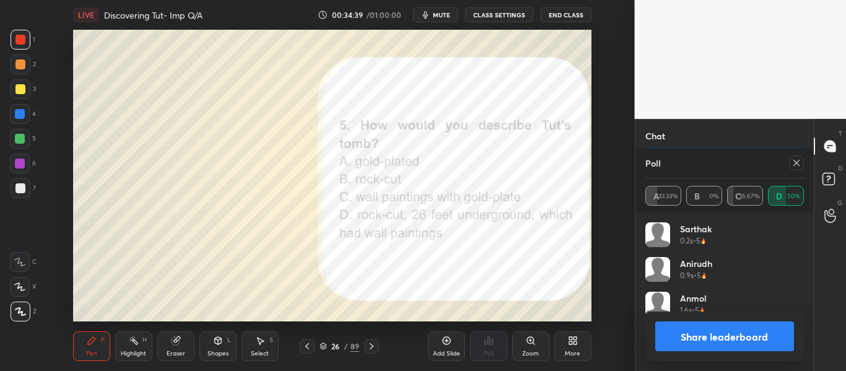
click at [798, 165] on icon at bounding box center [796, 163] width 10 height 10
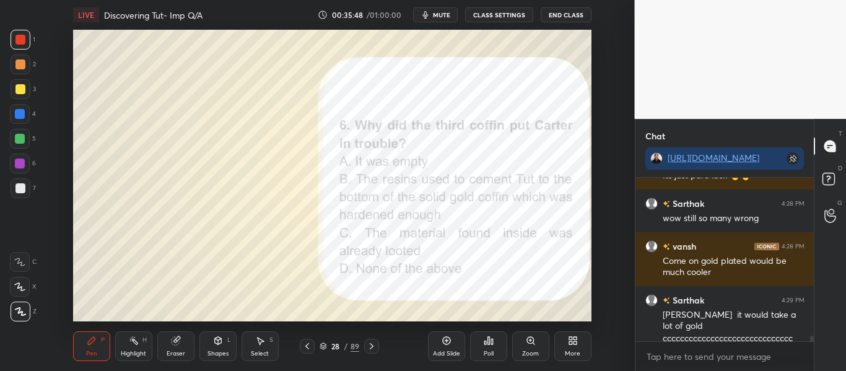
scroll to position [4882, 0]
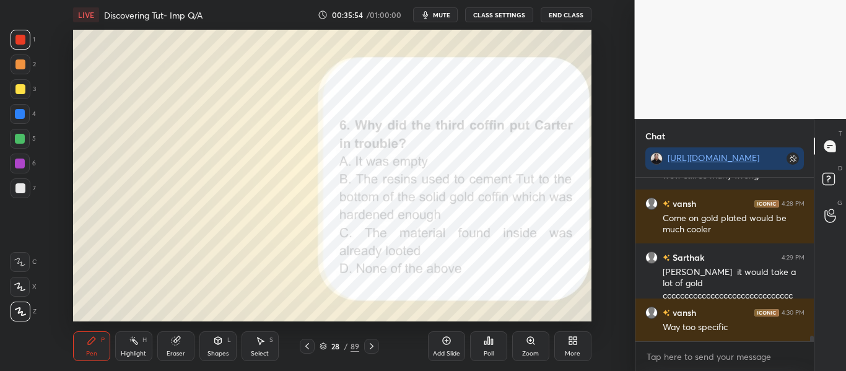
click at [501, 354] on div "Poll" at bounding box center [488, 346] width 37 height 30
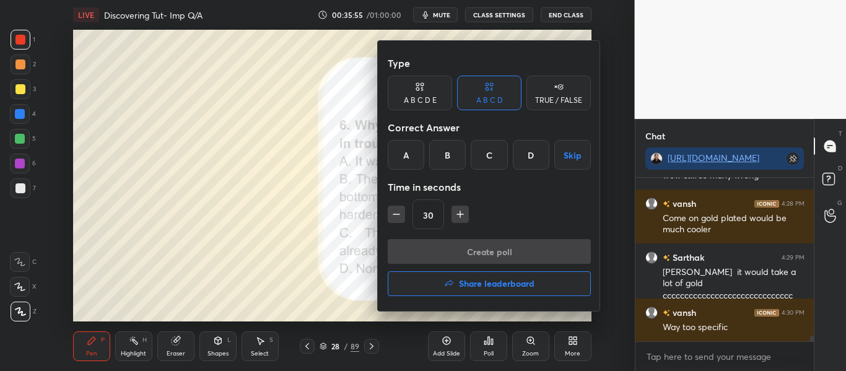
click at [453, 158] on div "B" at bounding box center [447, 155] width 37 height 30
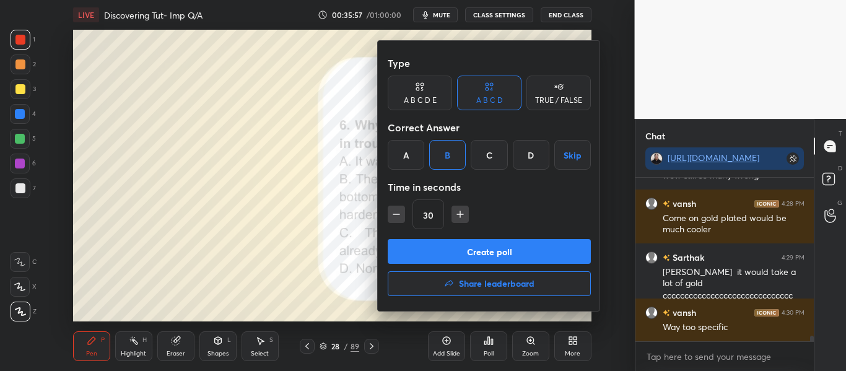
click at [516, 248] on button "Create poll" at bounding box center [488, 251] width 203 height 25
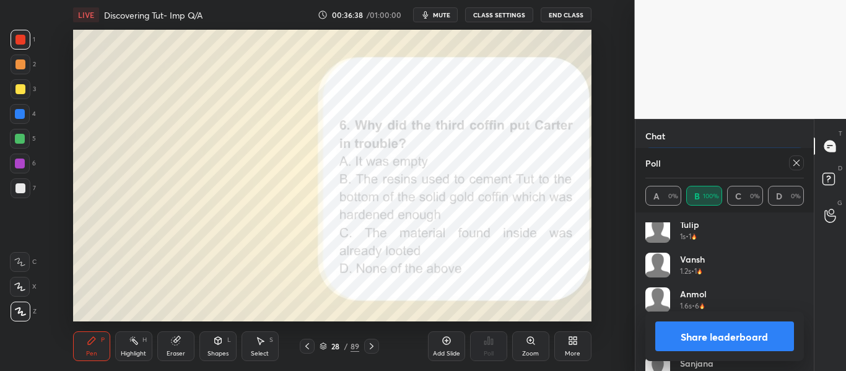
scroll to position [94, 0]
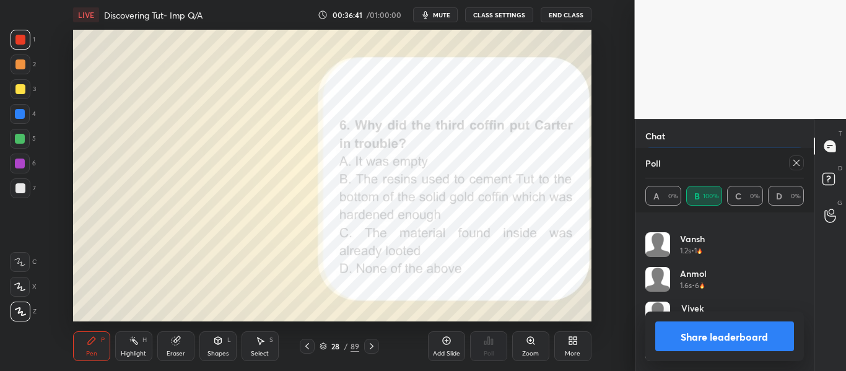
click at [708, 337] on button "Share leaderboard" at bounding box center [724, 336] width 139 height 30
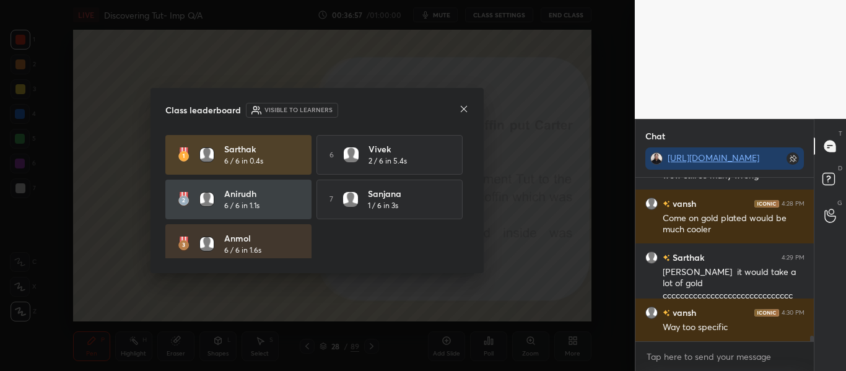
scroll to position [4925, 0]
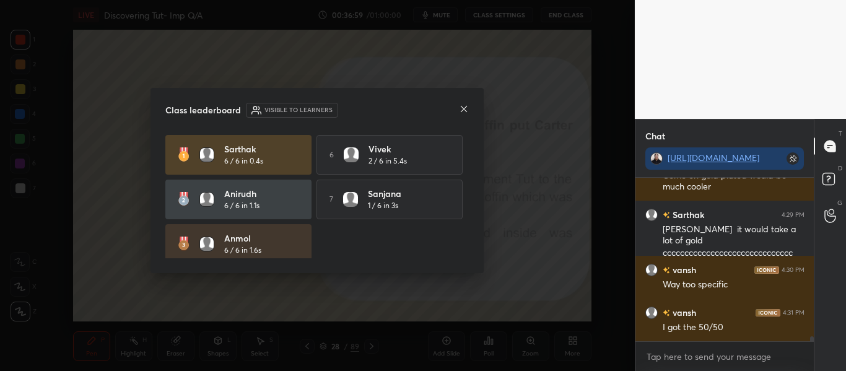
click at [464, 110] on icon at bounding box center [464, 109] width 10 height 10
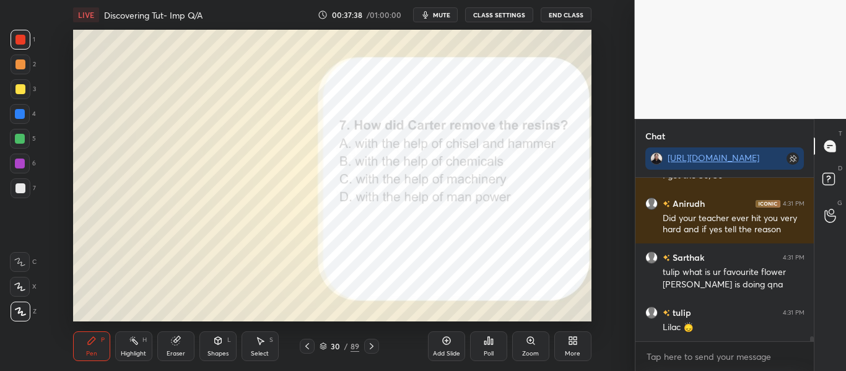
scroll to position [5119, 0]
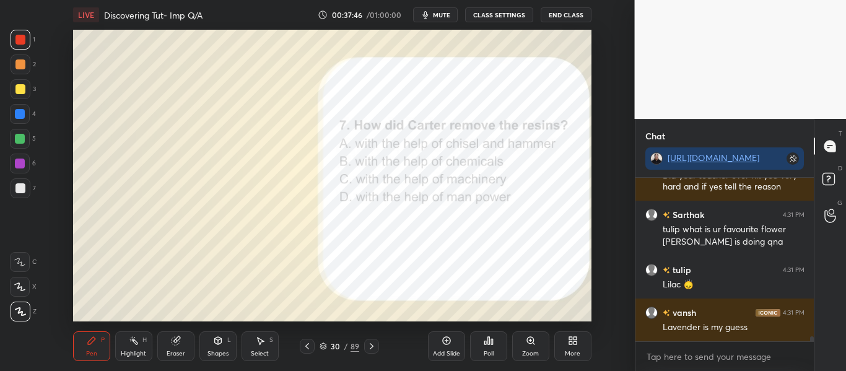
click at [485, 327] on div "Poll" at bounding box center [488, 345] width 37 height 69
click at [485, 333] on div "Poll" at bounding box center [488, 346] width 37 height 30
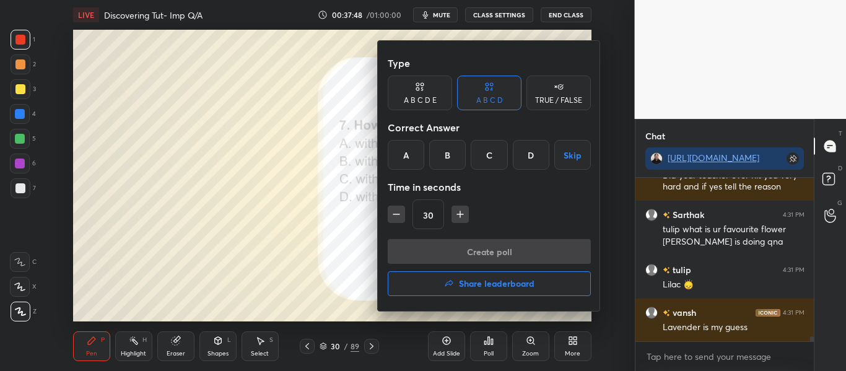
click at [401, 156] on div "A" at bounding box center [405, 155] width 37 height 30
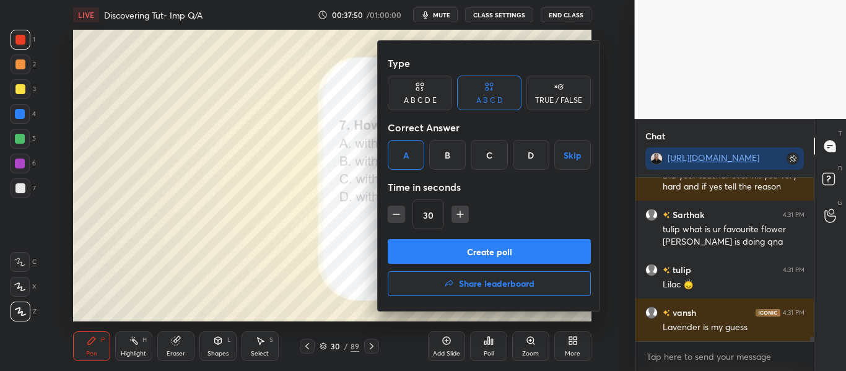
click at [421, 250] on button "Create poll" at bounding box center [488, 251] width 203 height 25
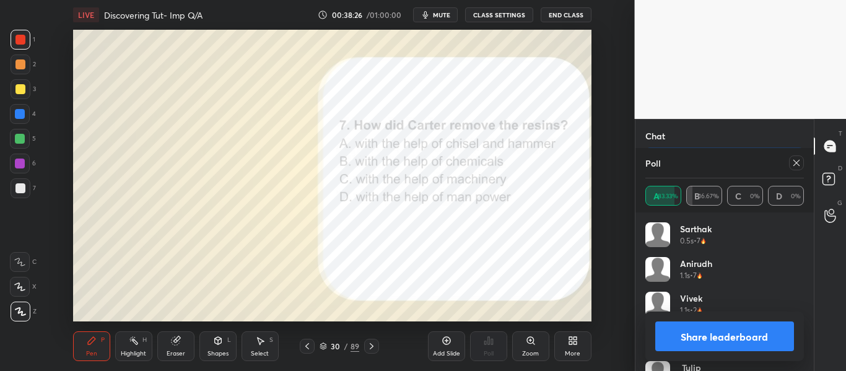
scroll to position [25, 0]
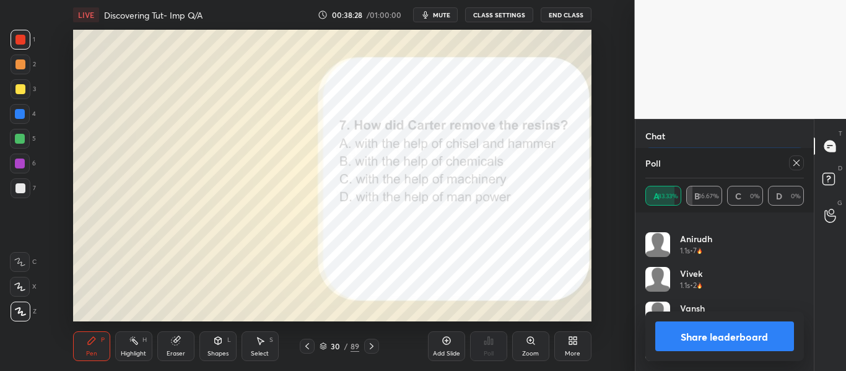
click at [795, 358] on div "Share leaderboard" at bounding box center [724, 336] width 159 height 50
click at [795, 160] on icon at bounding box center [796, 163] width 10 height 10
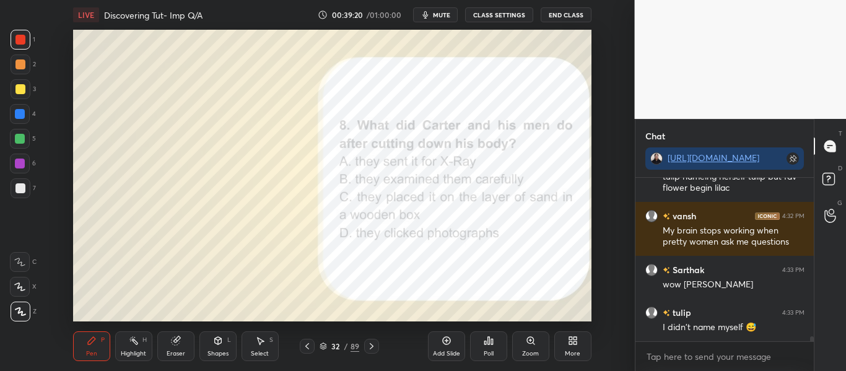
scroll to position [5397, 0]
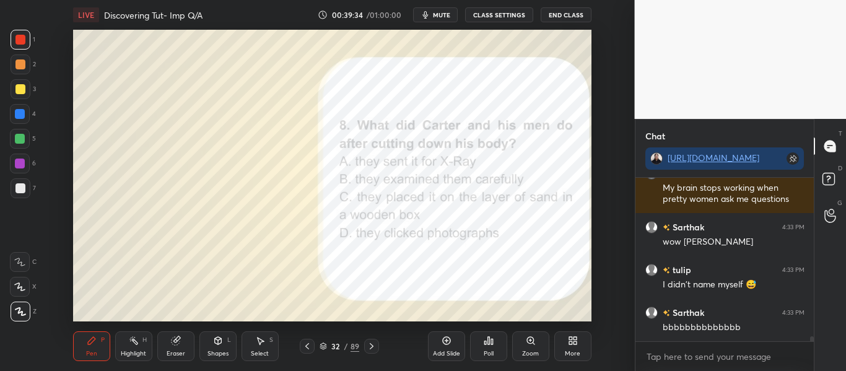
click at [493, 336] on div "Poll" at bounding box center [488, 346] width 37 height 30
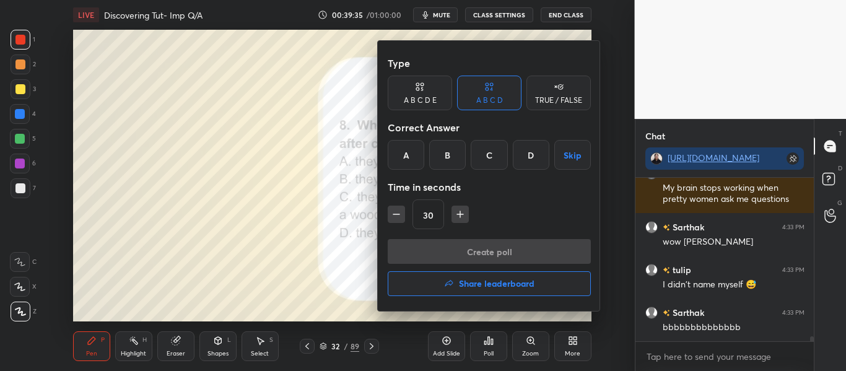
click at [496, 161] on div "C" at bounding box center [488, 155] width 37 height 30
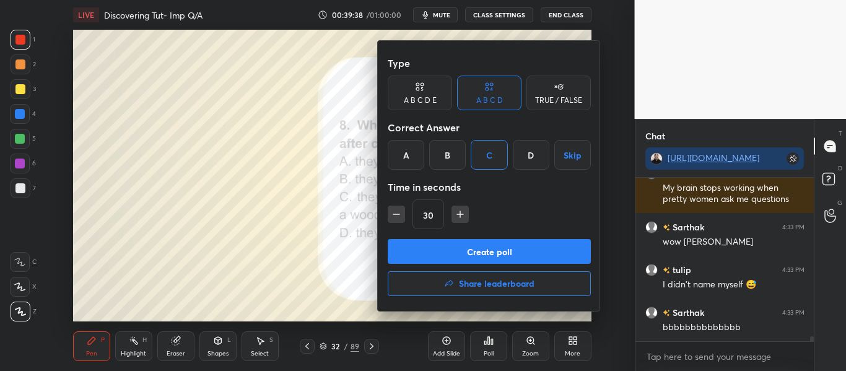
click at [480, 242] on button "Create poll" at bounding box center [488, 251] width 203 height 25
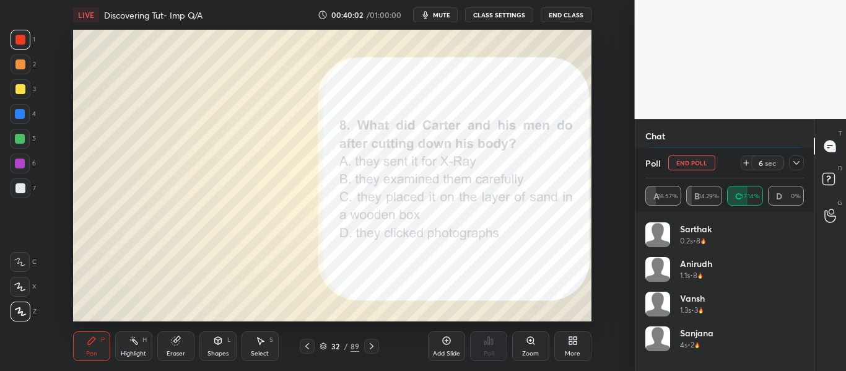
scroll to position [5504, 0]
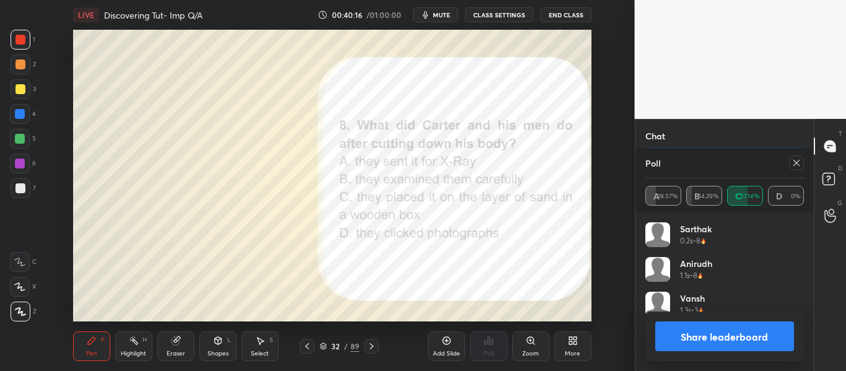
click at [746, 347] on button "Share leaderboard" at bounding box center [724, 336] width 139 height 30
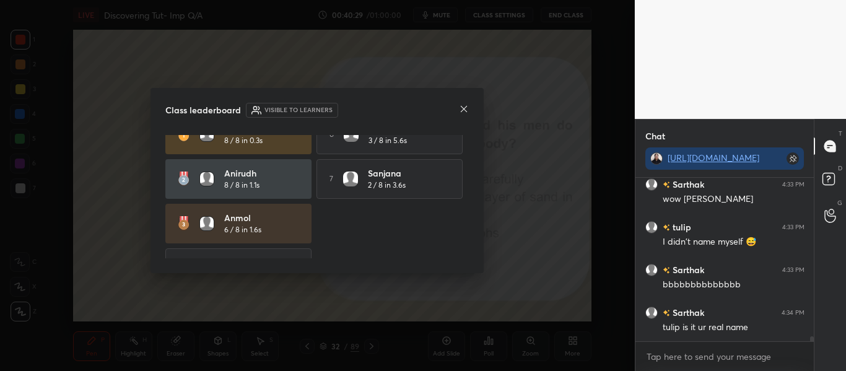
scroll to position [0, 0]
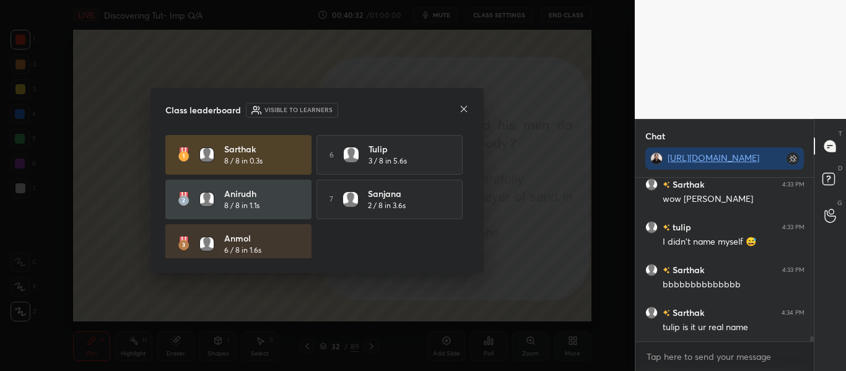
click at [464, 110] on icon at bounding box center [464, 109] width 10 height 10
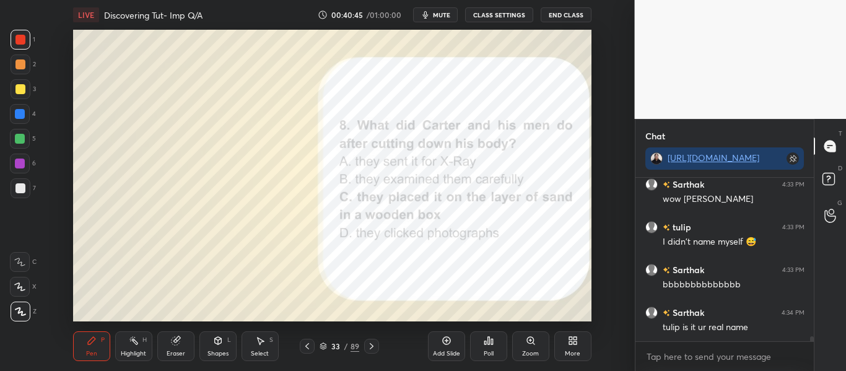
scroll to position [5505, 0]
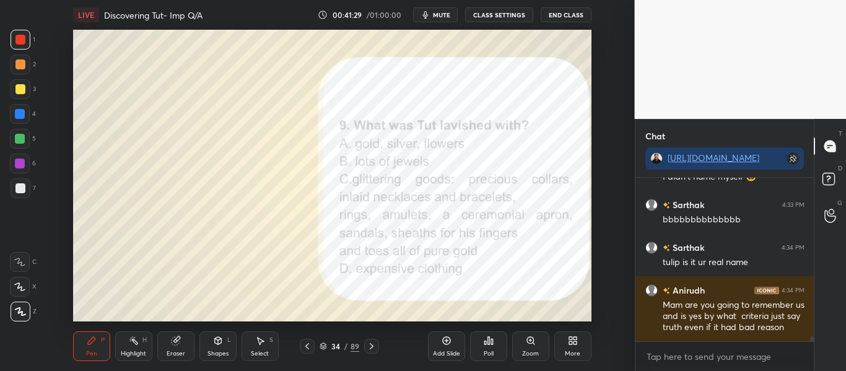
click at [488, 336] on icon at bounding box center [488, 340] width 10 height 10
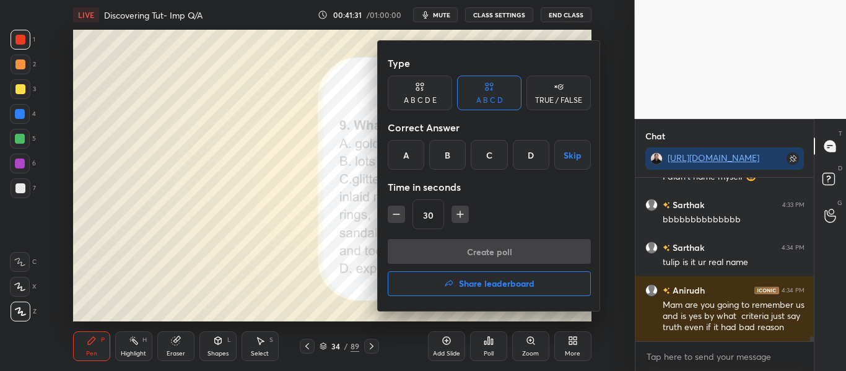
click at [482, 152] on div "C" at bounding box center [488, 155] width 37 height 30
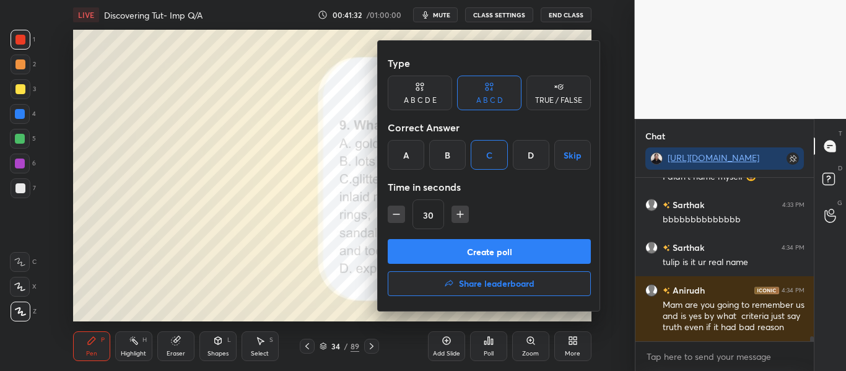
click at [482, 152] on div "C" at bounding box center [488, 155] width 37 height 30
click at [488, 247] on button "Create poll" at bounding box center [488, 251] width 203 height 25
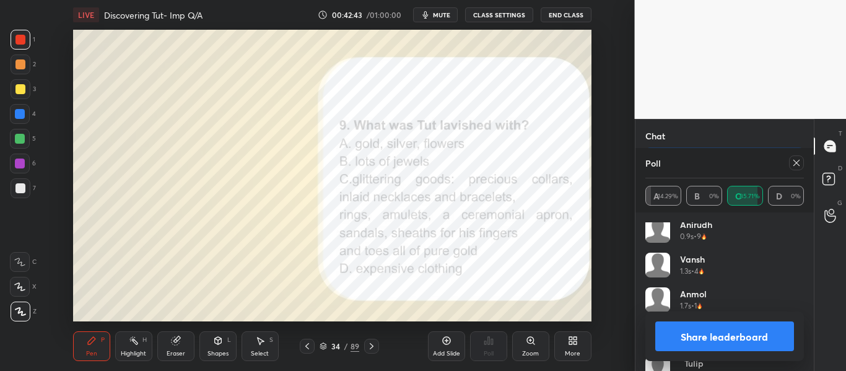
scroll to position [59, 0]
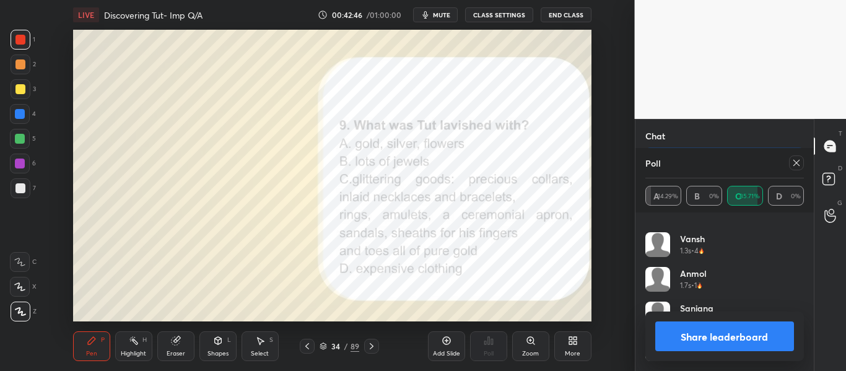
click at [794, 167] on icon at bounding box center [796, 163] width 10 height 10
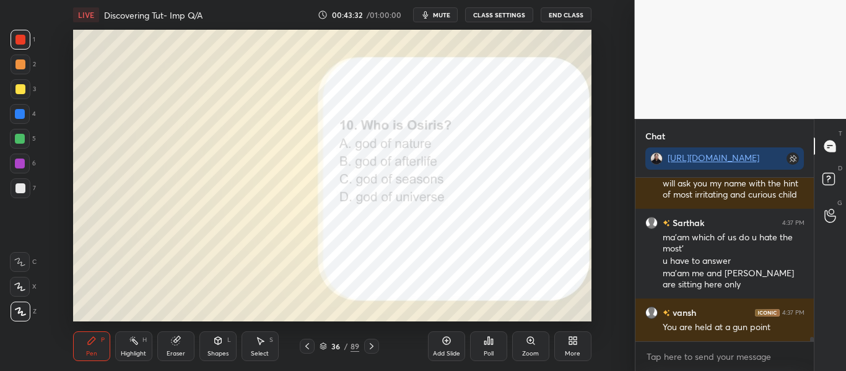
scroll to position [5877, 0]
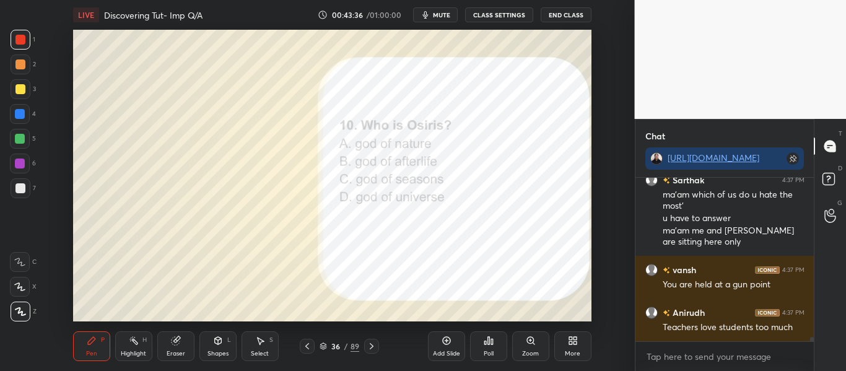
click at [485, 347] on div "Poll" at bounding box center [488, 346] width 37 height 30
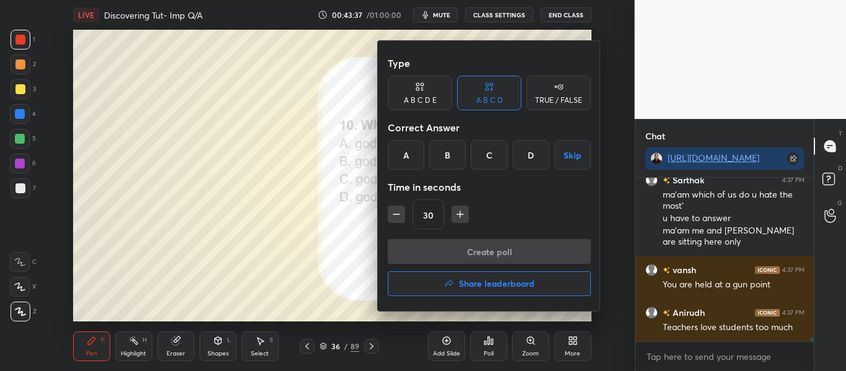
click at [316, 170] on div at bounding box center [423, 185] width 846 height 371
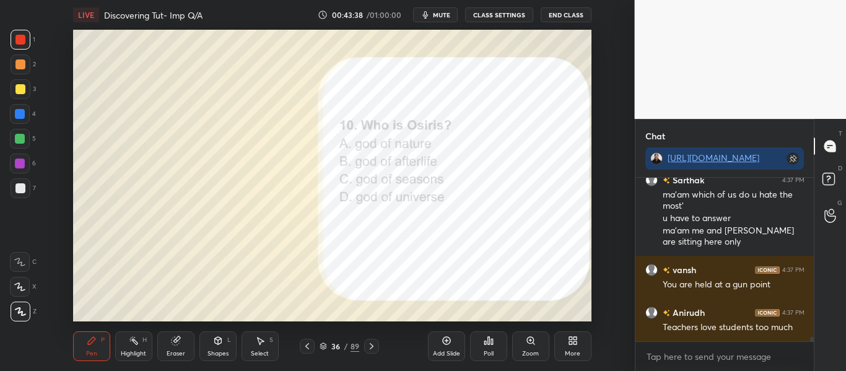
click at [499, 342] on div "Poll" at bounding box center [488, 346] width 37 height 30
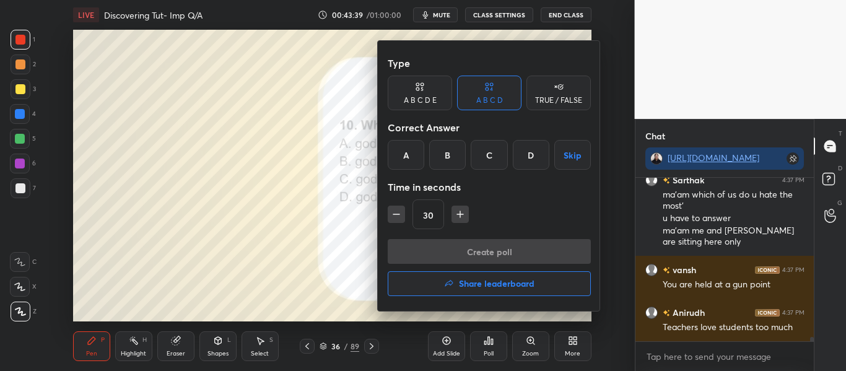
click at [446, 145] on div "B" at bounding box center [447, 155] width 37 height 30
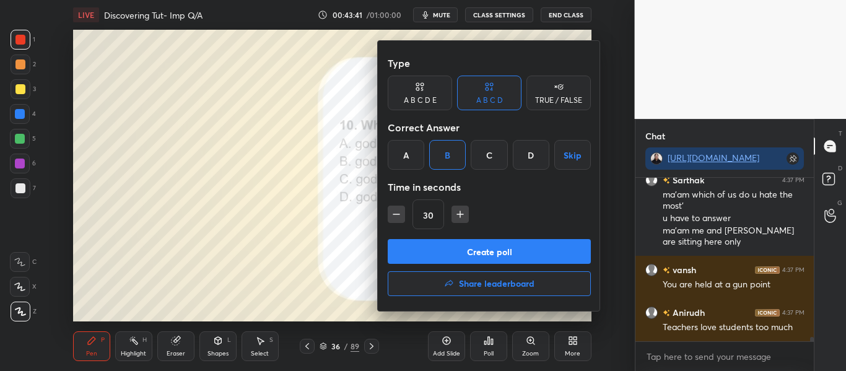
click at [490, 254] on button "Create poll" at bounding box center [488, 251] width 203 height 25
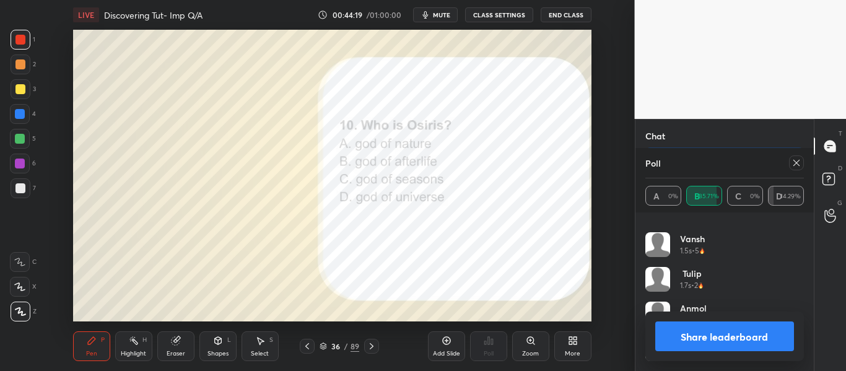
scroll to position [59, 0]
click at [746, 323] on button "Share leaderboard" at bounding box center [724, 336] width 139 height 30
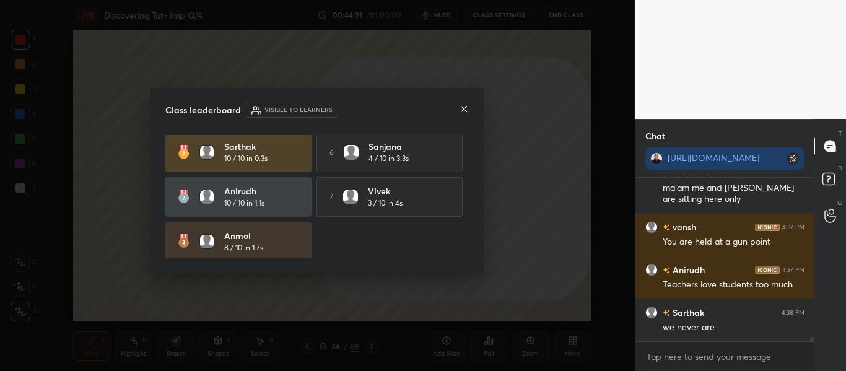
scroll to position [0, 0]
click at [467, 107] on icon at bounding box center [464, 109] width 10 height 10
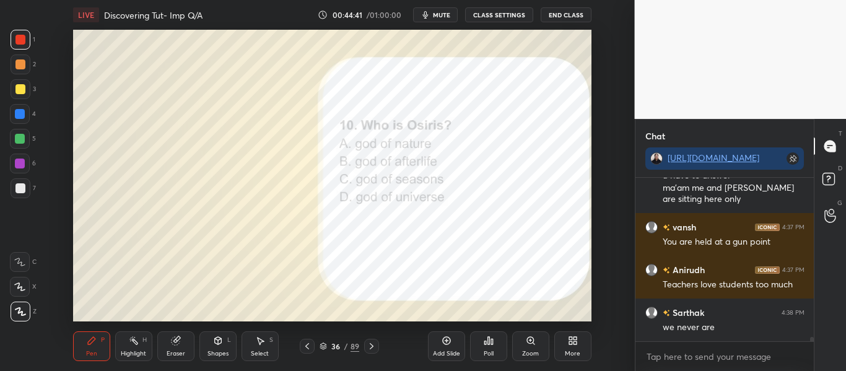
click at [488, 335] on icon at bounding box center [488, 340] width 10 height 10
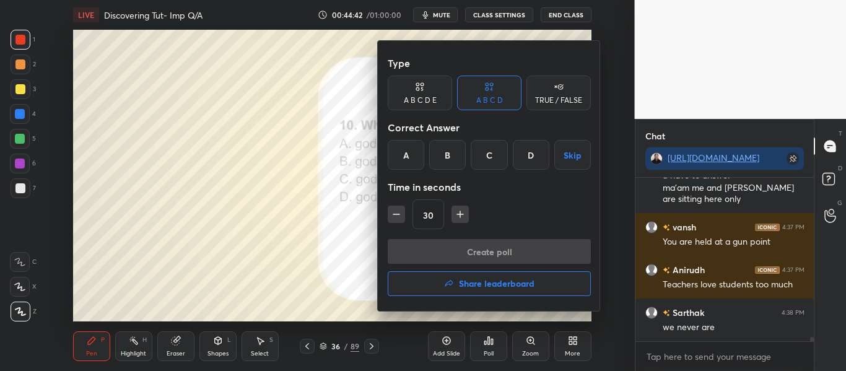
scroll to position [5962, 0]
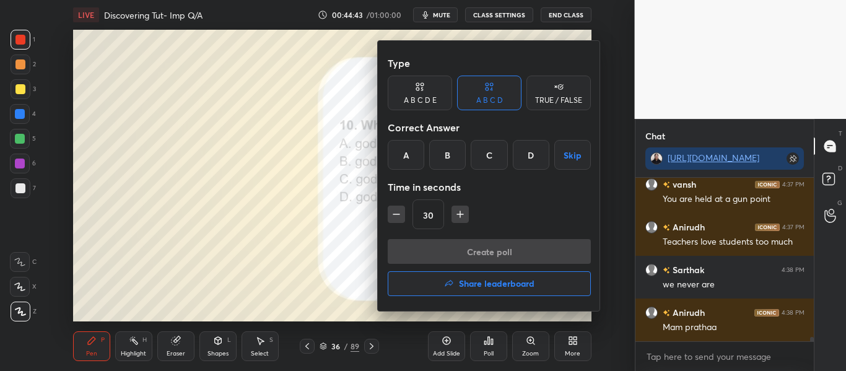
click at [298, 242] on div at bounding box center [423, 185] width 846 height 371
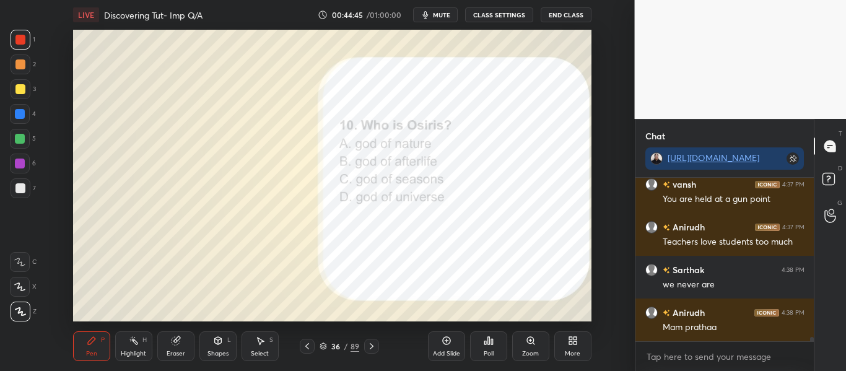
click at [566, 339] on div "More" at bounding box center [572, 346] width 37 height 30
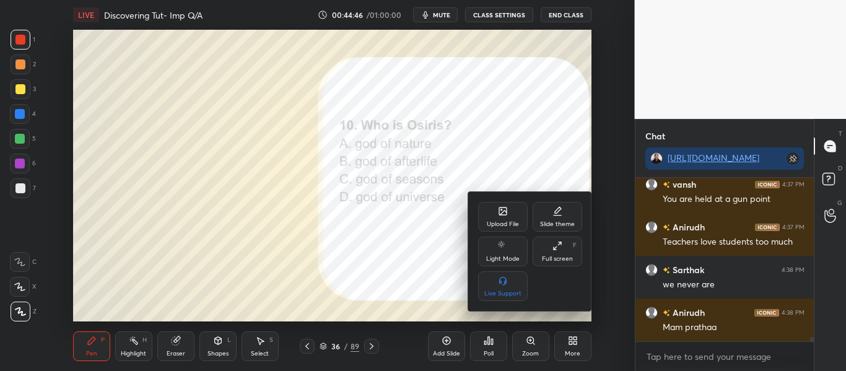
click at [493, 224] on div "Upload File" at bounding box center [503, 224] width 32 height 6
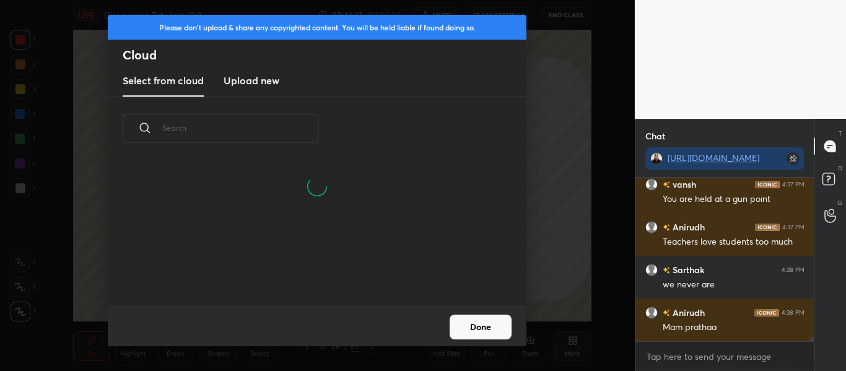
scroll to position [146, 397]
click at [261, 84] on h3 "Upload new" at bounding box center [251, 80] width 56 height 15
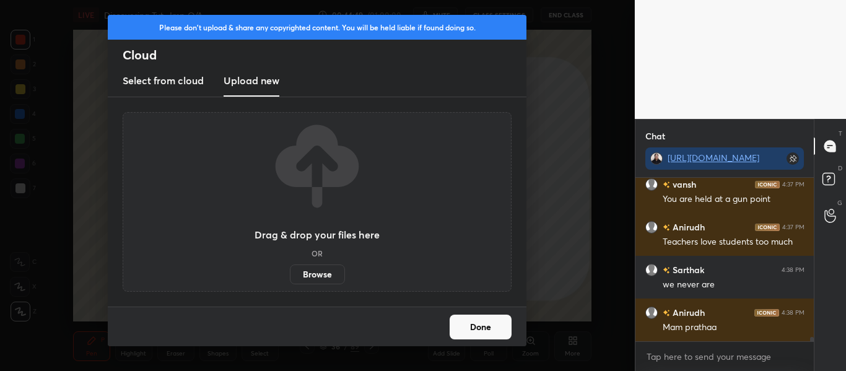
click at [313, 275] on label "Browse" at bounding box center [317, 274] width 55 height 20
click at [290, 275] on input "Browse" at bounding box center [290, 274] width 0 height 20
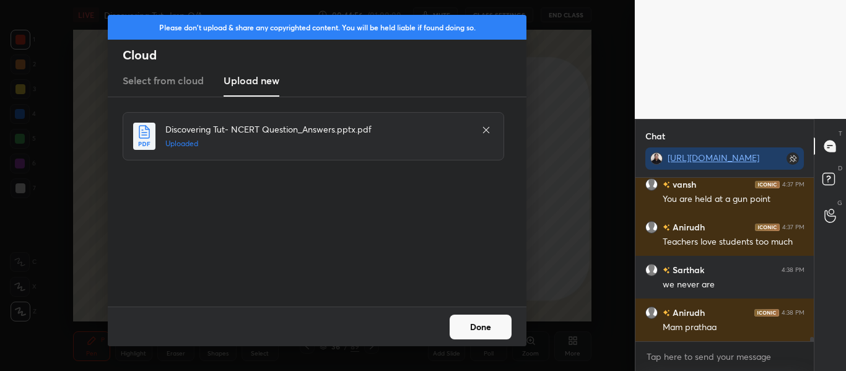
click at [479, 324] on button "Done" at bounding box center [480, 326] width 62 height 25
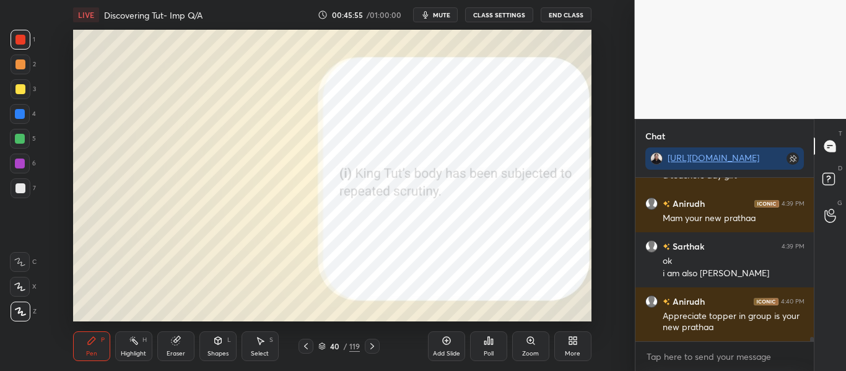
scroll to position [6310, 0]
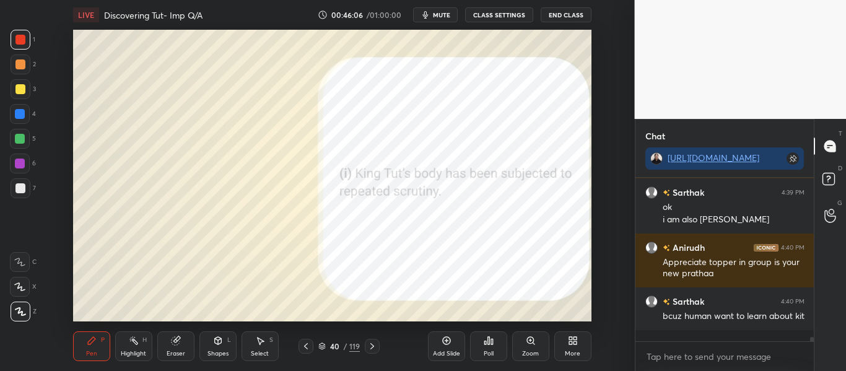
click at [489, 347] on div "Poll" at bounding box center [488, 346] width 37 height 30
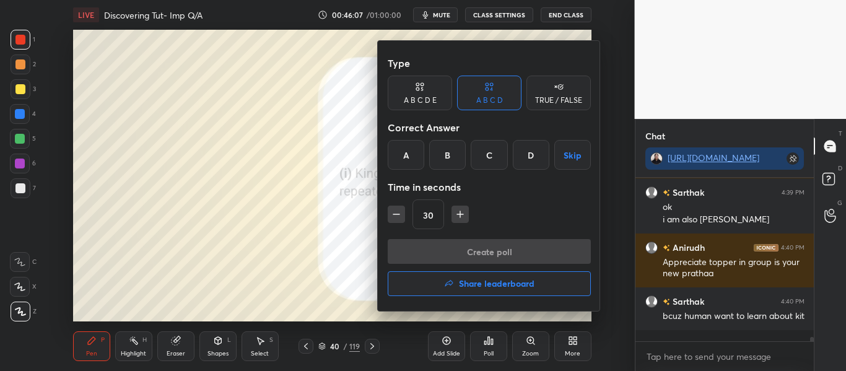
click at [469, 269] on div "Create poll Share leaderboard" at bounding box center [488, 270] width 203 height 62
click at [453, 290] on button "Share leaderboard" at bounding box center [488, 283] width 203 height 25
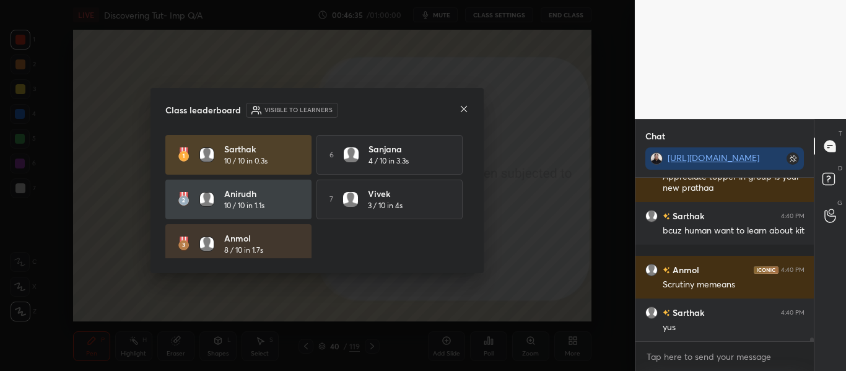
scroll to position [6471, 0]
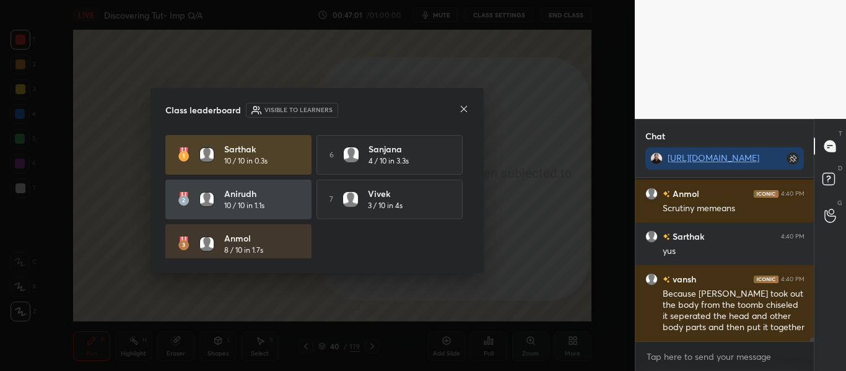
click at [461, 110] on icon at bounding box center [464, 109] width 10 height 10
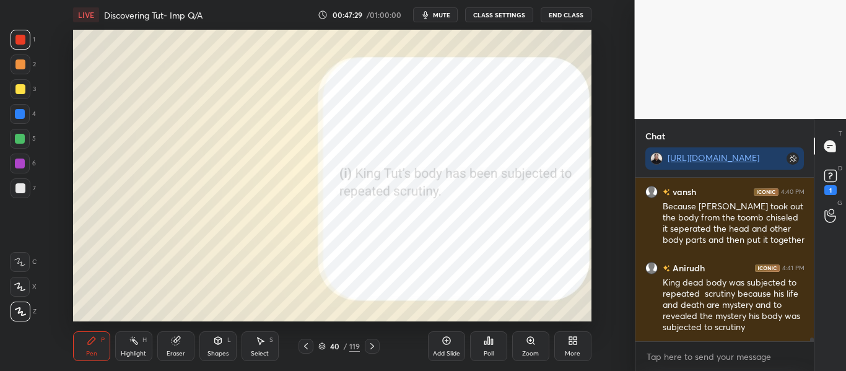
scroll to position [6612, 0]
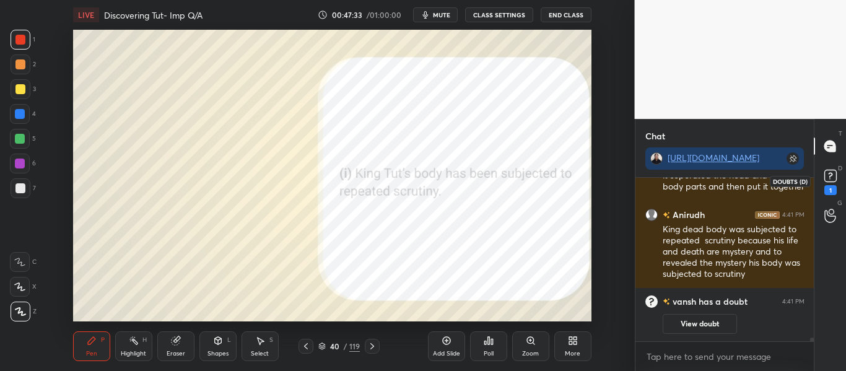
click at [832, 179] on rect at bounding box center [830, 176] width 12 height 12
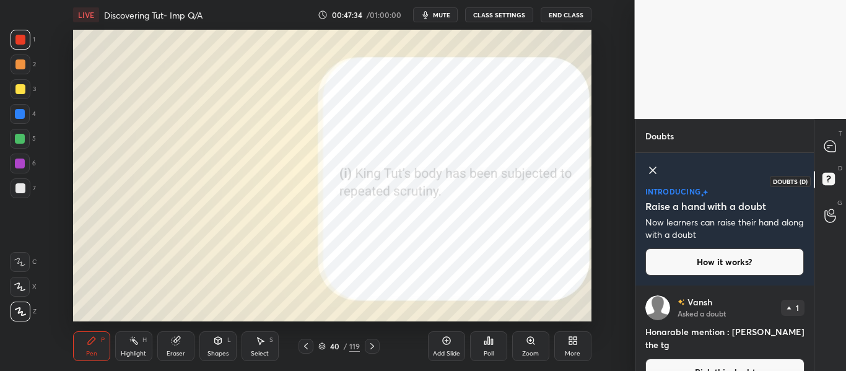
scroll to position [81, 175]
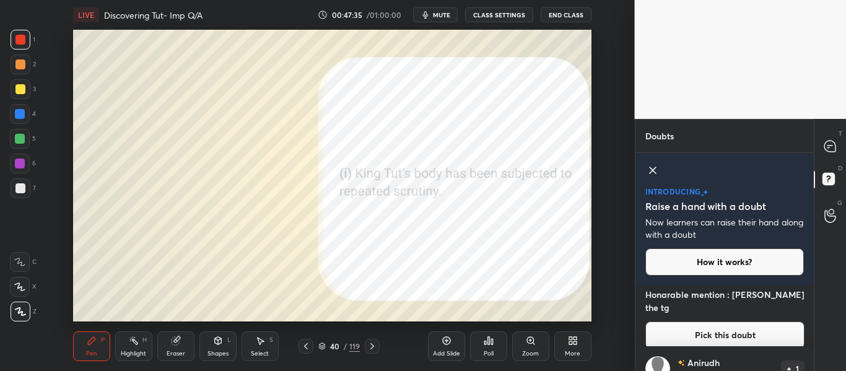
click at [656, 171] on icon at bounding box center [652, 170] width 15 height 15
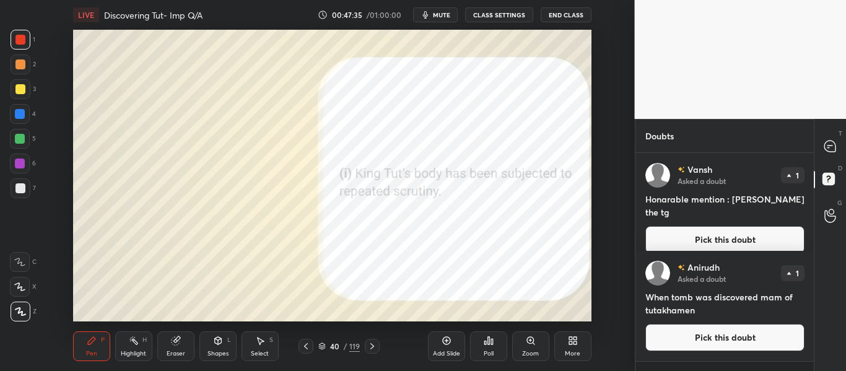
scroll to position [0, 0]
click at [832, 159] on div "T Messages (T)" at bounding box center [830, 146] width 32 height 35
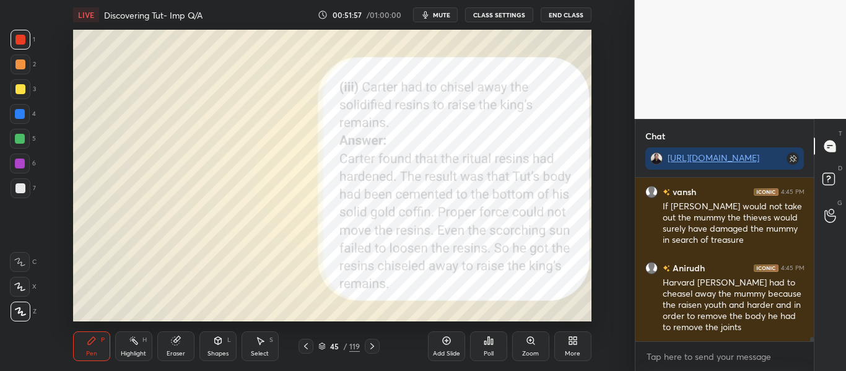
scroll to position [5899, 0]
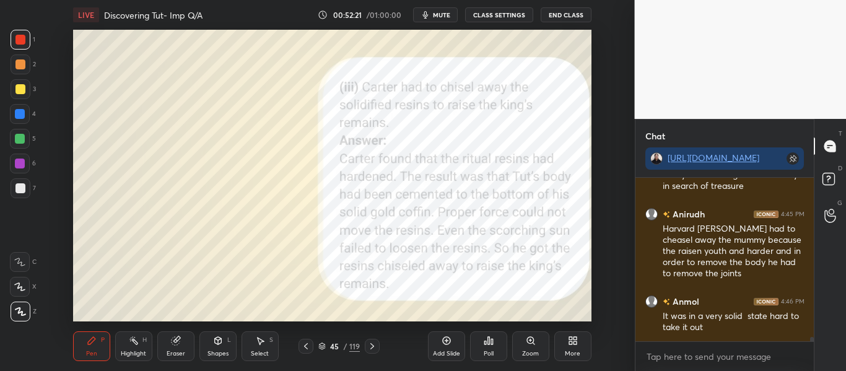
type textarea "x"
click at [372, 347] on icon at bounding box center [372, 346] width 10 height 10
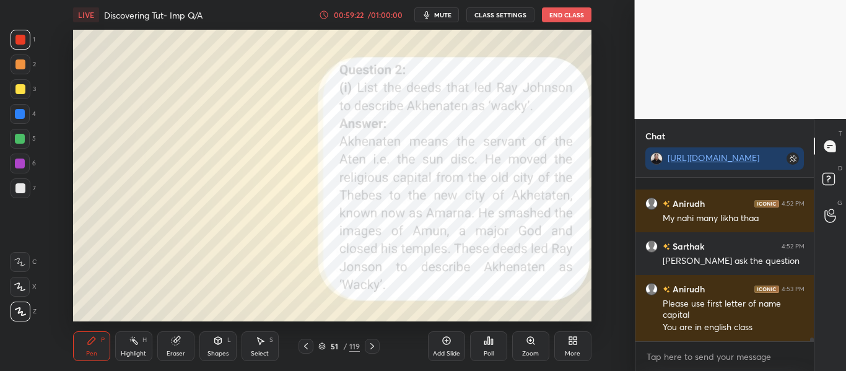
scroll to position [7500, 0]
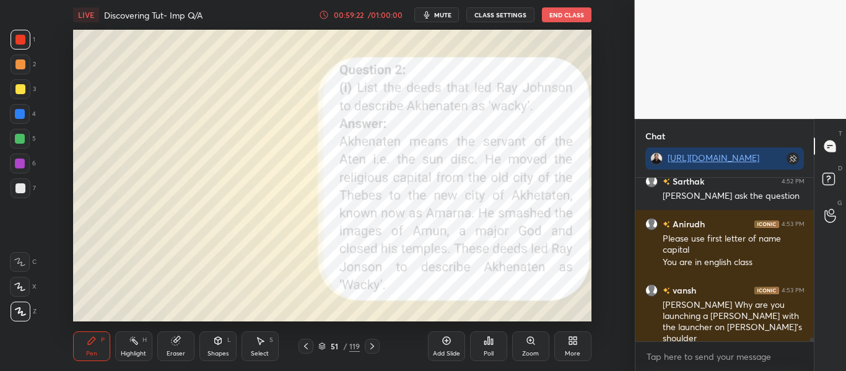
click at [326, 345] on div "51 / 119" at bounding box center [338, 345] width 41 height 11
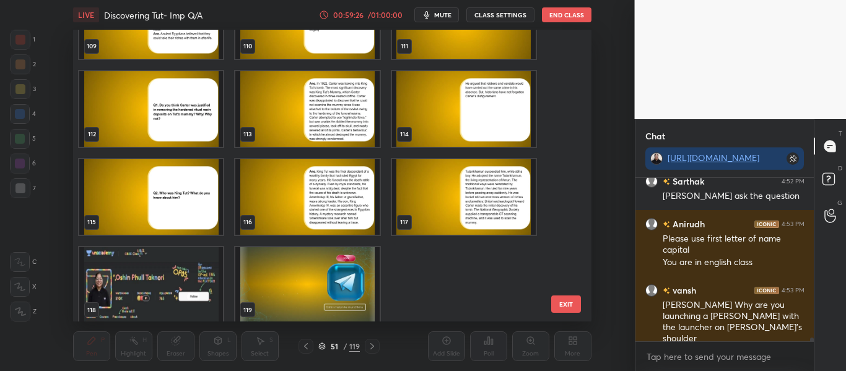
scroll to position [3223, 0]
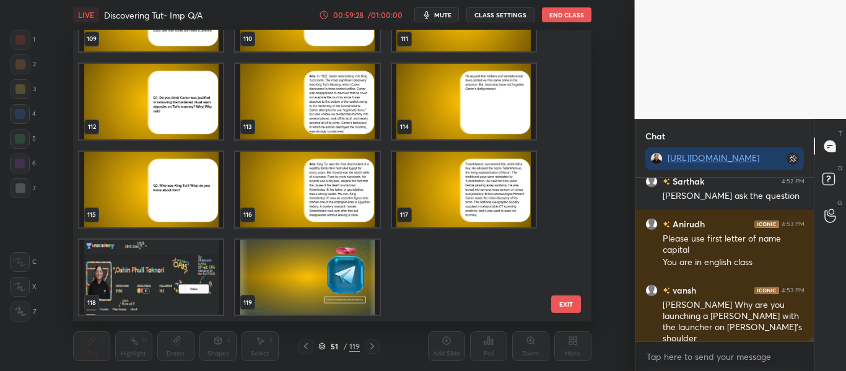
click at [199, 280] on img "grid" at bounding box center [151, 278] width 144 height 76
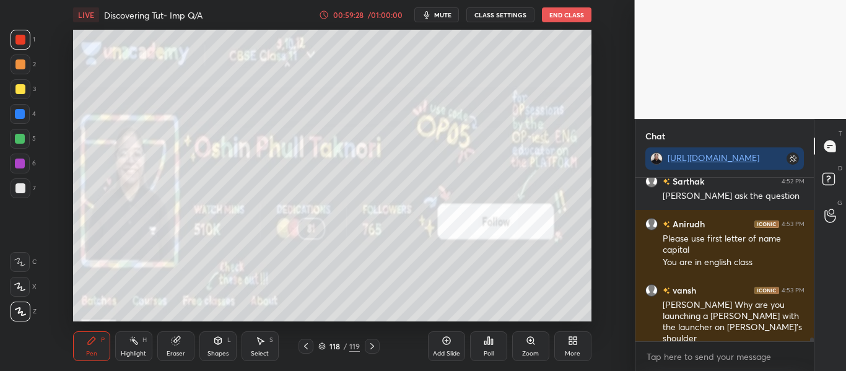
click at [199, 280] on img "grid" at bounding box center [151, 278] width 144 height 76
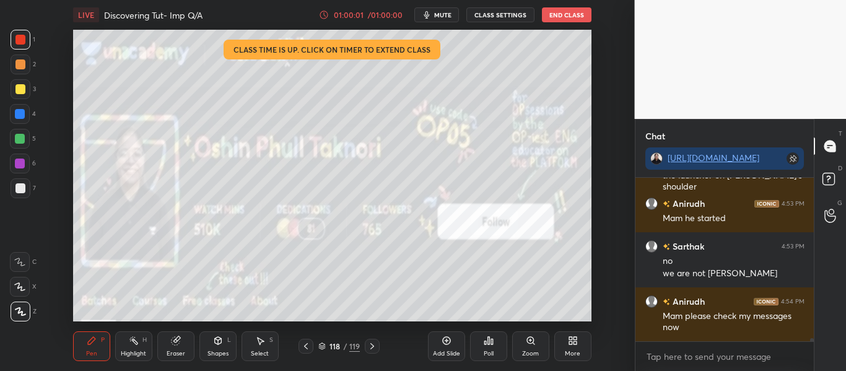
scroll to position [7694, 0]
